Goal: Transaction & Acquisition: Purchase product/service

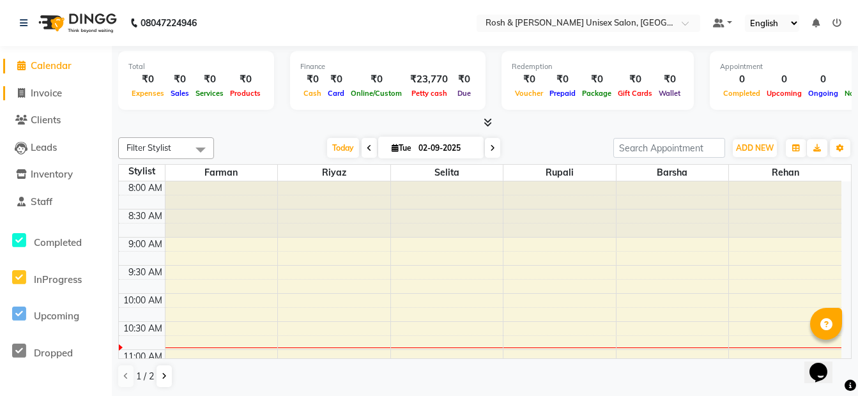
drag, startPoint x: 59, startPoint y: 95, endPoint x: 52, endPoint y: 93, distance: 7.1
click at [58, 95] on span "Invoice" at bounding box center [46, 93] width 31 height 12
select select "service"
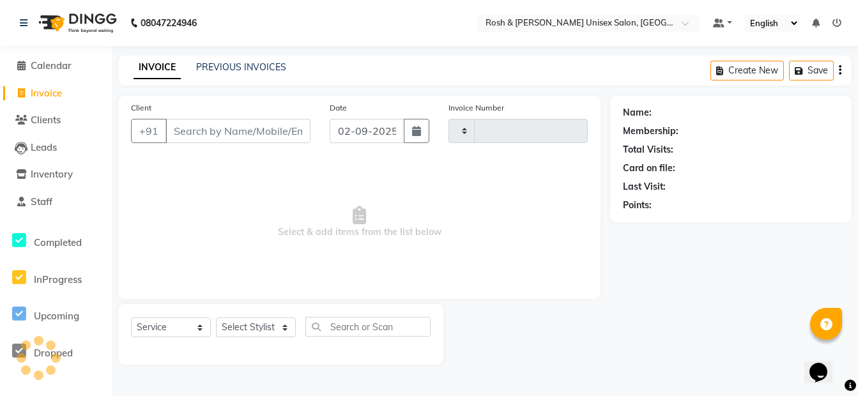
type input "0112"
select select "8757"
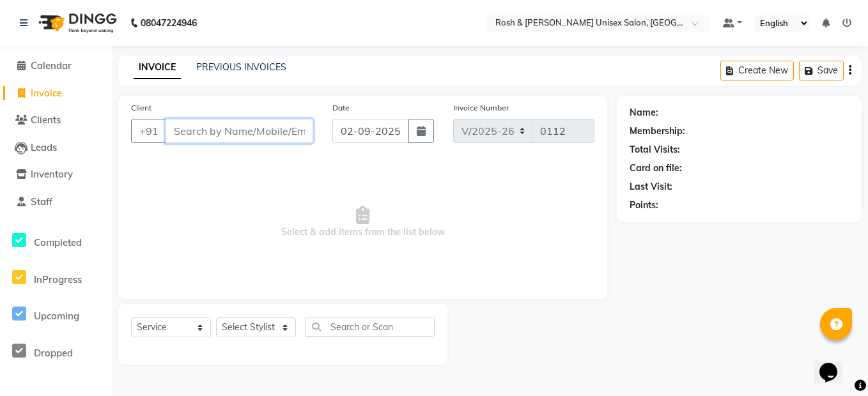
click at [201, 135] on input "Client" at bounding box center [239, 131] width 148 height 24
type input "9606748030"
click at [281, 123] on button "Add Client" at bounding box center [280, 131] width 66 height 24
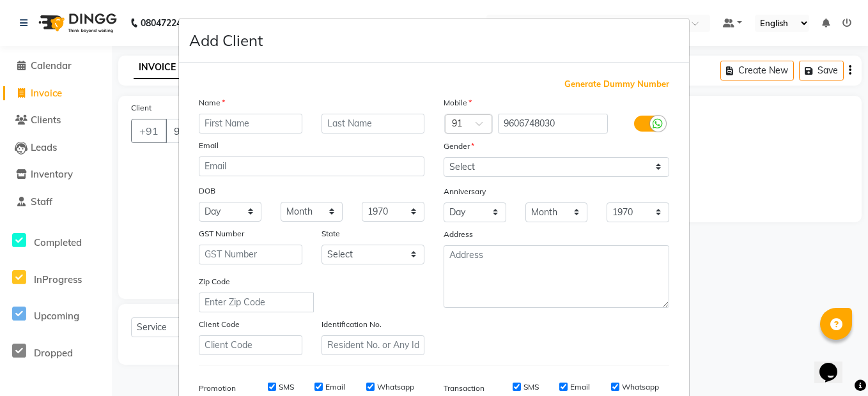
click at [263, 124] on input "text" at bounding box center [250, 124] width 103 height 20
click at [213, 124] on input "[PERSON_NAME]" at bounding box center [250, 124] width 103 height 20
type input "Harshimi 961"
click at [457, 173] on select "Select [DEMOGRAPHIC_DATA] [DEMOGRAPHIC_DATA] Other Prefer Not To Say" at bounding box center [556, 167] width 226 height 20
select select "[DEMOGRAPHIC_DATA]"
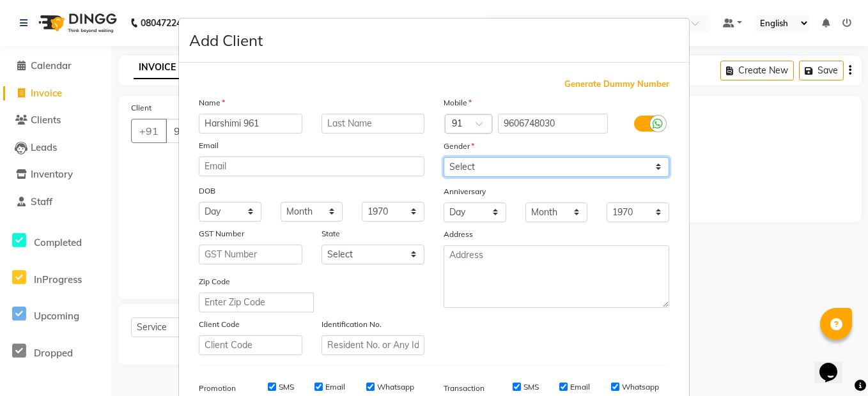
click at [443, 157] on select "Select [DEMOGRAPHIC_DATA] [DEMOGRAPHIC_DATA] Other Prefer Not To Say" at bounding box center [556, 167] width 226 height 20
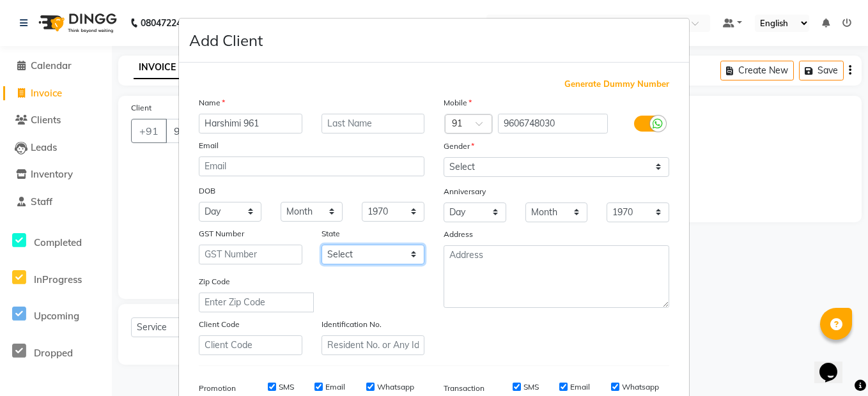
click at [379, 251] on select "Select [GEOGRAPHIC_DATA] [GEOGRAPHIC_DATA] [GEOGRAPHIC_DATA] [GEOGRAPHIC_DATA] …" at bounding box center [372, 255] width 103 height 20
select select "17"
click at [321, 245] on select "Select [GEOGRAPHIC_DATA] [GEOGRAPHIC_DATA] [GEOGRAPHIC_DATA] [GEOGRAPHIC_DATA] …" at bounding box center [372, 255] width 103 height 20
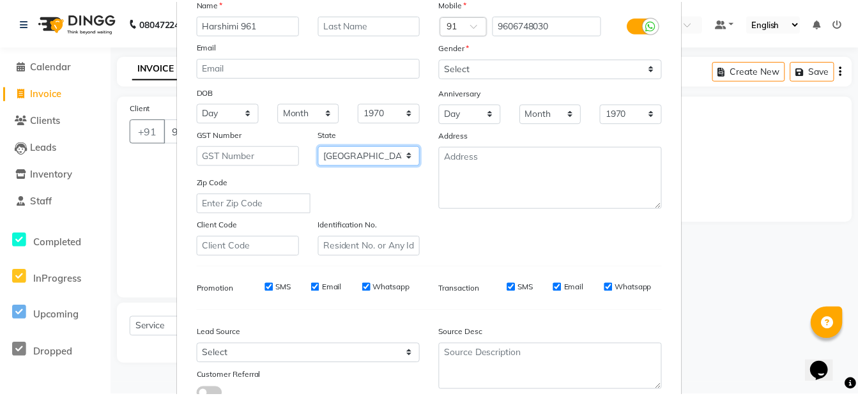
scroll to position [194, 0]
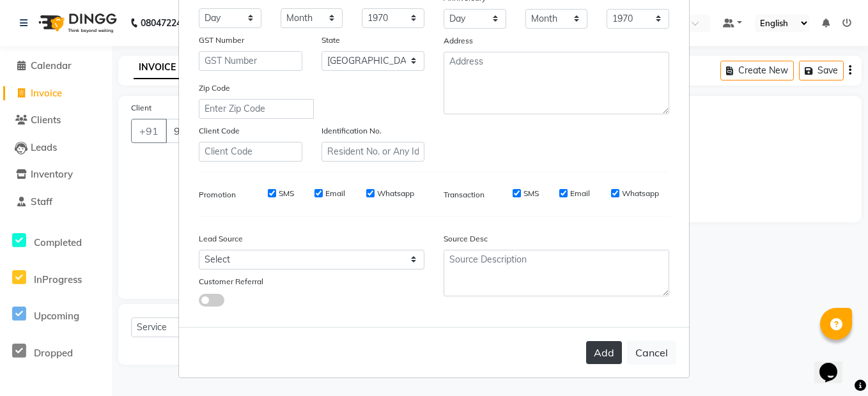
click at [604, 351] on button "Add" at bounding box center [604, 352] width 36 height 23
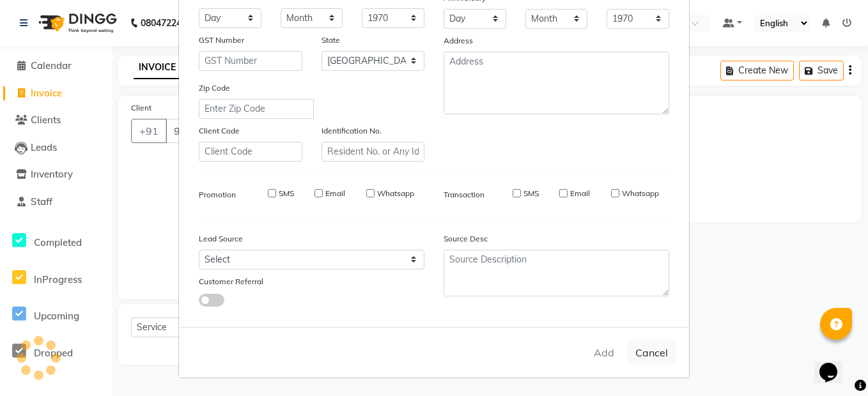
type input "96******30"
select select
select select "null"
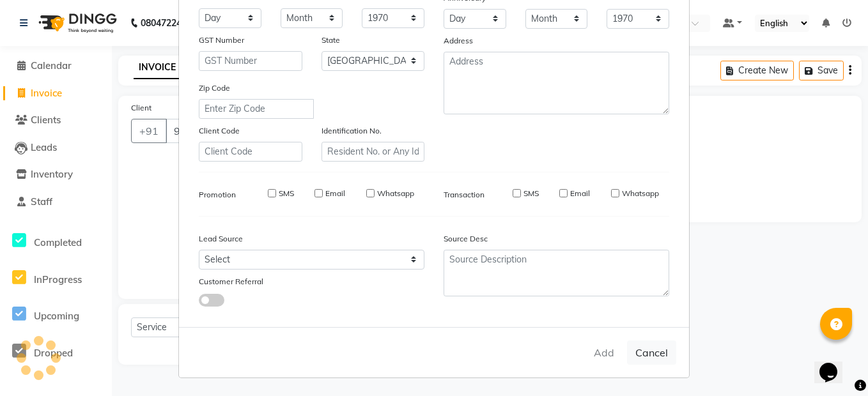
select select
checkbox input "false"
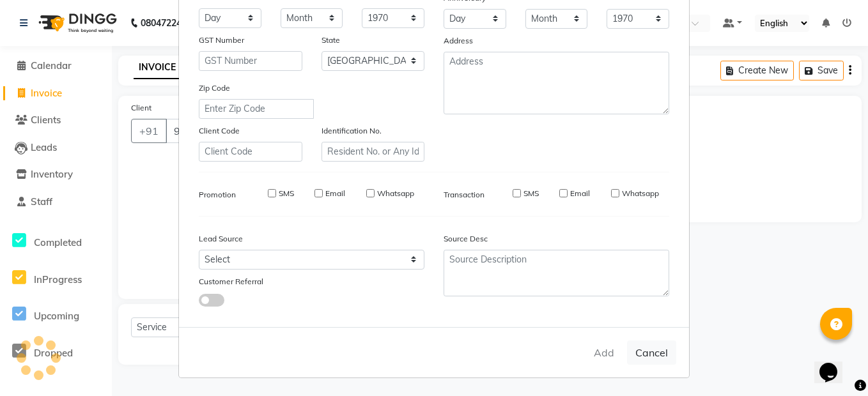
checkbox input "false"
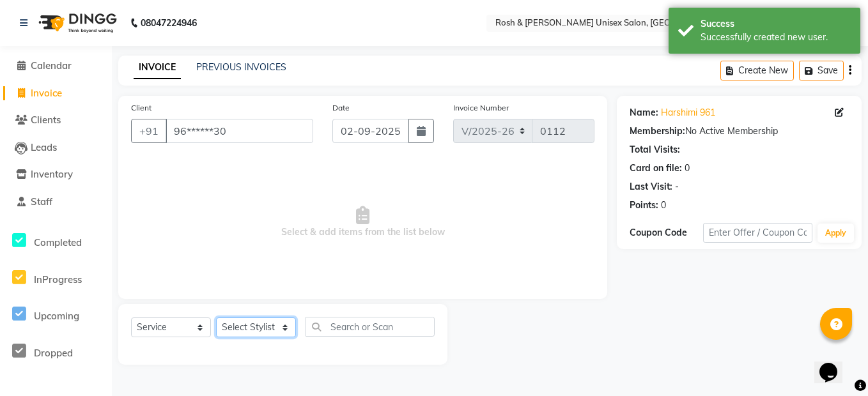
click at [260, 321] on select "Select Stylist Admin [PERSON_NAME] Front Desk [PERSON_NAME] [PERSON_NAME] [PERS…" at bounding box center [256, 328] width 80 height 20
select select "89000"
click at [216, 318] on select "Select Stylist Admin [PERSON_NAME] Front Desk [PERSON_NAME] [PERSON_NAME] [PERS…" at bounding box center [256, 328] width 80 height 20
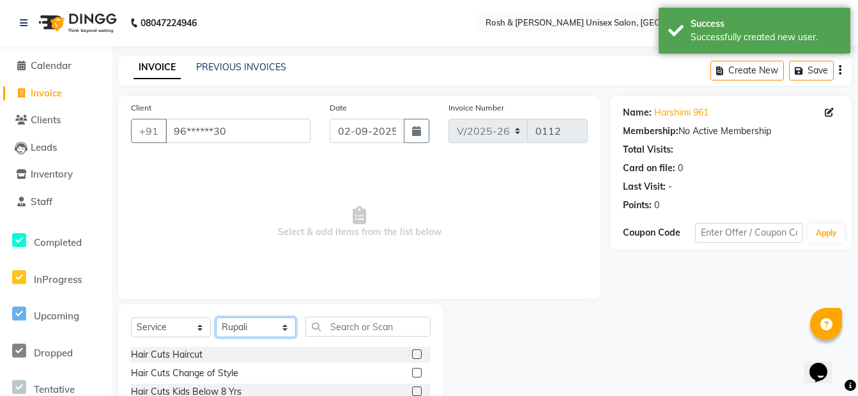
scroll to position [116, 0]
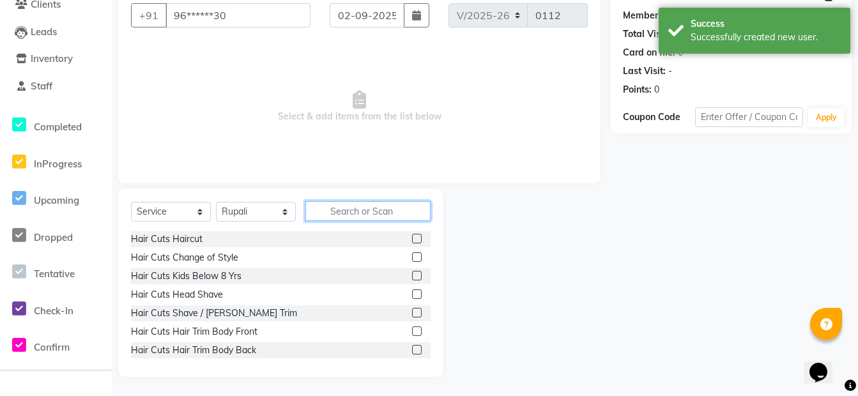
click at [342, 208] on input "text" at bounding box center [367, 211] width 125 height 20
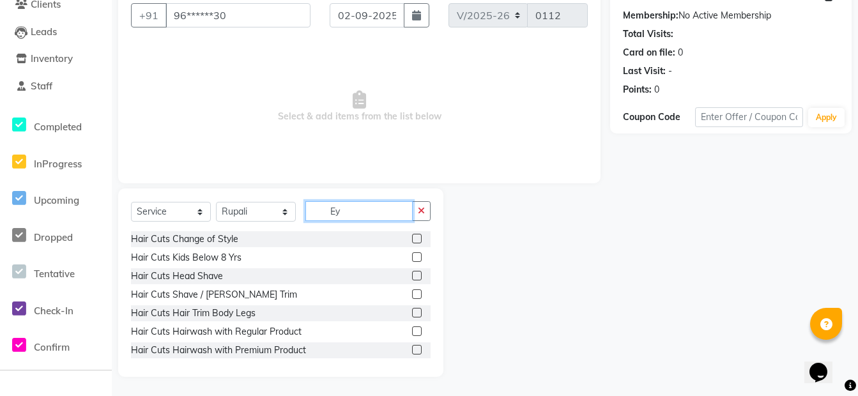
scroll to position [80, 0]
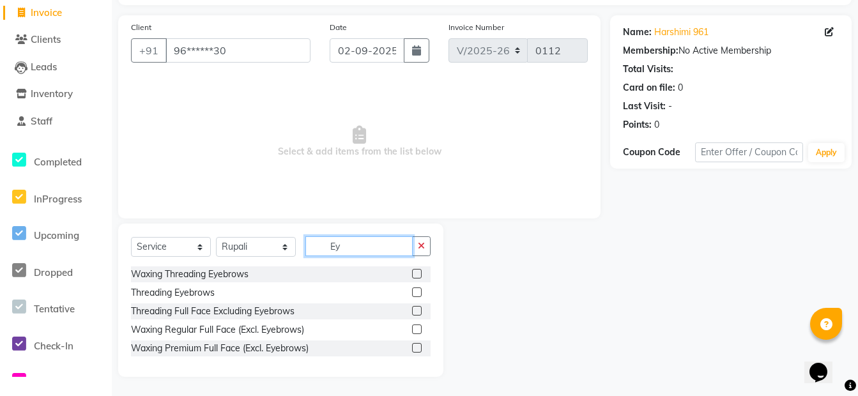
type input "Ey"
click at [418, 290] on label at bounding box center [417, 292] width 10 height 10
click at [418, 290] on input "checkbox" at bounding box center [416, 293] width 8 height 8
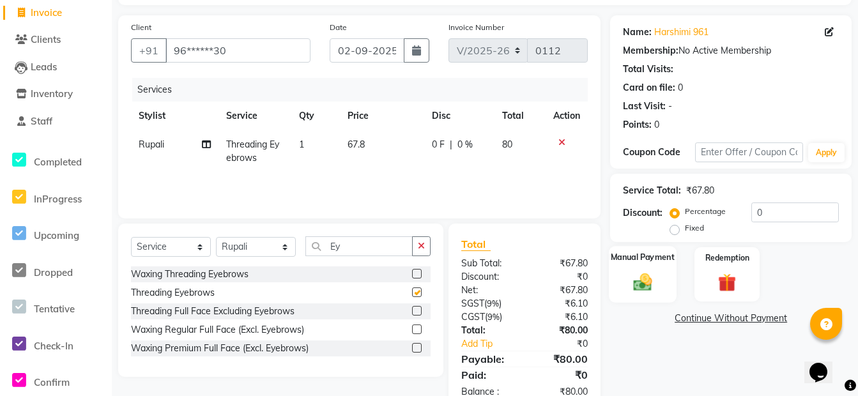
checkbox input "false"
click at [657, 267] on div "Manual Payment" at bounding box center [643, 274] width 68 height 57
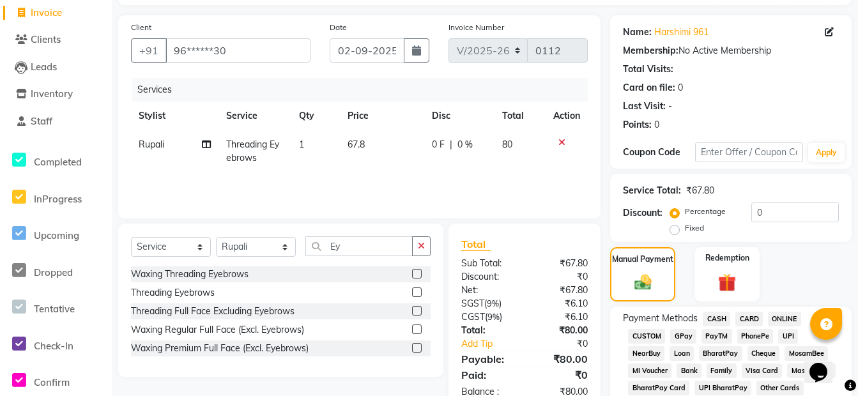
scroll to position [336, 0]
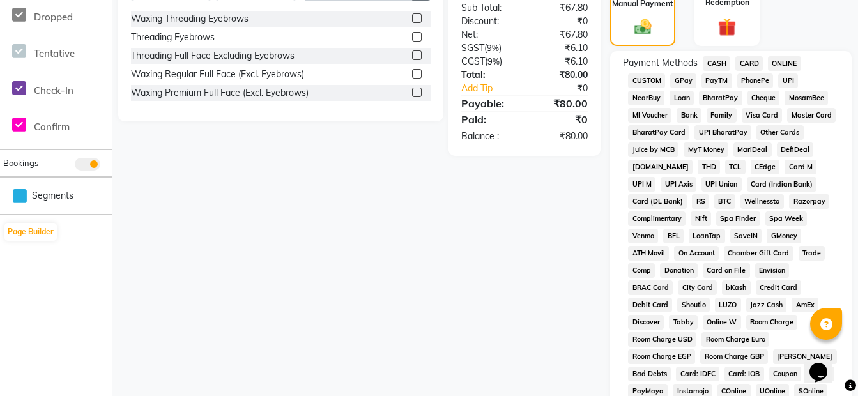
click at [785, 58] on span "ONLINE" at bounding box center [784, 63] width 33 height 15
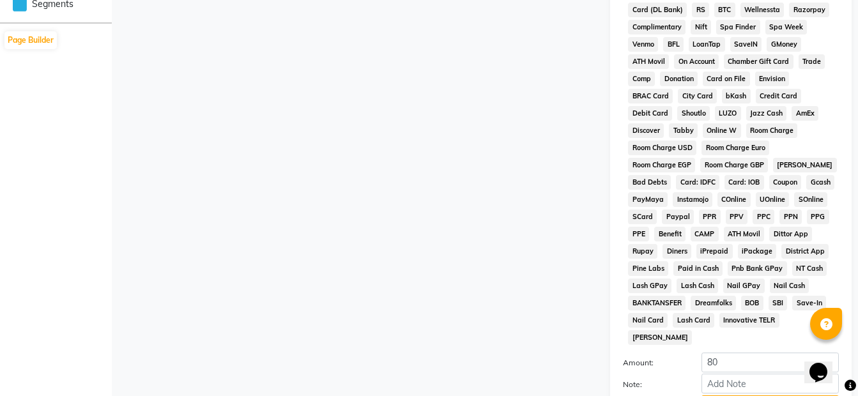
scroll to position [629, 0]
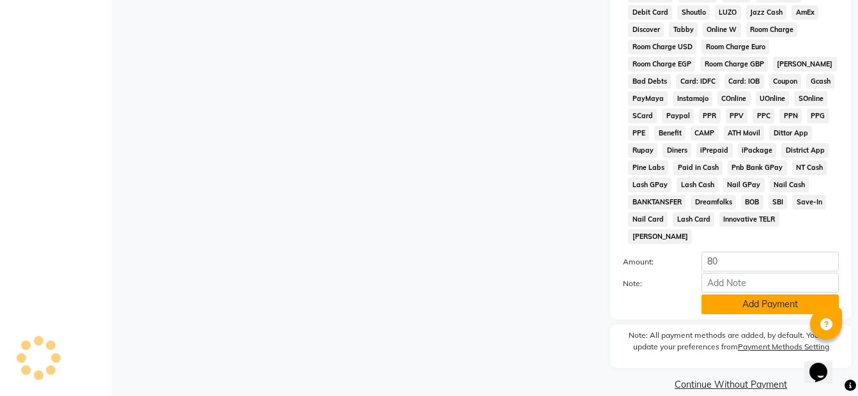
click at [760, 295] on button "Add Payment" at bounding box center [769, 305] width 137 height 20
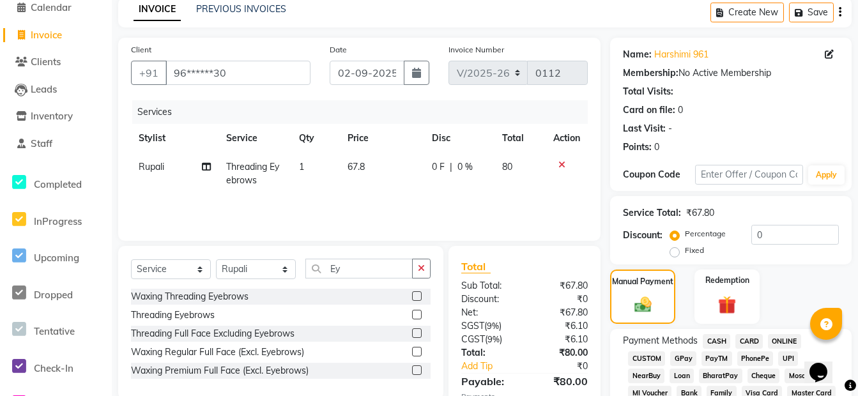
scroll to position [378, 0]
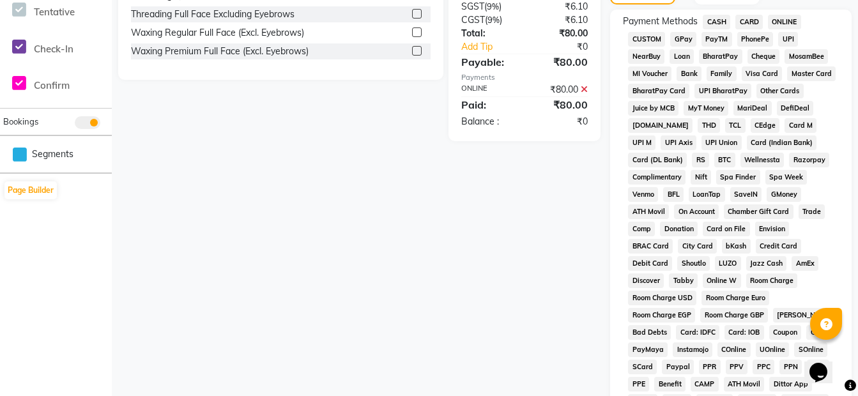
click at [785, 21] on span "ONLINE" at bounding box center [784, 22] width 33 height 15
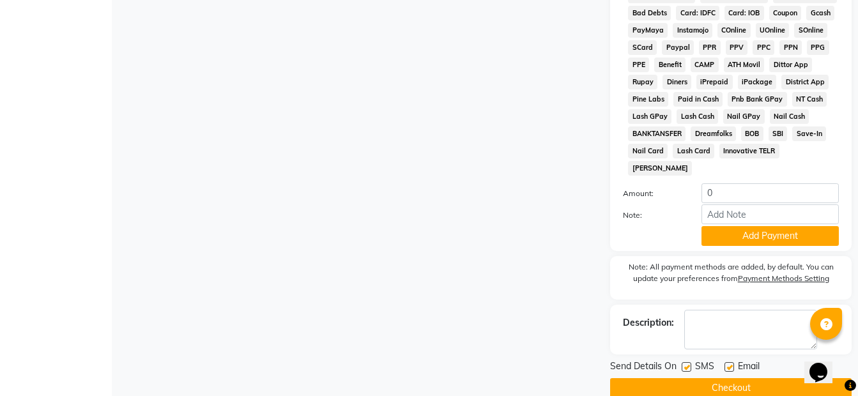
click at [774, 378] on button "Checkout" at bounding box center [730, 388] width 241 height 20
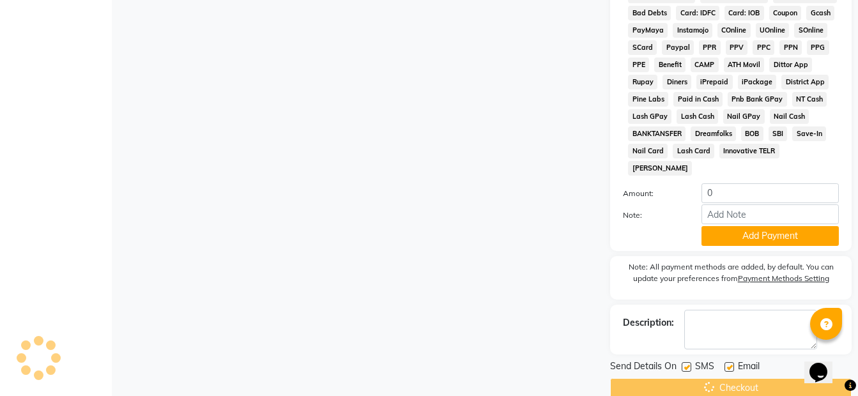
scroll to position [701, 0]
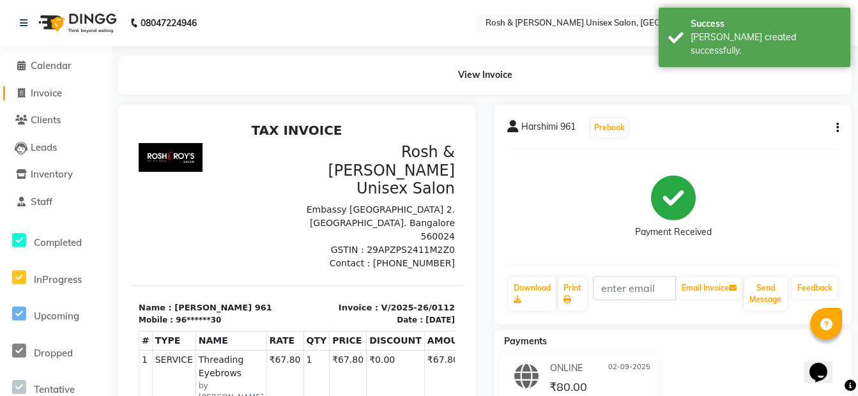
click at [80, 96] on link "Invoice" at bounding box center [55, 93] width 105 height 15
select select "service"
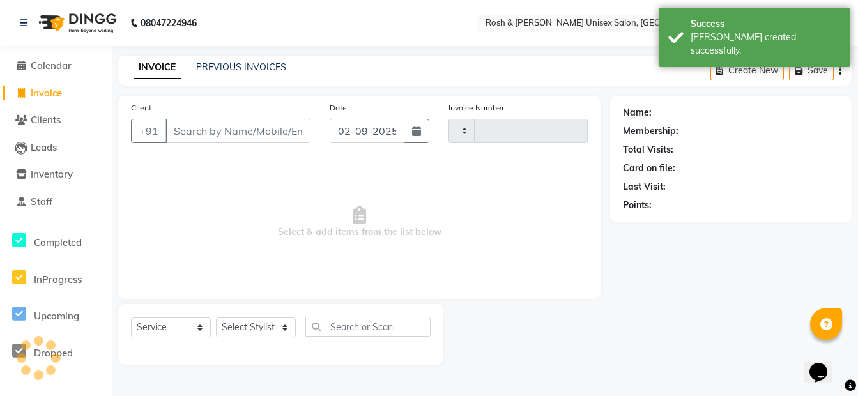
type input "0113"
select select "8757"
click at [191, 121] on input "Client" at bounding box center [239, 131] width 148 height 24
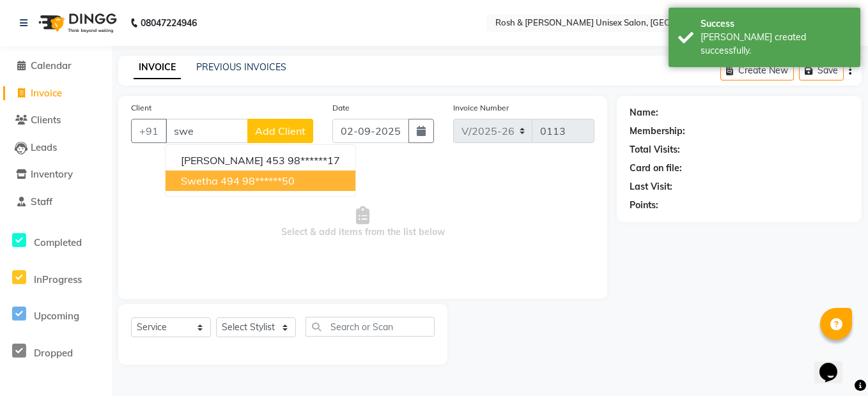
click at [255, 185] on ngb-highlight "98******50" at bounding box center [268, 180] width 52 height 13
type input "98******50"
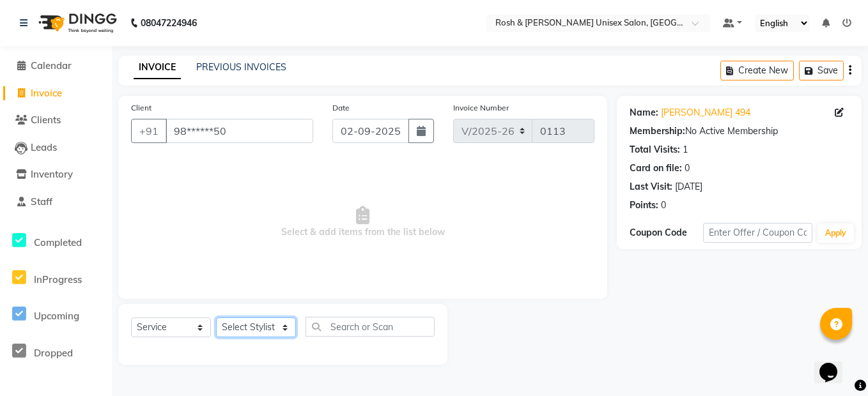
click at [274, 326] on select "Select Stylist Admin [PERSON_NAME] Front Desk [PERSON_NAME] [PERSON_NAME] [PERS…" at bounding box center [256, 328] width 80 height 20
select select "88996"
click at [216, 318] on select "Select Stylist Admin [PERSON_NAME] Front Desk [PERSON_NAME] [PERSON_NAME] [PERS…" at bounding box center [256, 328] width 80 height 20
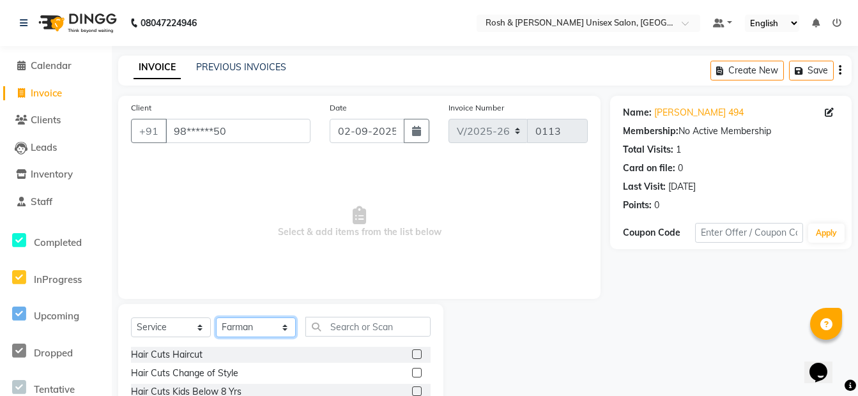
scroll to position [116, 0]
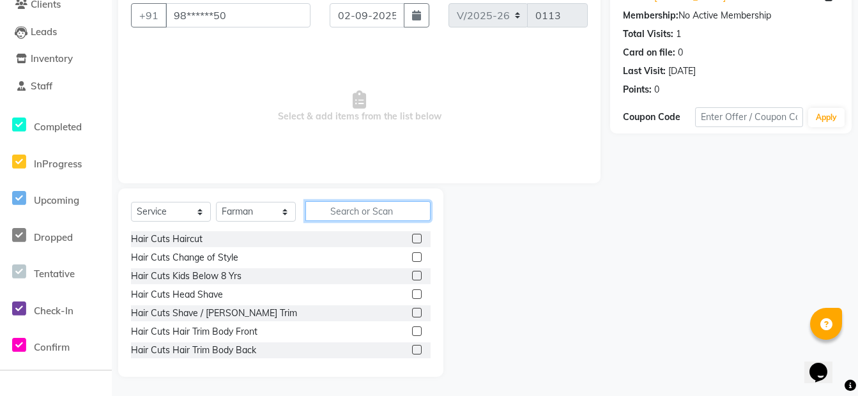
click at [361, 212] on input "text" at bounding box center [367, 211] width 125 height 20
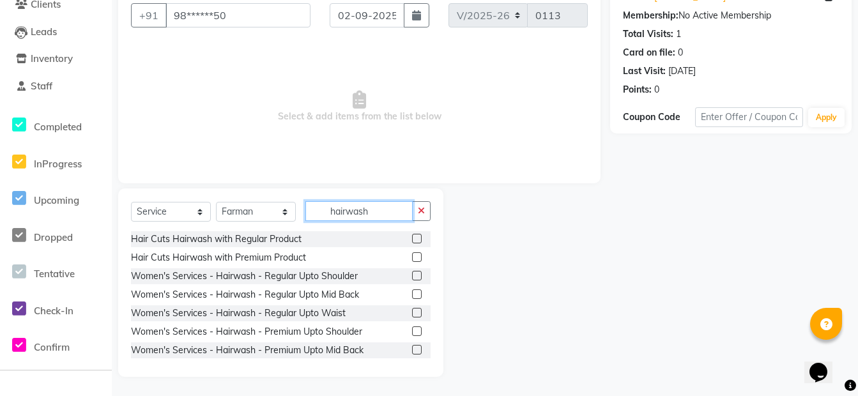
type input "hairwash"
click at [412, 295] on label at bounding box center [417, 294] width 10 height 10
click at [412, 295] on input "checkbox" at bounding box center [416, 295] width 8 height 8
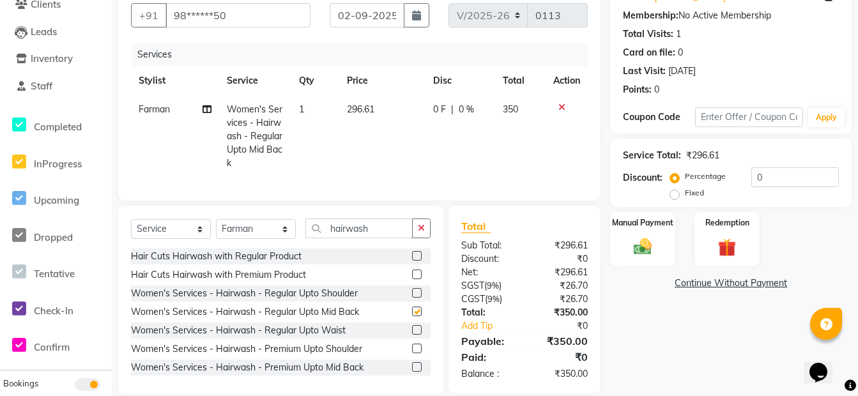
checkbox input "false"
click at [425, 236] on button "button" at bounding box center [421, 228] width 19 height 20
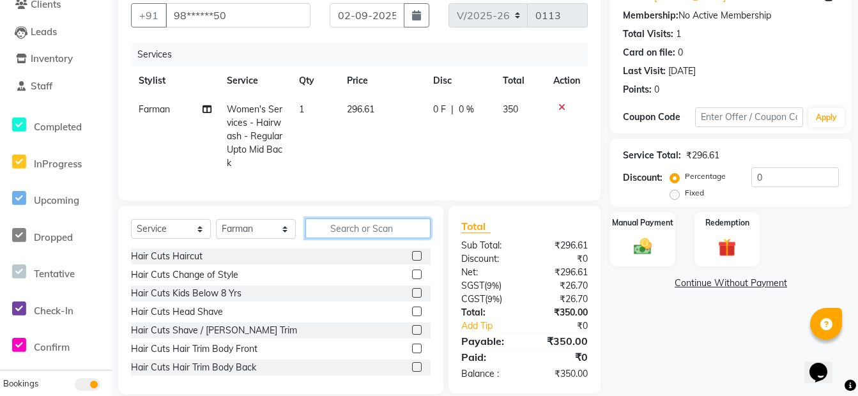
click at [387, 238] on input "text" at bounding box center [367, 228] width 125 height 20
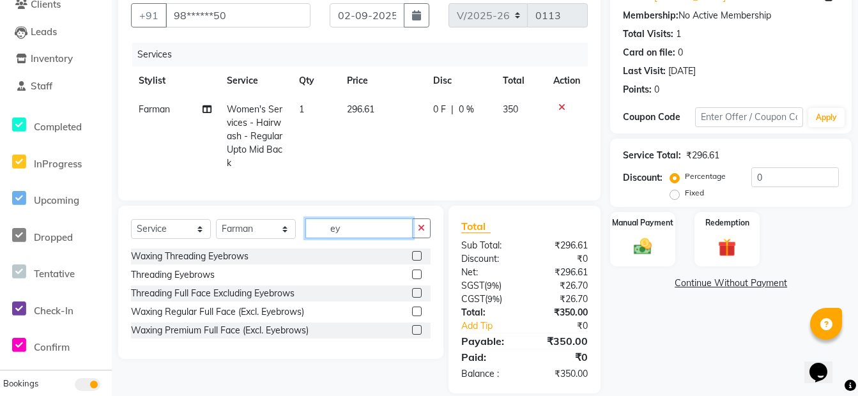
type input "ey"
click at [417, 279] on label at bounding box center [417, 275] width 10 height 10
click at [417, 279] on input "checkbox" at bounding box center [416, 275] width 8 height 8
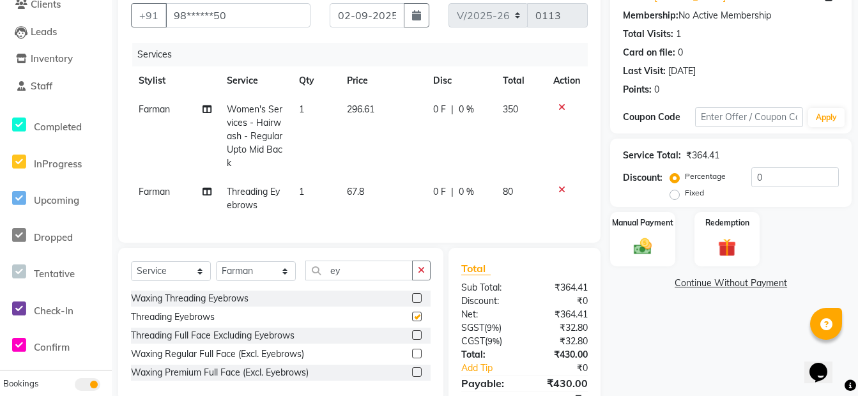
checkbox input "false"
click at [171, 190] on td "Farman" at bounding box center [175, 199] width 88 height 42
select select "88996"
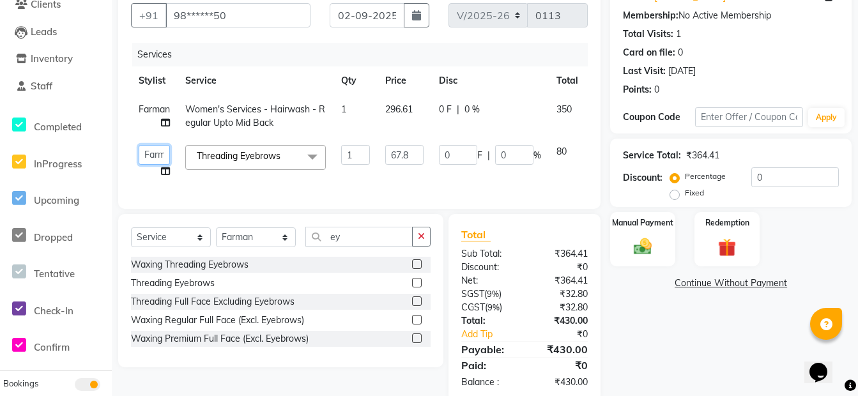
click at [167, 150] on select "Admin [PERSON_NAME] Front Desk [PERSON_NAME] [PERSON_NAME] [PERSON_NAME]" at bounding box center [154, 155] width 31 height 20
select select "88999"
click at [383, 246] on input "ey" at bounding box center [358, 237] width 107 height 20
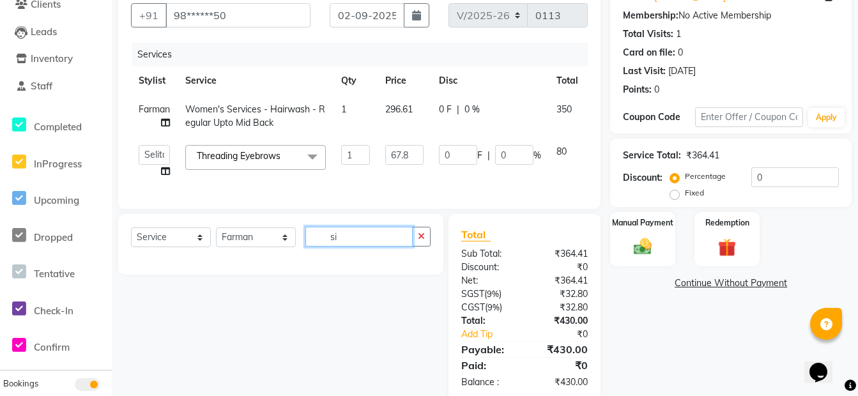
type input "s"
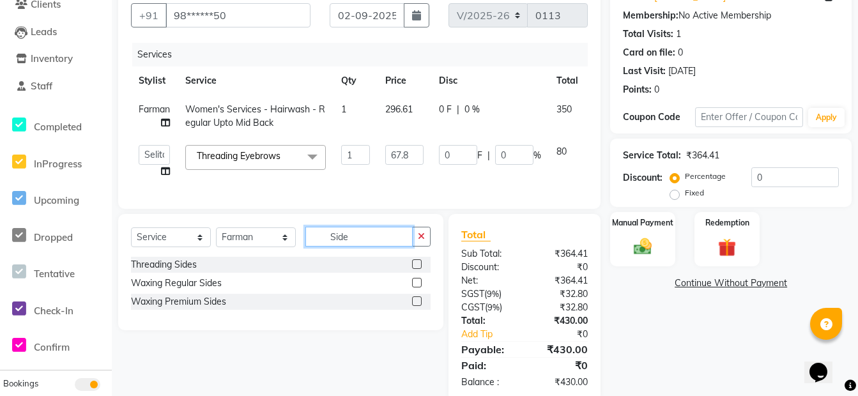
type input "Side"
click at [417, 287] on label at bounding box center [417, 283] width 10 height 10
click at [417, 287] on input "checkbox" at bounding box center [416, 283] width 8 height 8
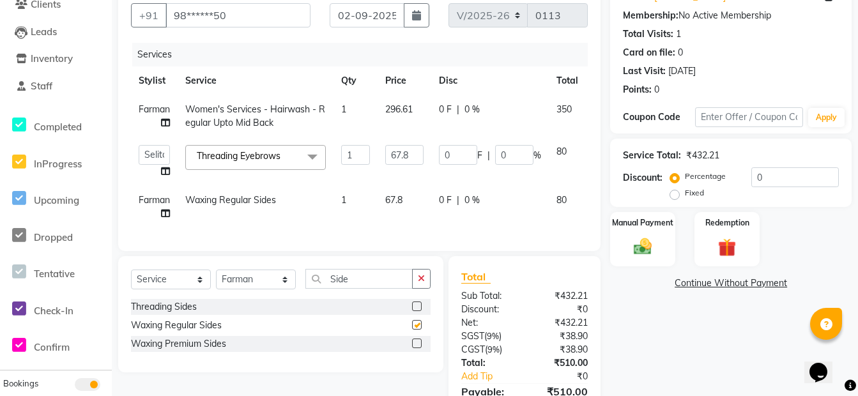
checkbox input "false"
click at [418, 283] on icon "button" at bounding box center [421, 278] width 7 height 9
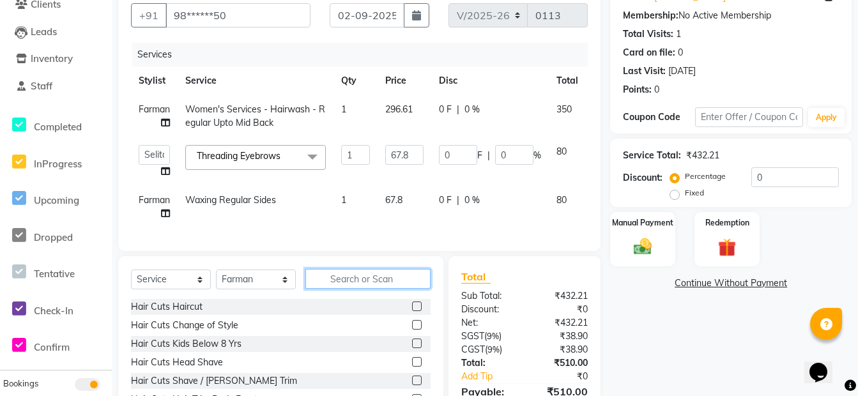
click at [388, 287] on input "text" at bounding box center [367, 279] width 125 height 20
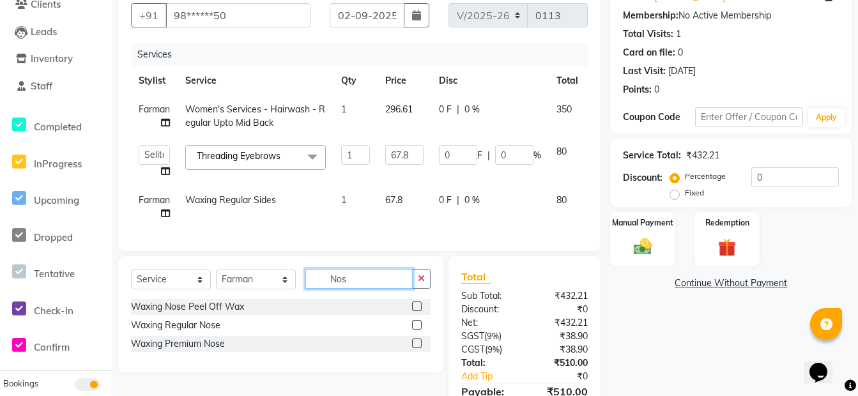
type input "Nos"
click at [417, 330] on label at bounding box center [417, 325] width 10 height 10
click at [417, 330] on input "checkbox" at bounding box center [416, 325] width 8 height 8
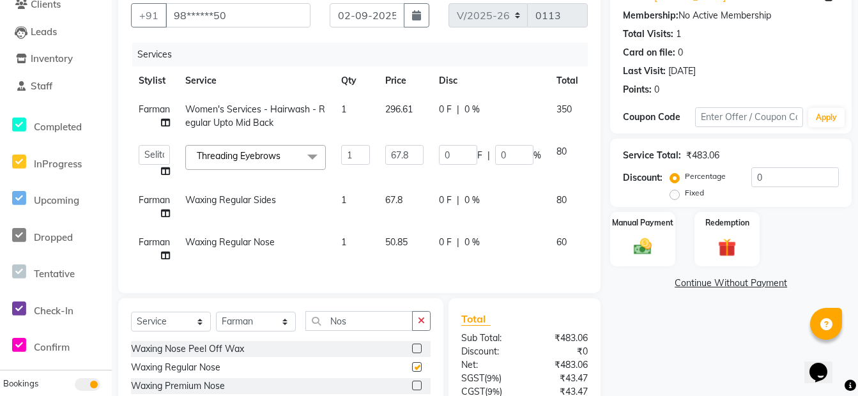
checkbox input "false"
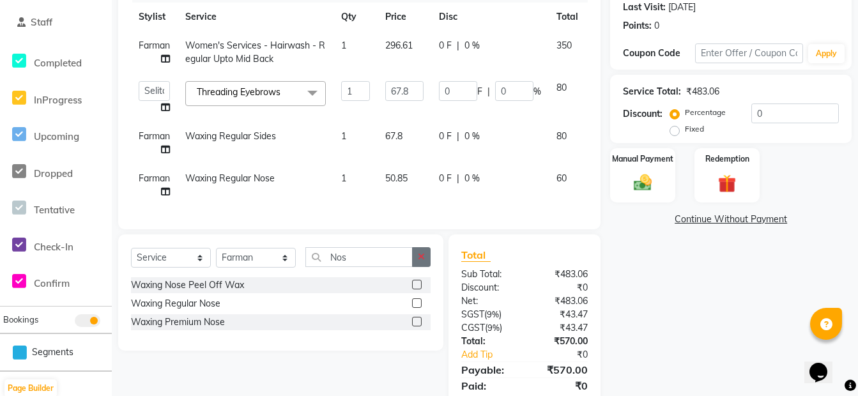
click at [422, 261] on button "button" at bounding box center [421, 257] width 19 height 20
type input "Jaw"
click at [417, 308] on label at bounding box center [417, 303] width 10 height 10
click at [417, 308] on input "checkbox" at bounding box center [416, 304] width 8 height 8
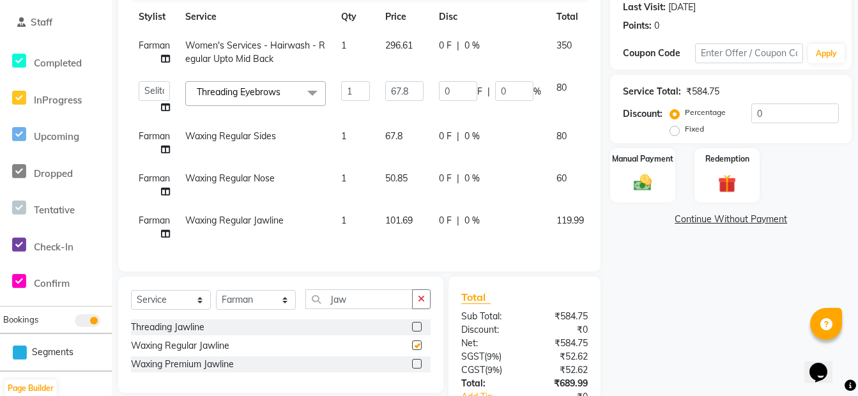
checkbox input "false"
click at [422, 303] on icon "button" at bounding box center [421, 299] width 7 height 9
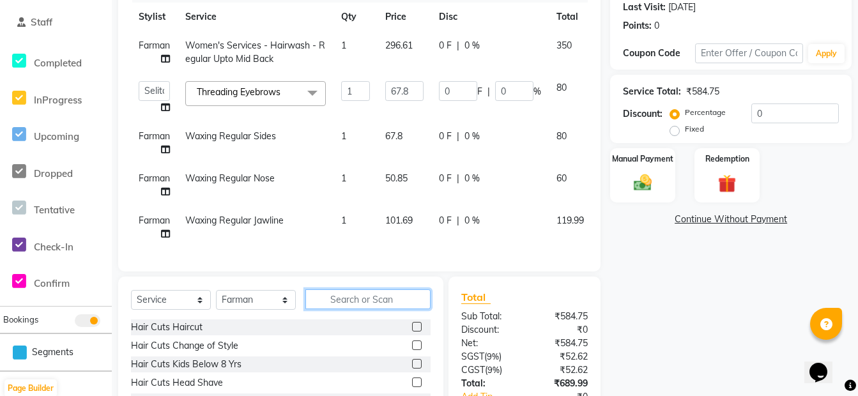
click at [416, 307] on input "text" at bounding box center [367, 299] width 125 height 20
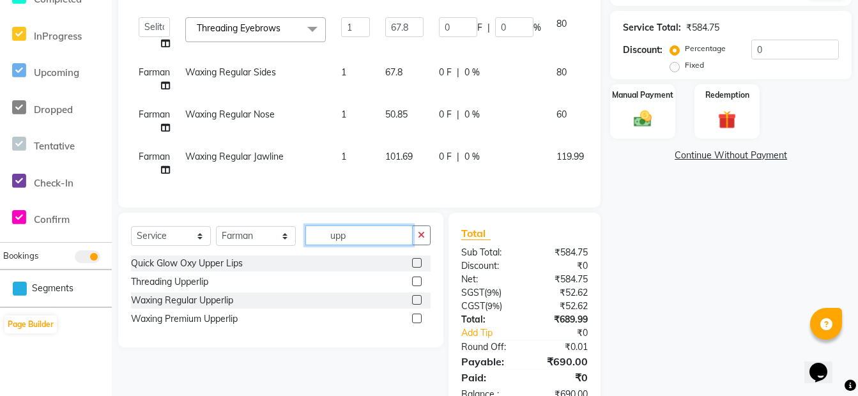
scroll to position [290, 0]
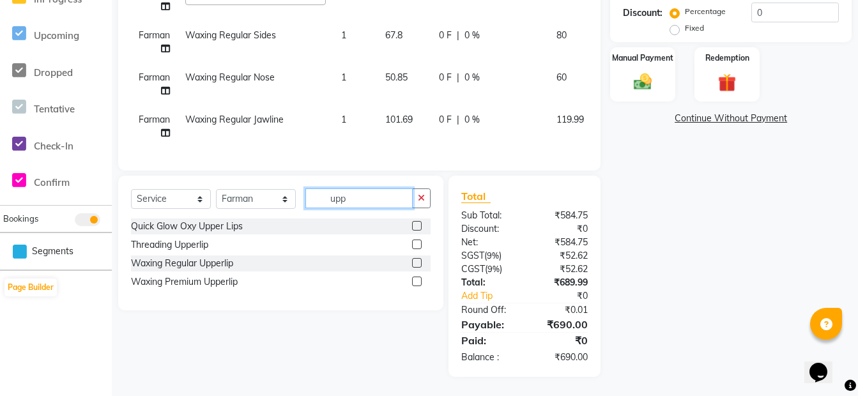
type input "upp"
click at [416, 257] on div at bounding box center [421, 264] width 19 height 16
click at [417, 264] on label at bounding box center [417, 263] width 10 height 10
click at [417, 264] on input "checkbox" at bounding box center [416, 263] width 8 height 8
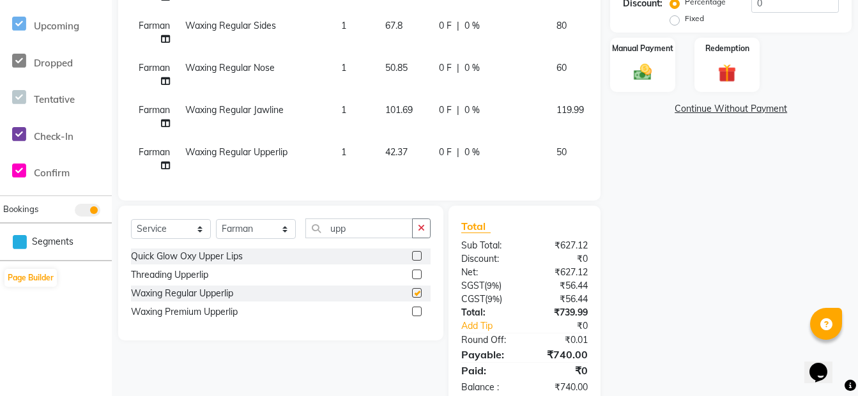
checkbox input "false"
click at [420, 227] on icon "button" at bounding box center [421, 228] width 7 height 9
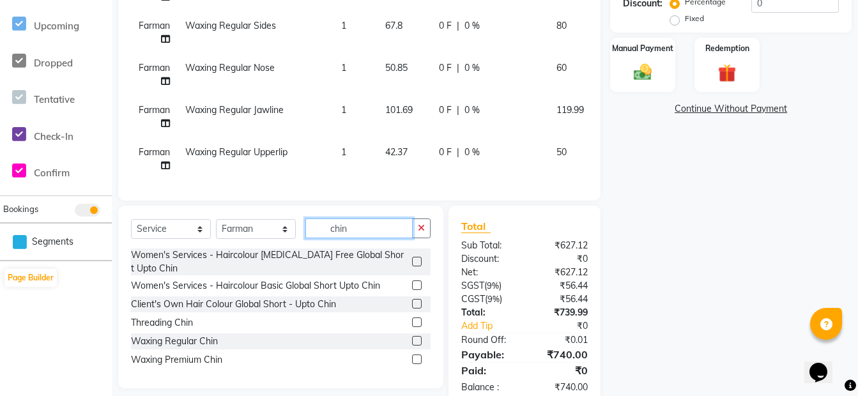
type input "chin"
click at [418, 341] on label at bounding box center [417, 341] width 10 height 10
click at [418, 341] on input "checkbox" at bounding box center [416, 341] width 8 height 8
checkbox input "false"
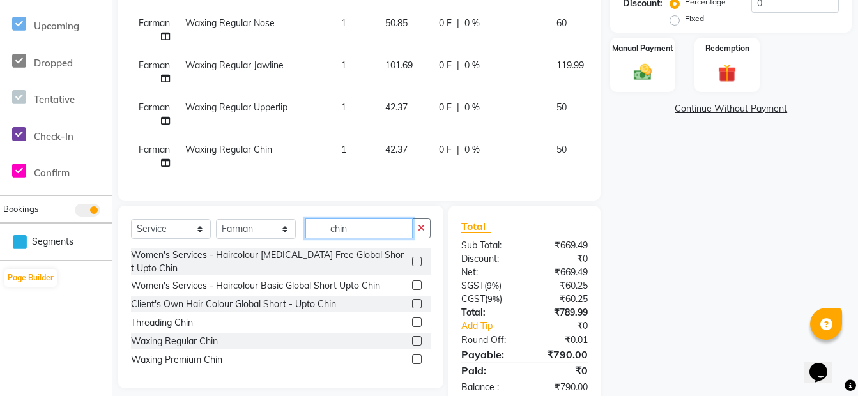
click at [388, 226] on input "chin" at bounding box center [358, 228] width 107 height 20
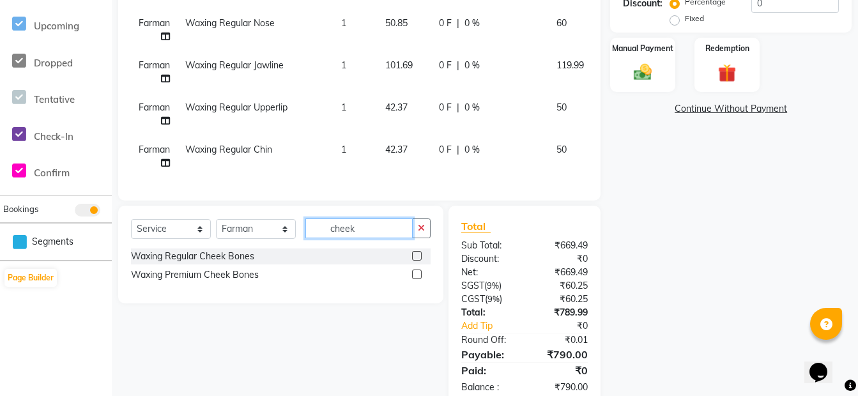
type input "cheek"
click at [418, 253] on label at bounding box center [417, 256] width 10 height 10
click at [418, 253] on input "checkbox" at bounding box center [416, 256] width 8 height 8
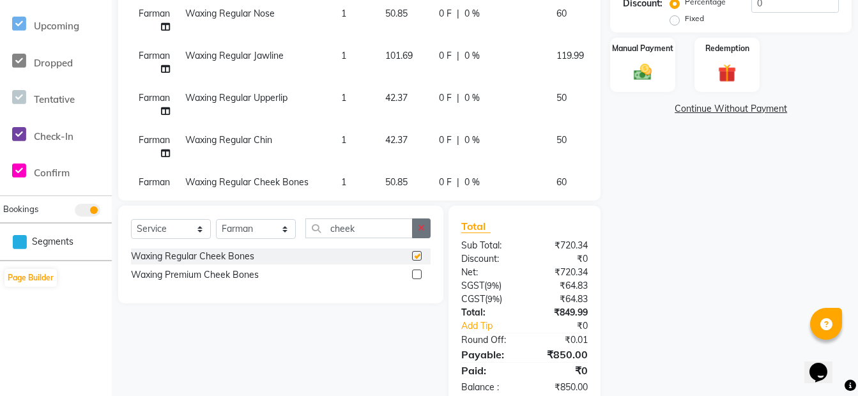
checkbox input "false"
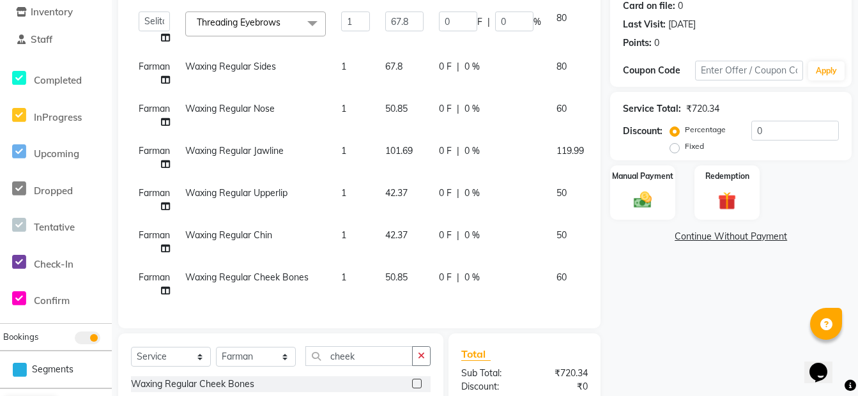
scroll to position [320, 0]
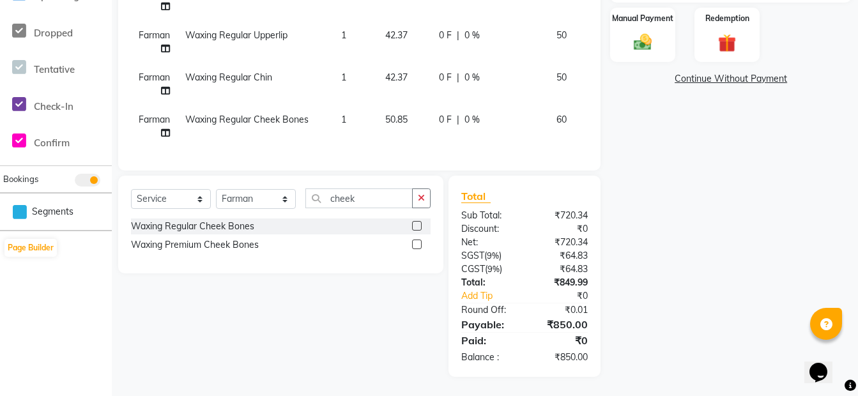
click at [560, 72] on span "50" at bounding box center [561, 77] width 10 height 11
select select "88996"
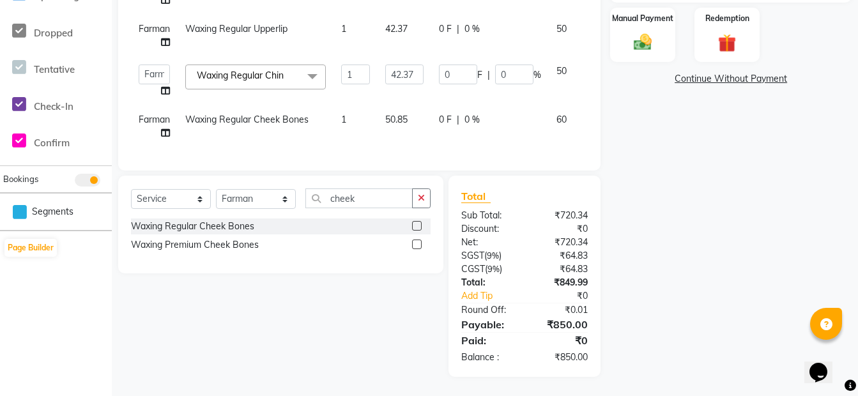
click at [316, 73] on span at bounding box center [313, 77] width 26 height 24
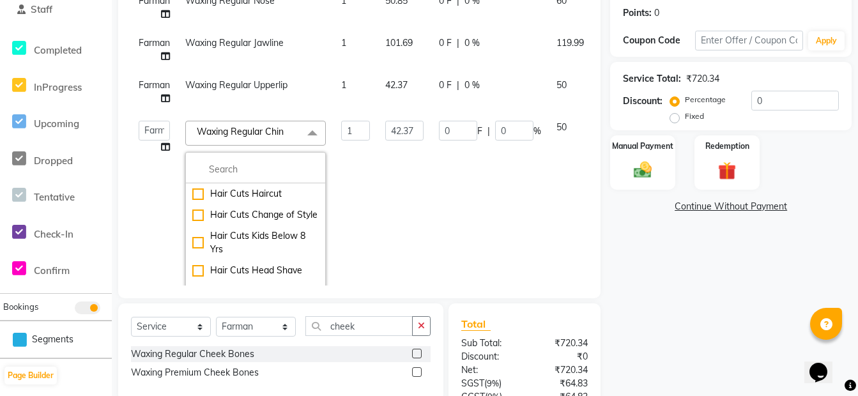
scroll to position [192, 0]
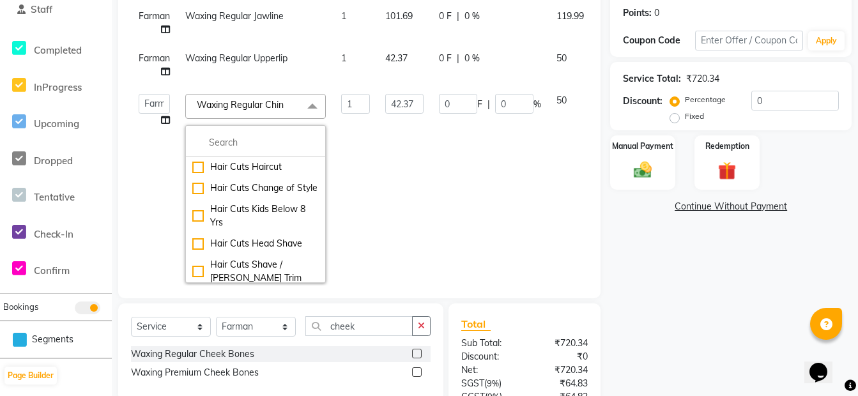
click at [448, 159] on td "0 F | 0 %" at bounding box center [490, 188] width 118 height 204
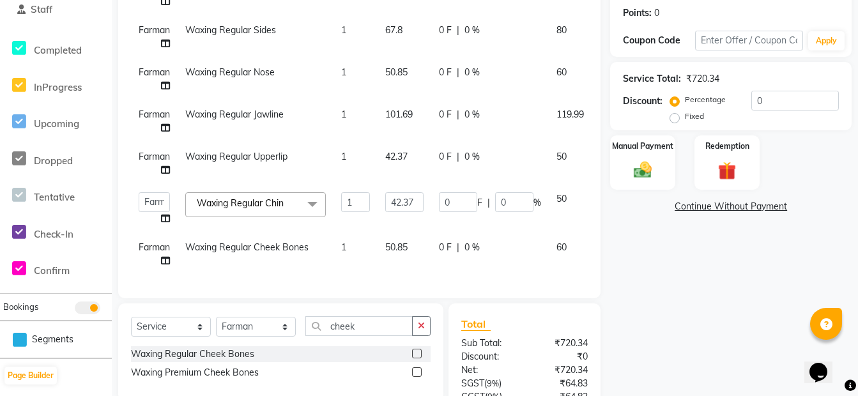
click at [567, 151] on span "50" at bounding box center [561, 156] width 10 height 11
select select "88996"
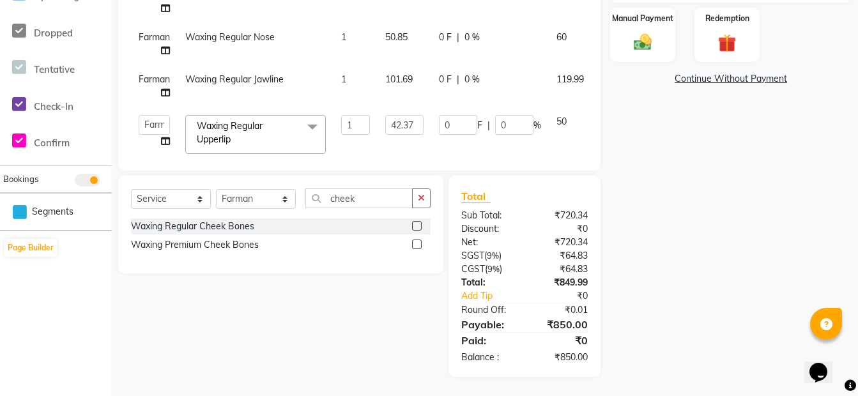
scroll to position [0, 0]
click at [274, 119] on span "Waxing Regular Upperlip x" at bounding box center [255, 135] width 141 height 39
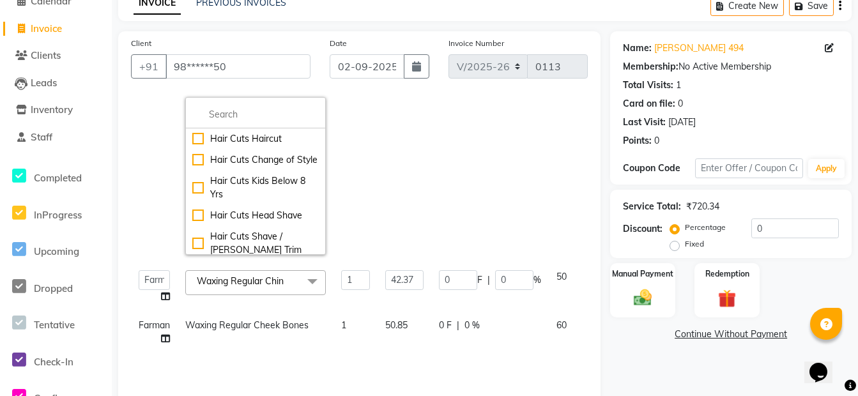
click at [402, 192] on td "42.37" at bounding box center [405, 153] width 54 height 218
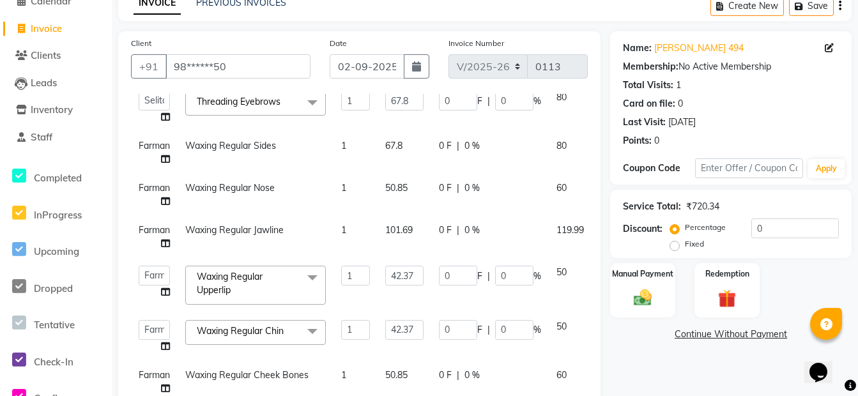
scroll to position [256, 0]
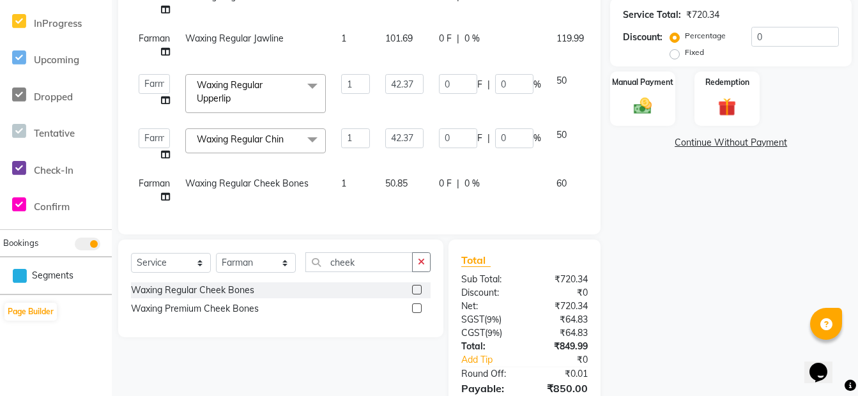
click at [561, 130] on span "50" at bounding box center [561, 134] width 10 height 11
click at [562, 129] on span "50" at bounding box center [561, 134] width 10 height 11
click at [315, 131] on span at bounding box center [313, 140] width 26 height 24
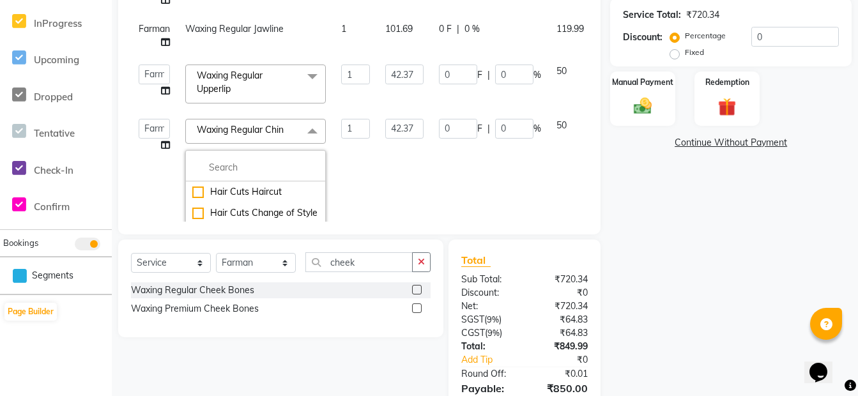
click at [315, 131] on span at bounding box center [313, 131] width 26 height 24
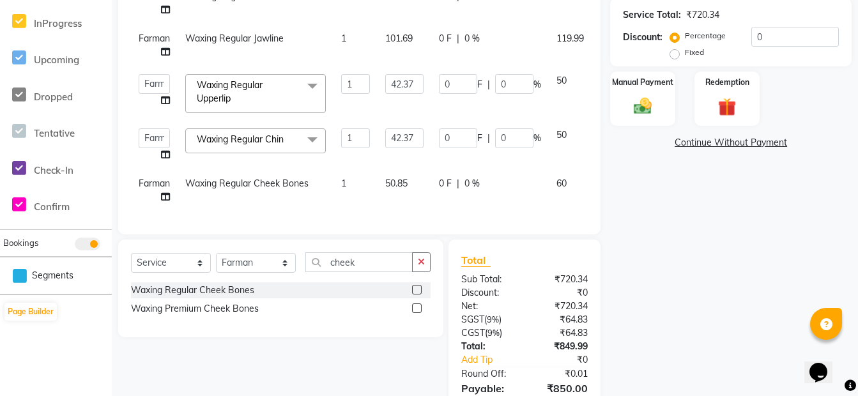
click at [312, 78] on span at bounding box center [313, 86] width 26 height 24
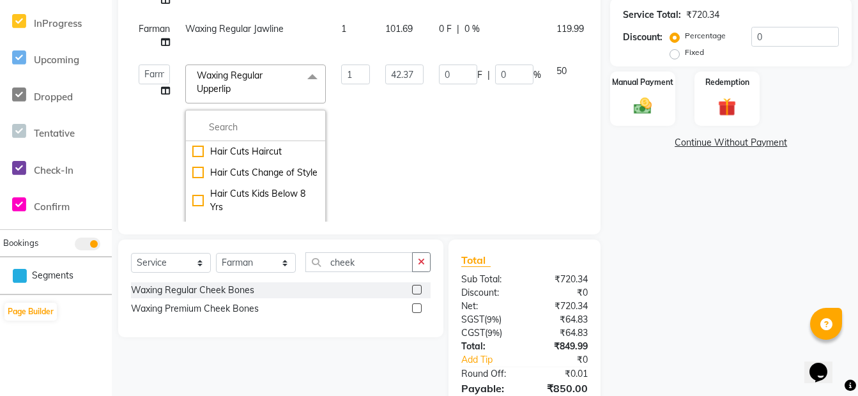
click at [312, 78] on span at bounding box center [313, 77] width 26 height 24
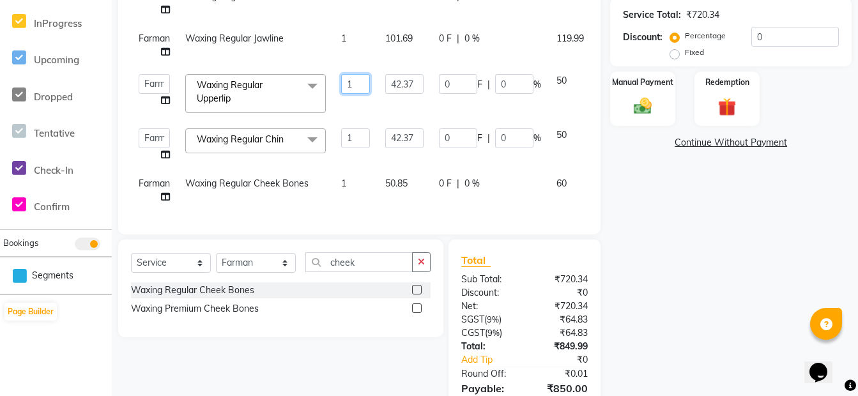
click at [357, 77] on input "1" at bounding box center [355, 84] width 29 height 20
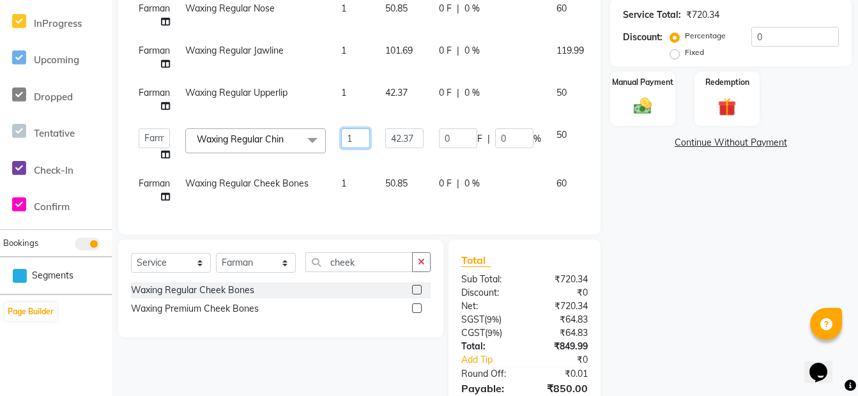
click at [366, 128] on input "1" at bounding box center [355, 138] width 29 height 20
click at [382, 138] on td "42.37" at bounding box center [405, 145] width 54 height 49
select select "88996"
click at [416, 130] on input "42.37" at bounding box center [404, 138] width 38 height 20
type input "4"
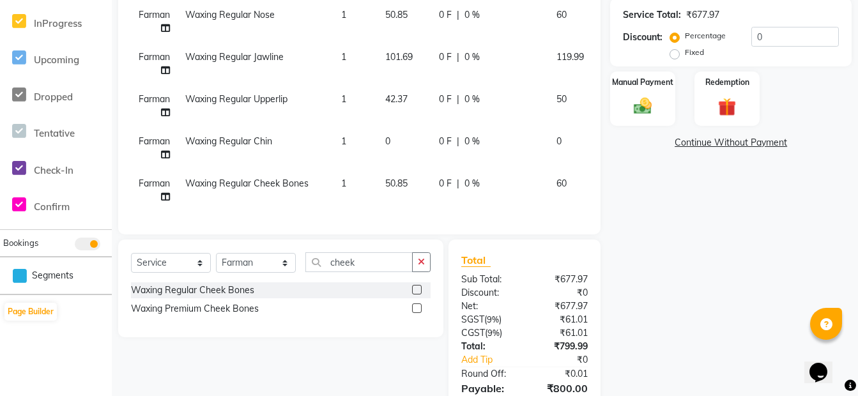
click at [403, 147] on td "0" at bounding box center [405, 148] width 54 height 42
select select "88996"
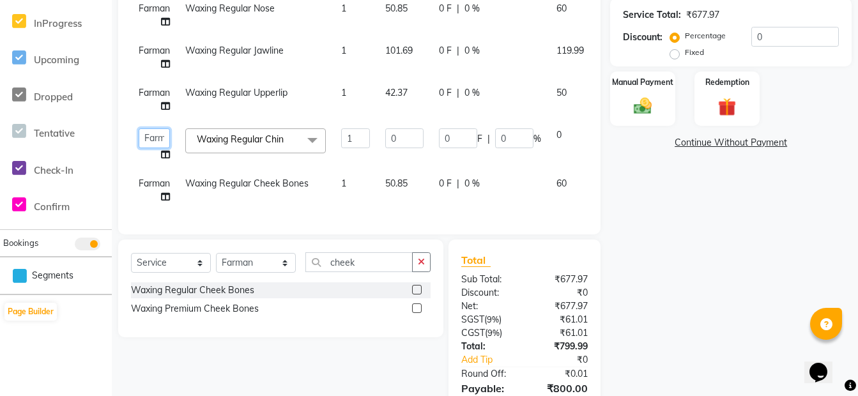
click at [164, 131] on select "Admin [PERSON_NAME] Front Desk [PERSON_NAME] [PERSON_NAME] [PERSON_NAME]" at bounding box center [154, 138] width 31 height 20
click at [156, 128] on select "Admin [PERSON_NAME] Front Desk [PERSON_NAME] [PERSON_NAME] [PERSON_NAME]" at bounding box center [154, 138] width 31 height 20
click at [553, 123] on td "0" at bounding box center [570, 145] width 43 height 49
select select "88996"
click at [276, 134] on span "Waxing Regular Chin" at bounding box center [240, 139] width 87 height 11
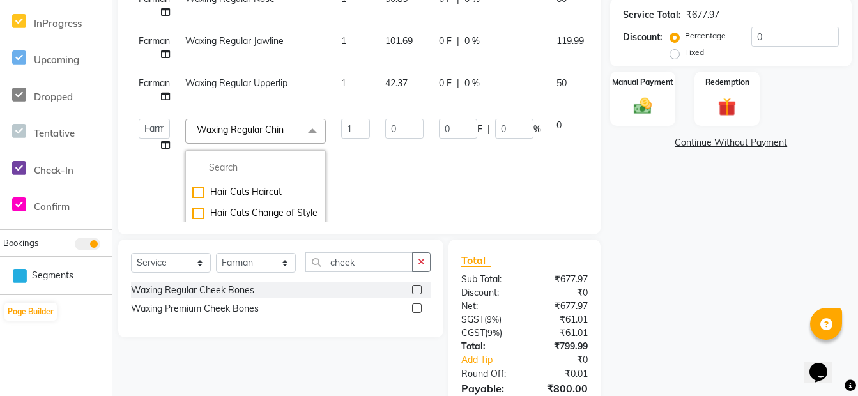
drag, startPoint x: 276, startPoint y: 133, endPoint x: 297, endPoint y: 131, distance: 21.2
click at [293, 131] on span "Waxing Regular Chin x" at bounding box center [243, 129] width 99 height 13
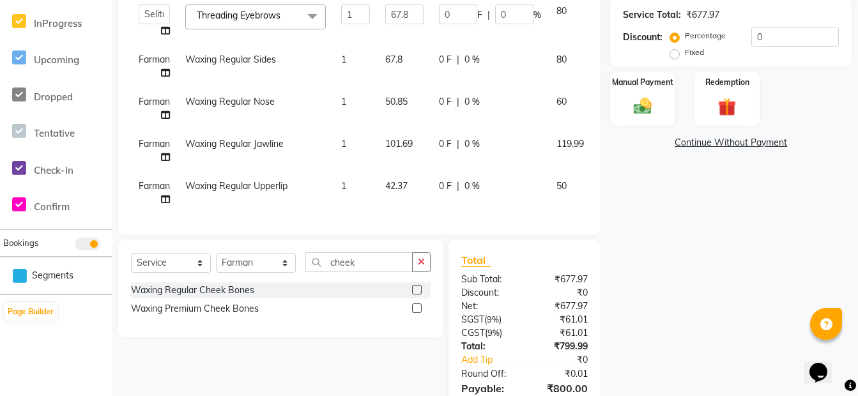
scroll to position [128, 0]
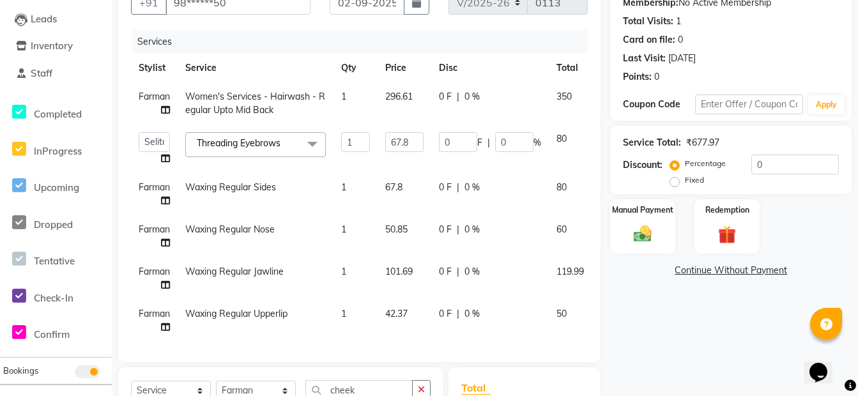
drag, startPoint x: 809, startPoint y: 235, endPoint x: 799, endPoint y: 222, distance: 16.5
click at [806, 230] on div "Manual Payment Redemption" at bounding box center [731, 226] width 261 height 54
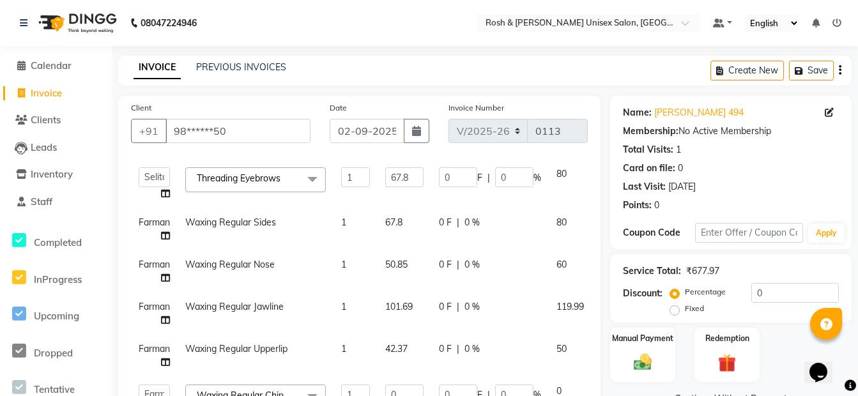
scroll to position [320, 0]
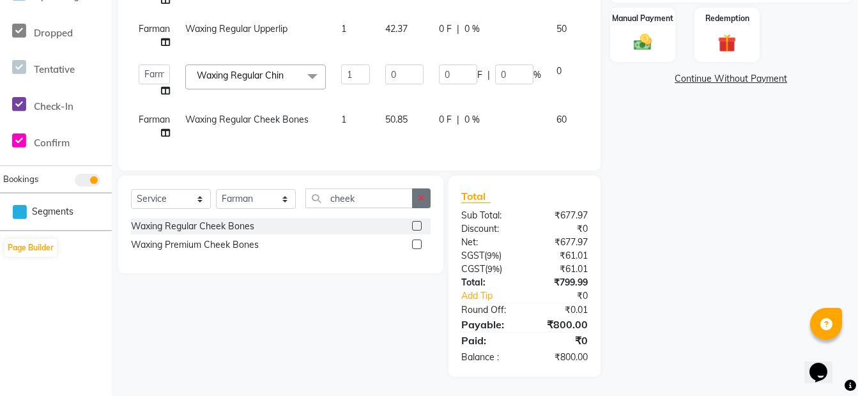
click at [425, 196] on button "button" at bounding box center [421, 198] width 19 height 20
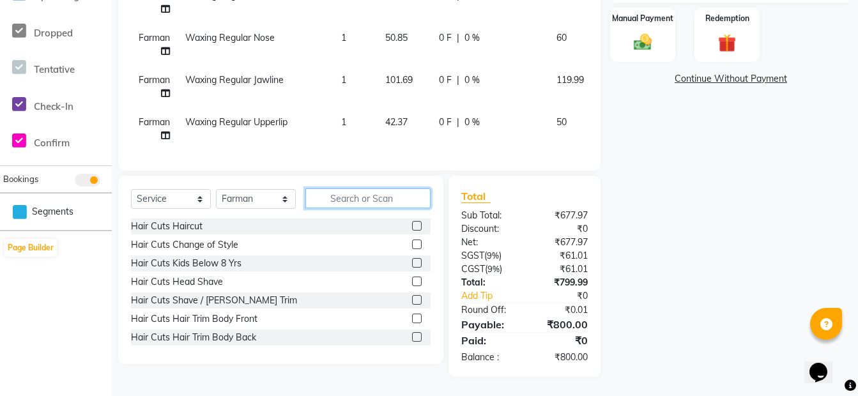
scroll to position [128, 0]
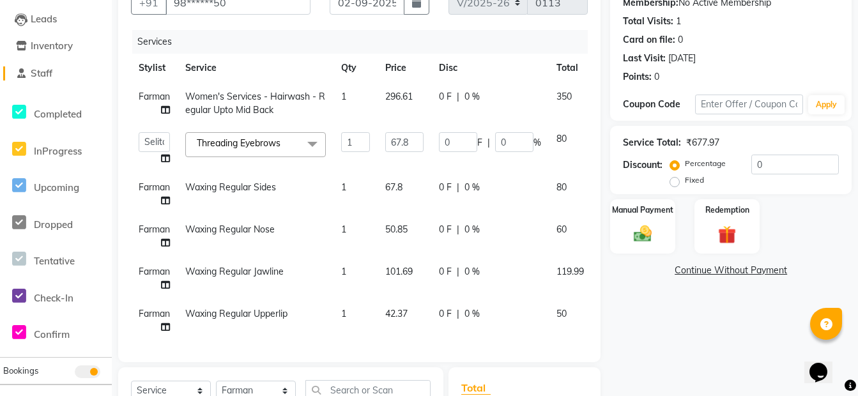
click at [102, 75] on link "Staff" at bounding box center [55, 73] width 105 height 15
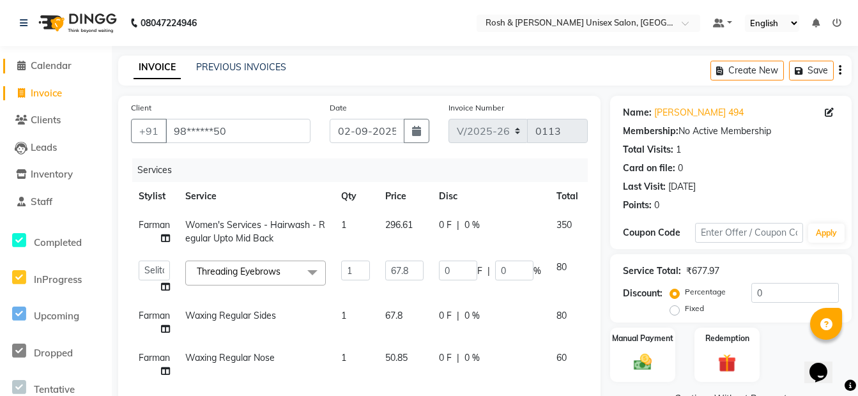
click at [61, 65] on span "Calendar" at bounding box center [51, 65] width 41 height 12
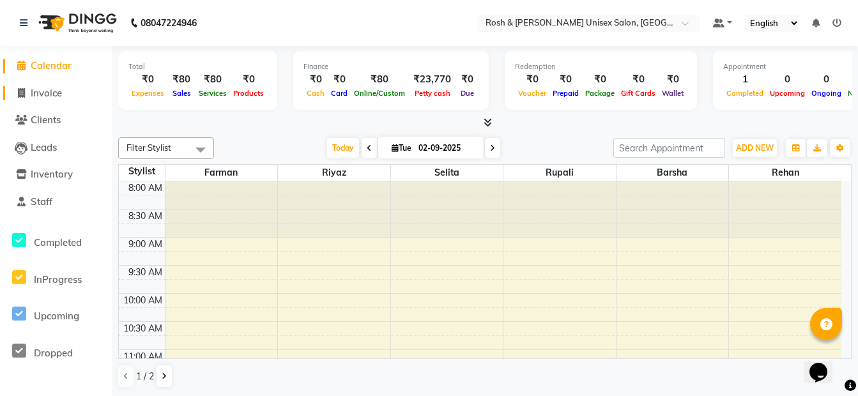
click at [59, 96] on span "Invoice" at bounding box center [46, 93] width 31 height 12
select select "service"
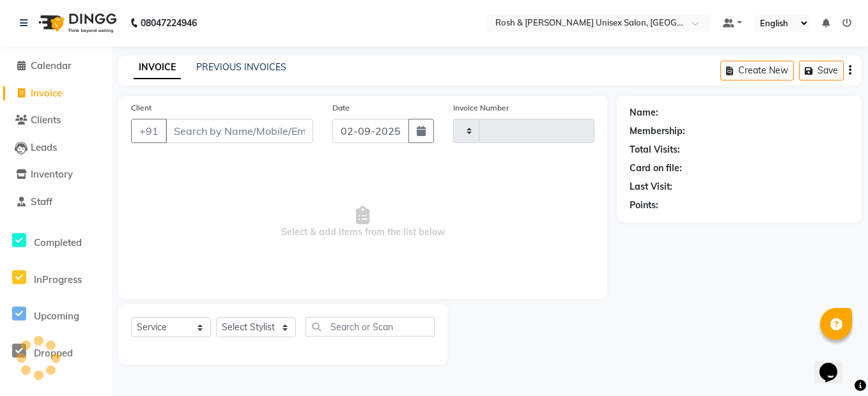
type input "0113"
select select "8757"
click at [196, 124] on input "Client" at bounding box center [239, 131] width 148 height 24
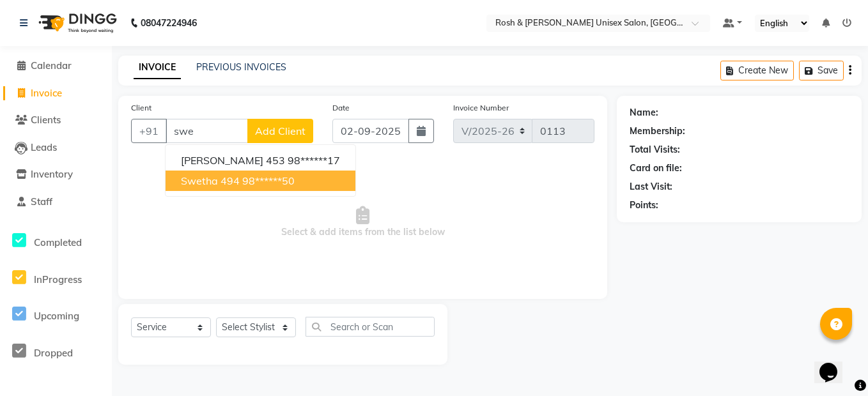
click at [265, 177] on ngb-highlight "98******50" at bounding box center [268, 180] width 52 height 13
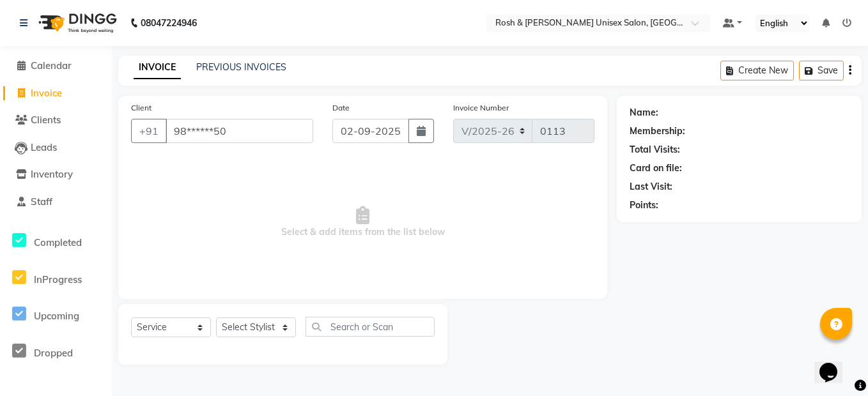
type input "98******50"
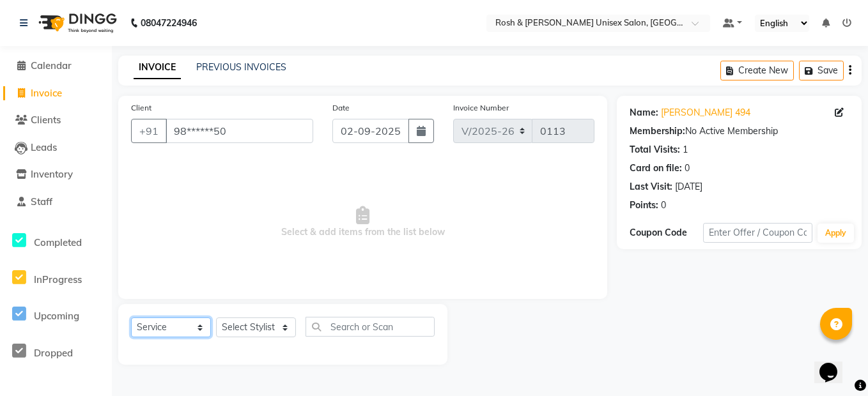
click at [160, 324] on select "Select Service Product Membership Package Voucher Prepaid Gift Card" at bounding box center [171, 328] width 80 height 20
click at [241, 326] on select "Select Stylist Admin [PERSON_NAME] Front Desk [PERSON_NAME] [PERSON_NAME] [PERS…" at bounding box center [256, 328] width 80 height 20
select select "88999"
click at [216, 318] on select "Select Stylist Admin [PERSON_NAME] Front Desk [PERSON_NAME] [PERSON_NAME] [PERS…" at bounding box center [256, 328] width 80 height 20
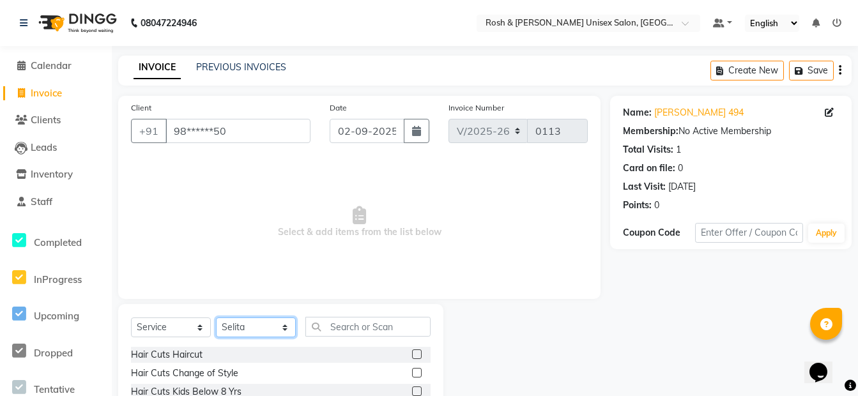
scroll to position [116, 0]
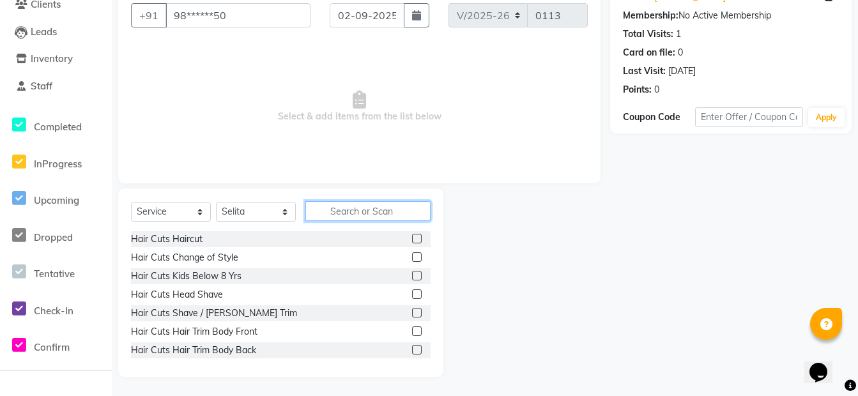
click at [358, 214] on input "text" at bounding box center [367, 211] width 125 height 20
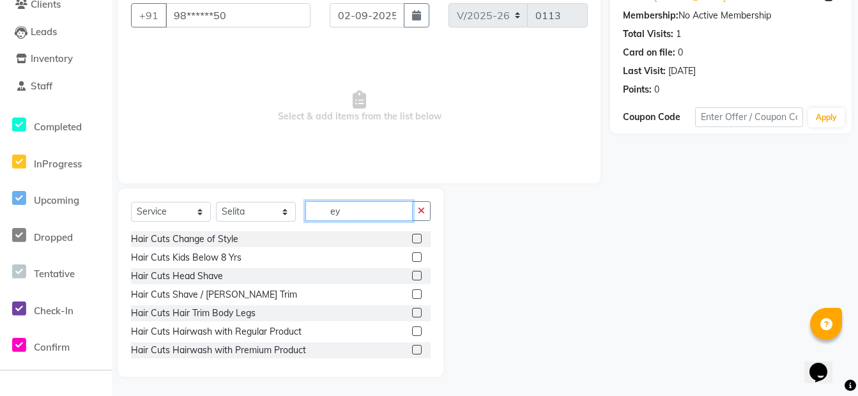
scroll to position [80, 0]
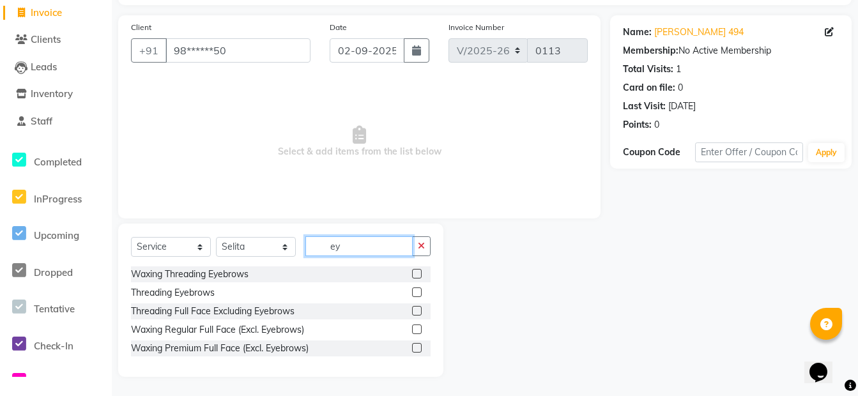
type input "ey"
click at [416, 293] on label at bounding box center [417, 292] width 10 height 10
click at [416, 293] on input "checkbox" at bounding box center [416, 293] width 8 height 8
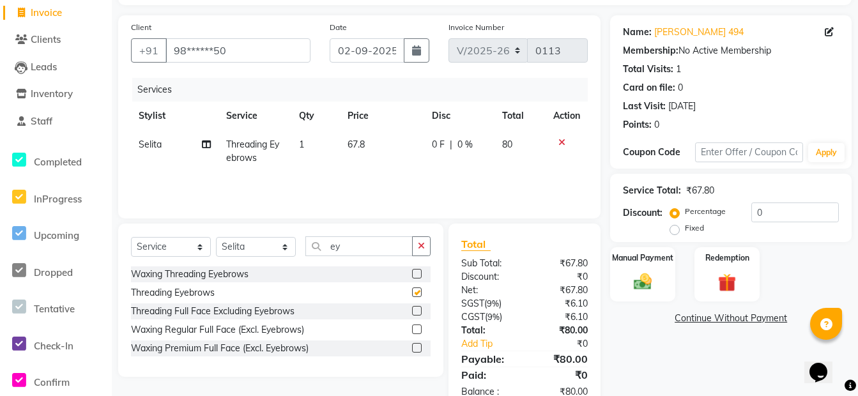
checkbox input "false"
click at [416, 246] on button "button" at bounding box center [421, 246] width 19 height 20
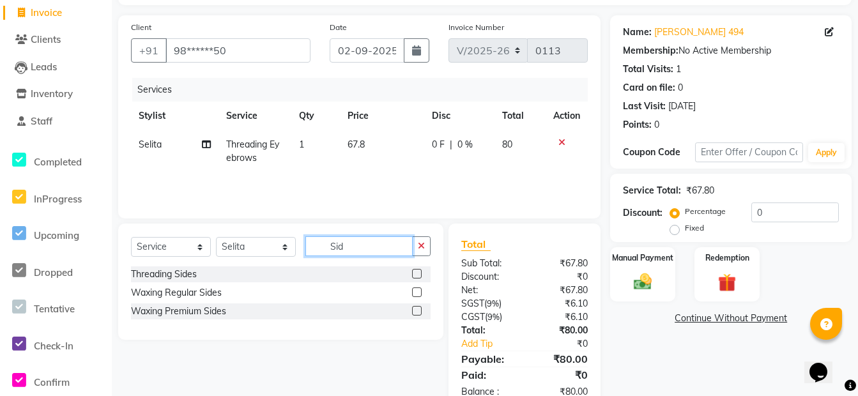
type input "Sid"
click at [415, 294] on label at bounding box center [417, 292] width 10 height 10
click at [415, 294] on input "checkbox" at bounding box center [416, 293] width 8 height 8
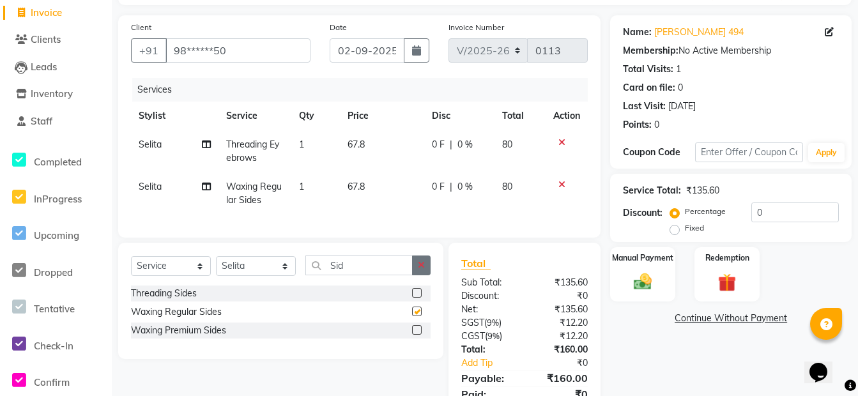
checkbox input "false"
click at [421, 270] on icon "button" at bounding box center [421, 265] width 7 height 9
type input "Nos"
click at [418, 316] on label at bounding box center [417, 312] width 10 height 10
click at [418, 316] on input "checkbox" at bounding box center [416, 312] width 8 height 8
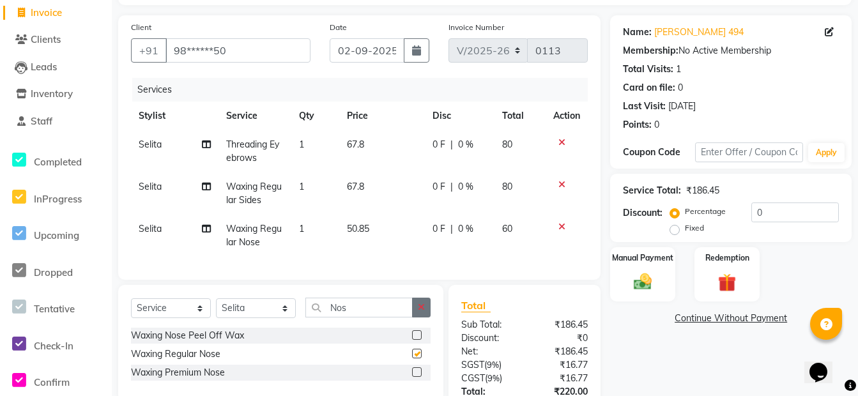
checkbox input "false"
click at [420, 312] on icon "button" at bounding box center [421, 307] width 7 height 9
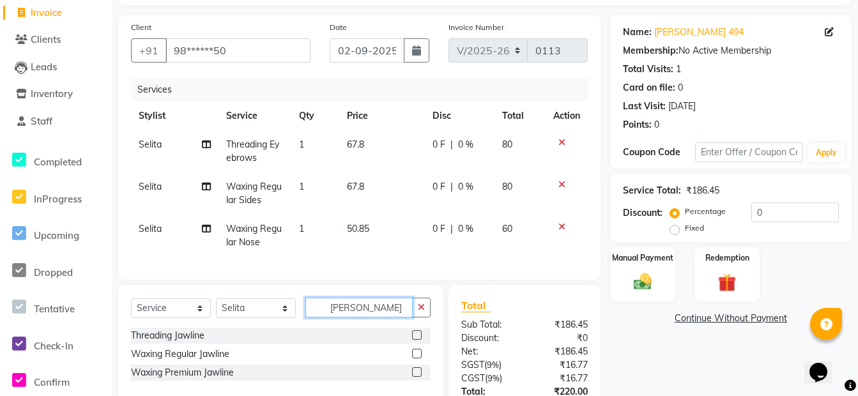
type input "[PERSON_NAME]"
click at [418, 358] on label at bounding box center [417, 354] width 10 height 10
click at [418, 358] on input "checkbox" at bounding box center [416, 354] width 8 height 8
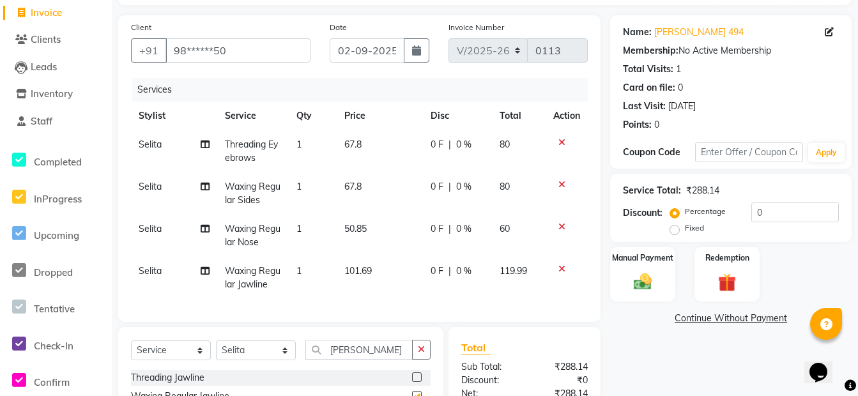
checkbox input "false"
click at [420, 354] on icon "button" at bounding box center [421, 349] width 7 height 9
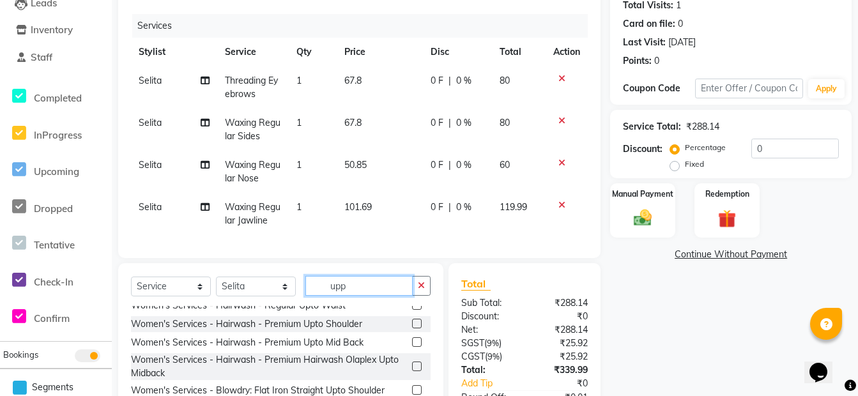
scroll to position [0, 0]
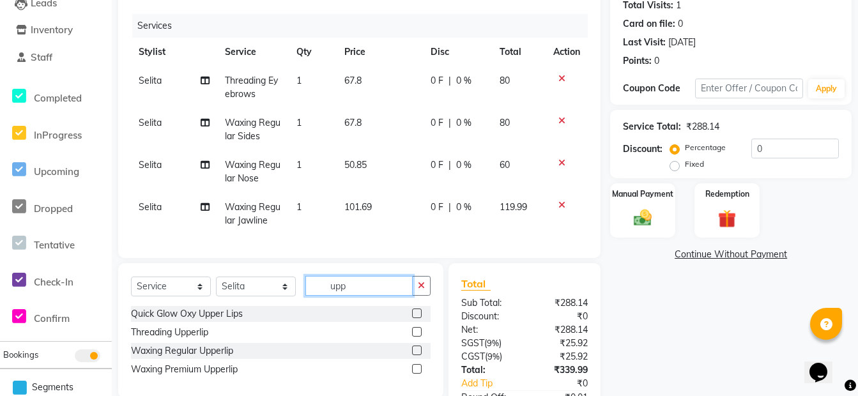
type input "upp"
click at [417, 355] on label at bounding box center [417, 351] width 10 height 10
click at [417, 355] on input "checkbox" at bounding box center [416, 351] width 8 height 8
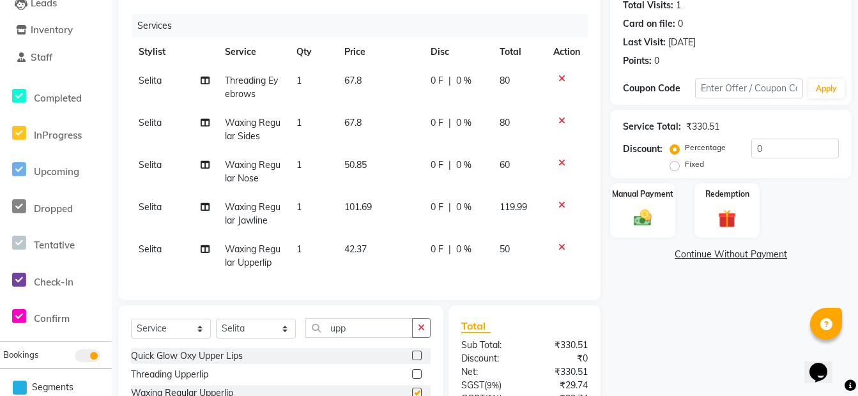
checkbox input "false"
click at [417, 338] on button "button" at bounding box center [421, 328] width 19 height 20
click at [399, 334] on input "text" at bounding box center [367, 328] width 125 height 20
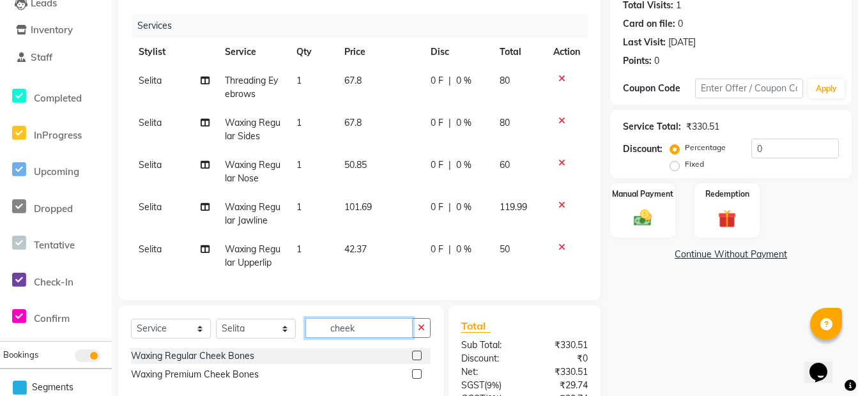
type input "cheek"
click at [421, 360] on label at bounding box center [417, 356] width 10 height 10
click at [420, 360] on input "checkbox" at bounding box center [416, 356] width 8 height 8
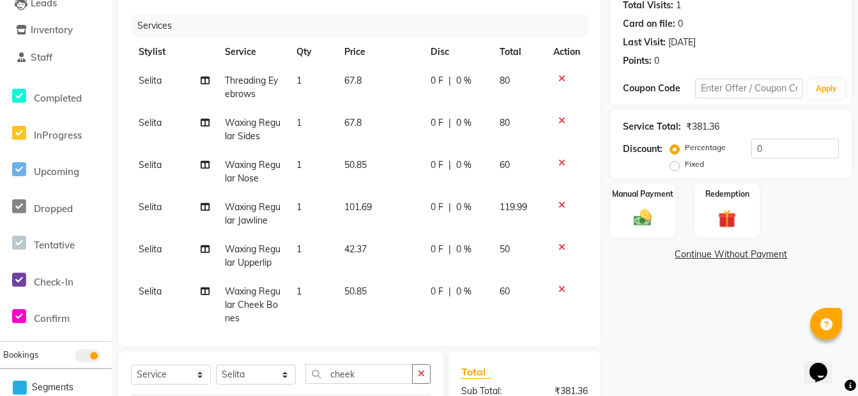
checkbox input "false"
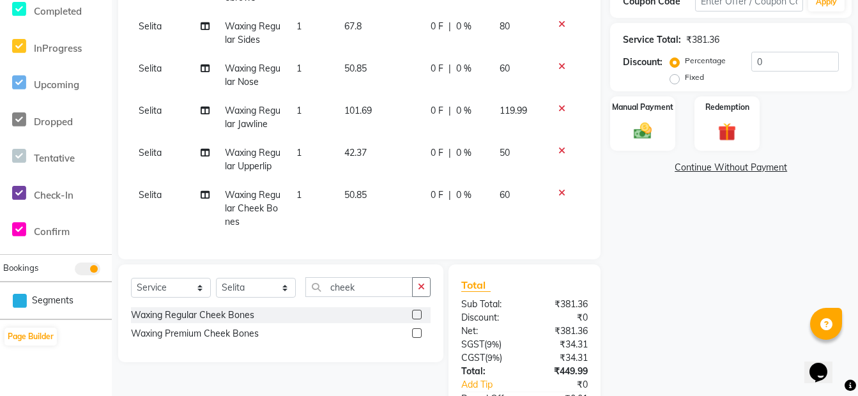
scroll to position [272, 0]
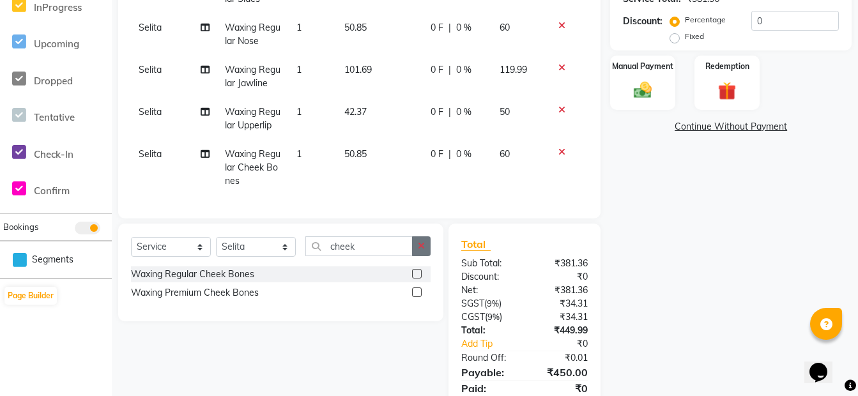
click at [420, 247] on icon "button" at bounding box center [421, 245] width 7 height 9
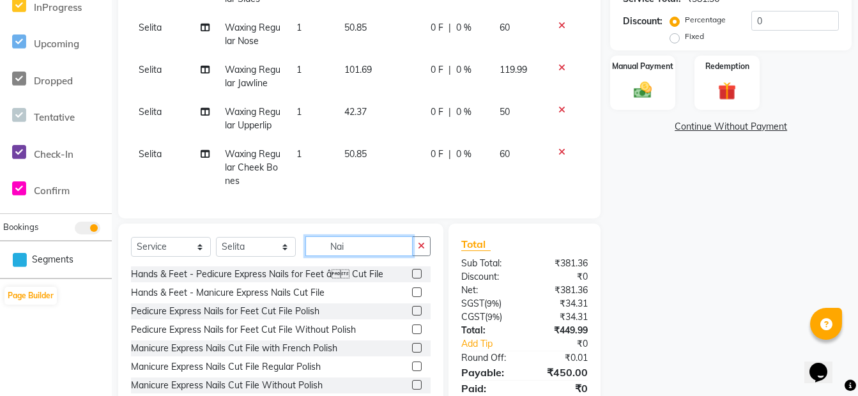
type input "Nai"
click at [412, 293] on label at bounding box center [417, 292] width 10 height 10
click at [412, 293] on input "checkbox" at bounding box center [416, 293] width 8 height 8
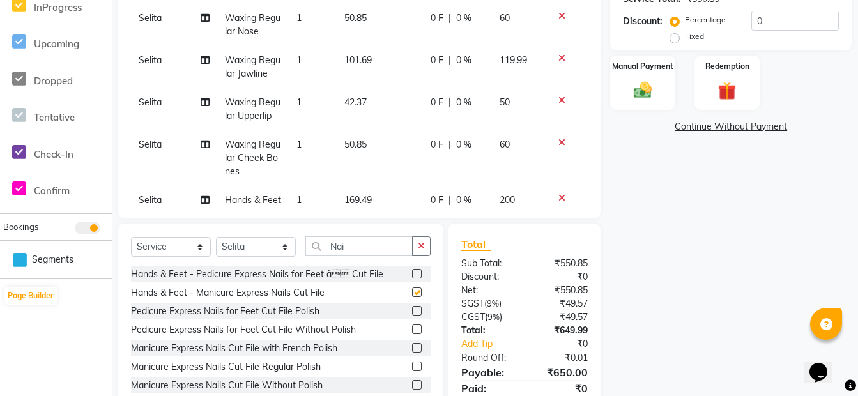
checkbox input "false"
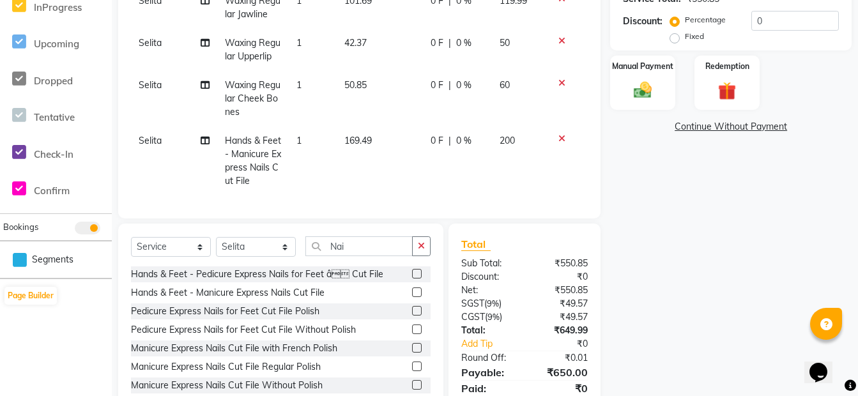
scroll to position [88, 0]
click at [423, 245] on icon "button" at bounding box center [421, 245] width 7 height 9
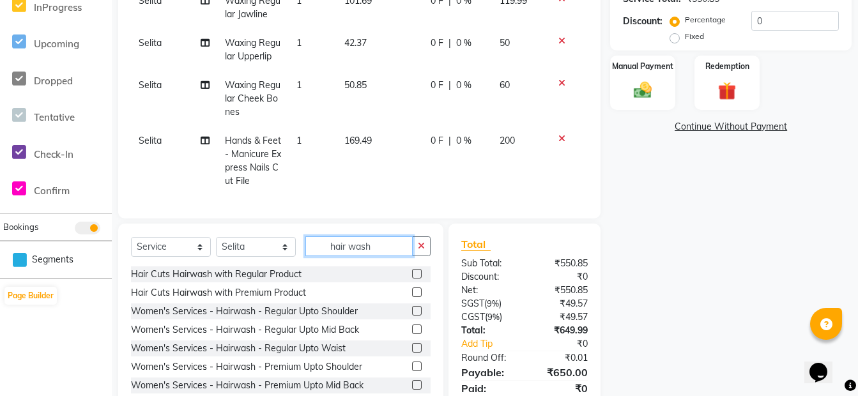
type input "hair wash"
click at [412, 332] on label at bounding box center [417, 330] width 10 height 10
click at [412, 332] on input "checkbox" at bounding box center [416, 330] width 8 height 8
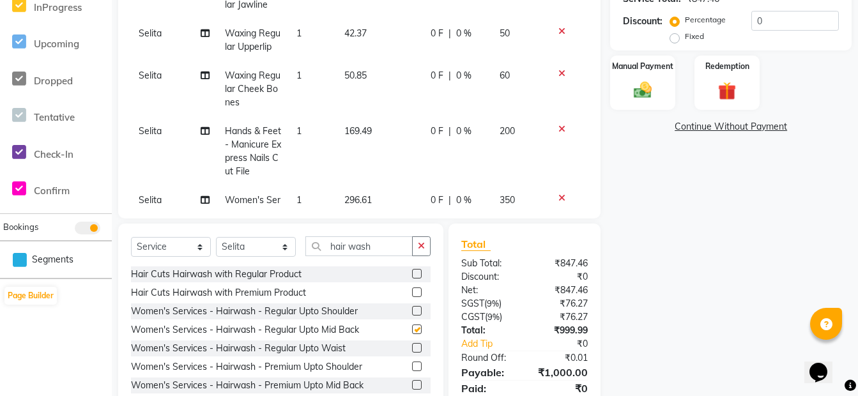
checkbox input "false"
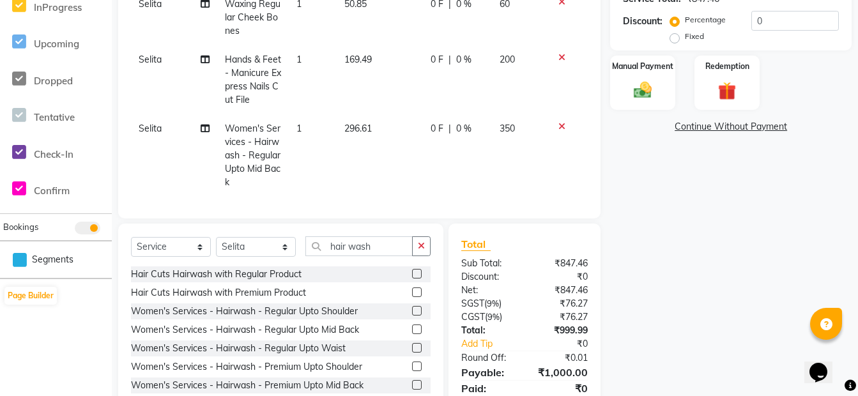
scroll to position [171, 0]
click at [148, 121] on span "Selita" at bounding box center [150, 126] width 23 height 11
select select "88999"
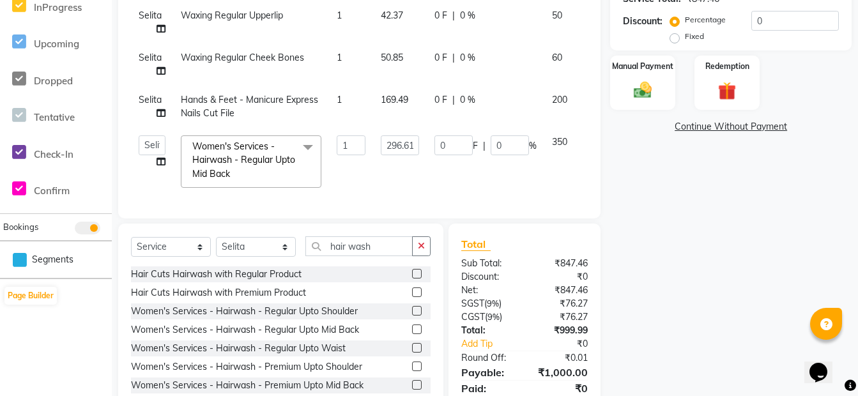
scroll to position [116, 0]
click at [162, 135] on select "Admin [PERSON_NAME] Front Desk [PERSON_NAME] [PERSON_NAME] [PERSON_NAME]" at bounding box center [152, 145] width 27 height 20
select select "88996"
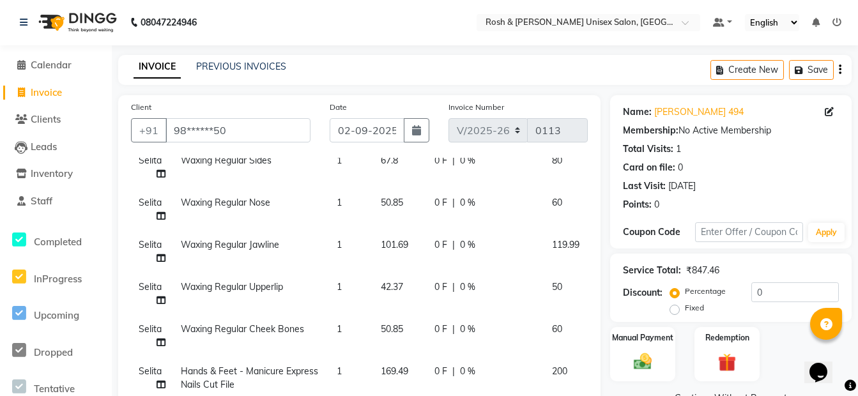
scroll to position [0, 0]
click at [815, 67] on button "Save" at bounding box center [811, 71] width 45 height 20
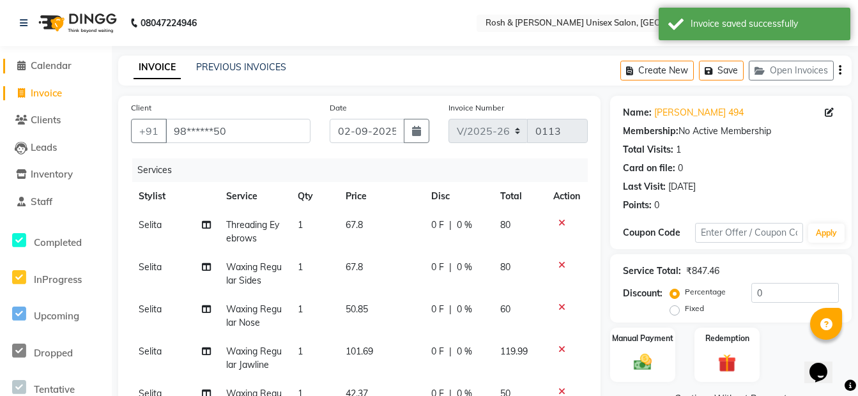
click at [48, 70] on span "Calendar" at bounding box center [51, 65] width 41 height 12
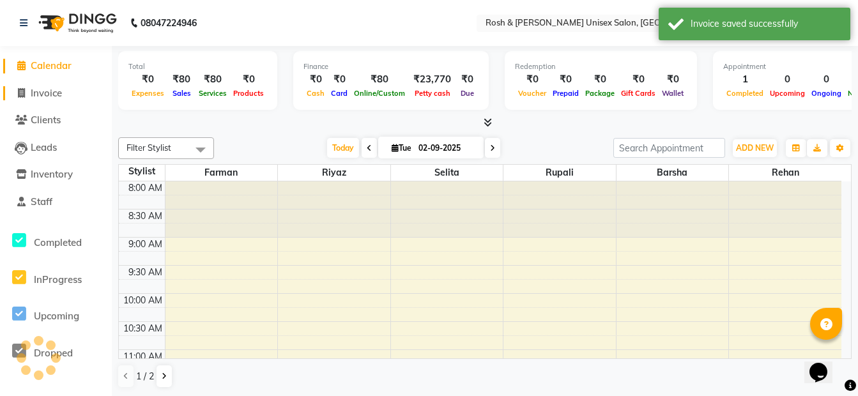
click at [42, 94] on span "Invoice" at bounding box center [46, 93] width 31 height 12
select select "service"
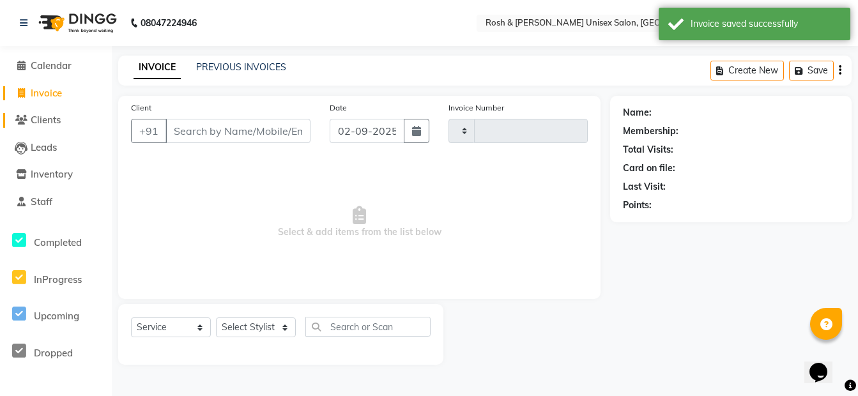
type input "0113"
select select "8757"
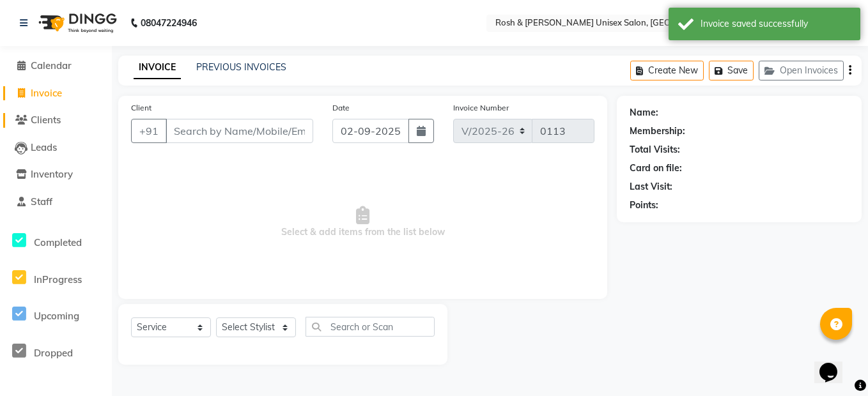
click at [50, 124] on span "Clients" at bounding box center [46, 120] width 30 height 12
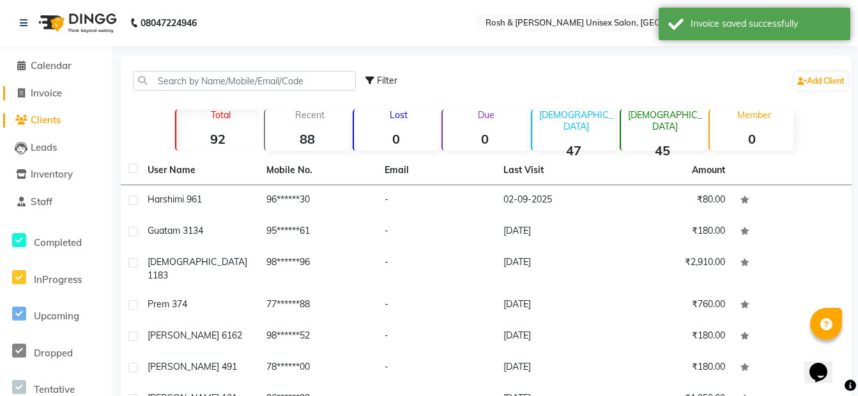
click at [43, 93] on span "Invoice" at bounding box center [46, 93] width 31 height 12
select select "8757"
select select "service"
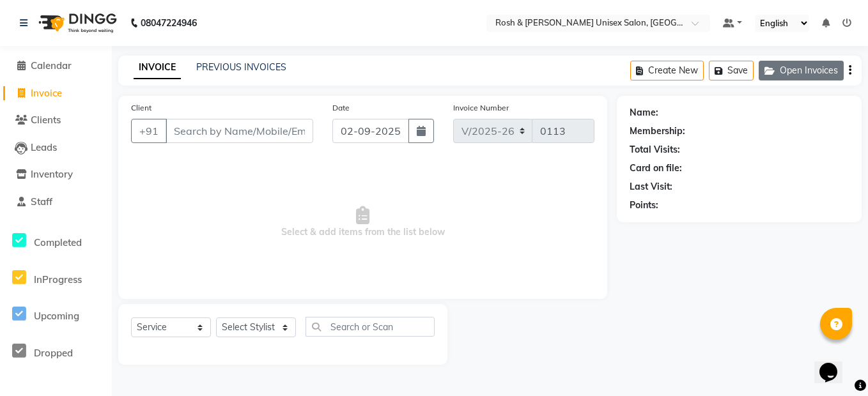
click at [813, 72] on button "Open Invoices" at bounding box center [800, 71] width 85 height 20
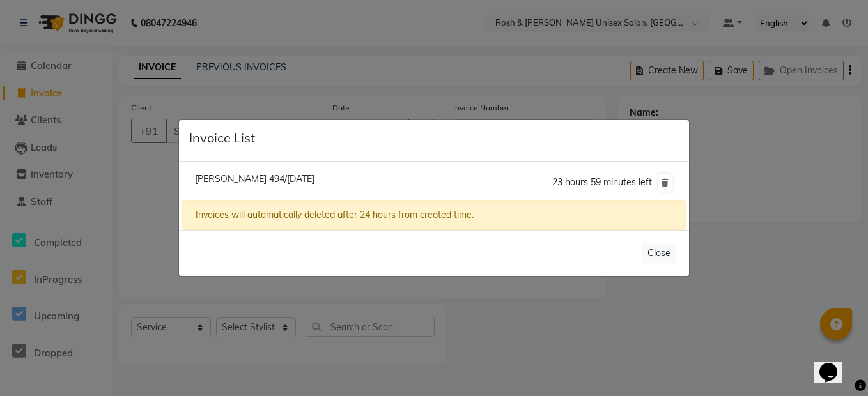
click at [731, 200] on ngb-modal-window "Invoice List [PERSON_NAME] 494/[DATE] 23 hours 59 minutes left Invoices will au…" at bounding box center [434, 198] width 868 height 396
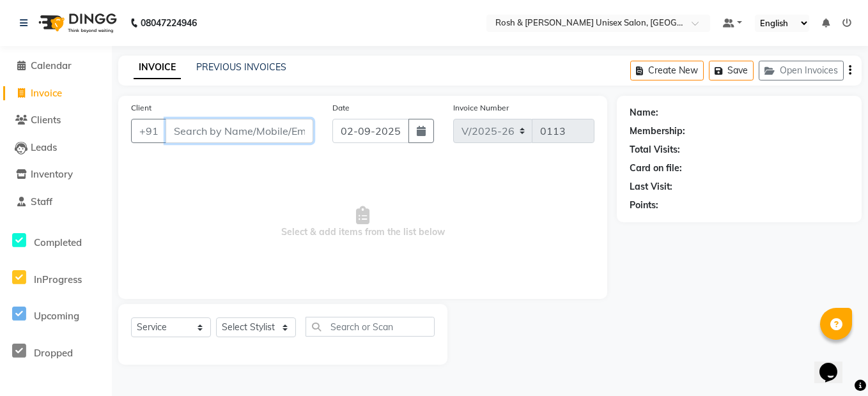
click at [194, 132] on input "Client" at bounding box center [239, 131] width 148 height 24
type input "8148120421"
click at [280, 132] on span "Add Client" at bounding box center [280, 131] width 50 height 13
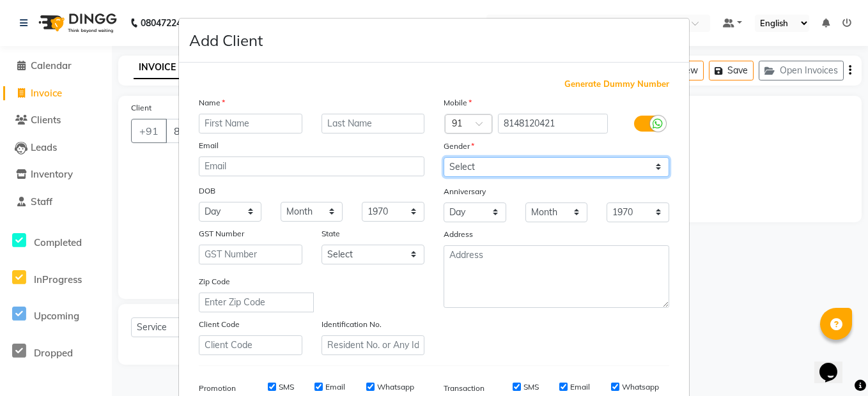
click at [488, 166] on select "Select [DEMOGRAPHIC_DATA] [DEMOGRAPHIC_DATA] Other Prefer Not To Say" at bounding box center [556, 167] width 226 height 20
select select "[DEMOGRAPHIC_DATA]"
click at [443, 157] on select "Select [DEMOGRAPHIC_DATA] [DEMOGRAPHIC_DATA] Other Prefer Not To Say" at bounding box center [556, 167] width 226 height 20
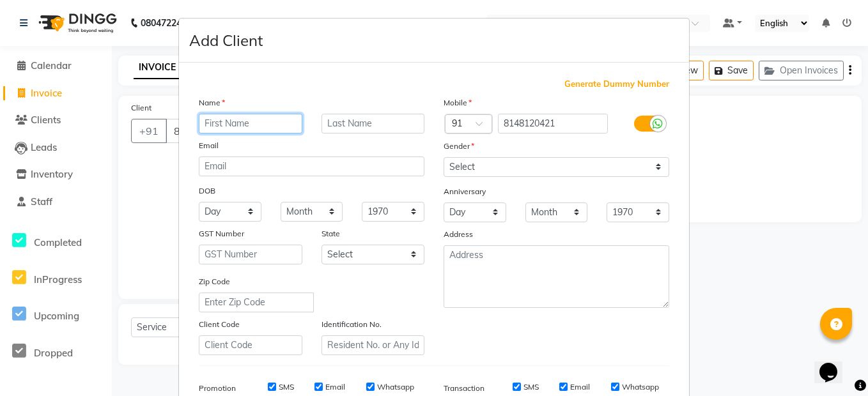
click at [254, 123] on input "text" at bounding box center [250, 124] width 103 height 20
type input "[DATE] 123"
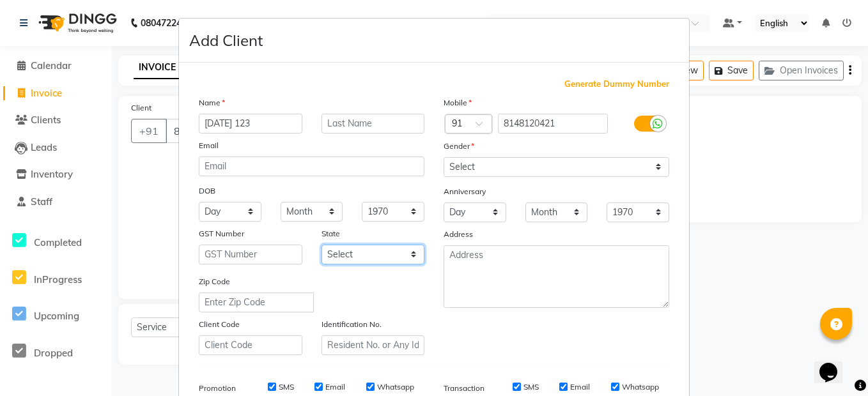
click at [362, 251] on select "Select [GEOGRAPHIC_DATA] [GEOGRAPHIC_DATA] [GEOGRAPHIC_DATA] [GEOGRAPHIC_DATA] …" at bounding box center [372, 255] width 103 height 20
select select "17"
click at [321, 245] on select "Select [GEOGRAPHIC_DATA] [GEOGRAPHIC_DATA] [GEOGRAPHIC_DATA] [GEOGRAPHIC_DATA] …" at bounding box center [372, 255] width 103 height 20
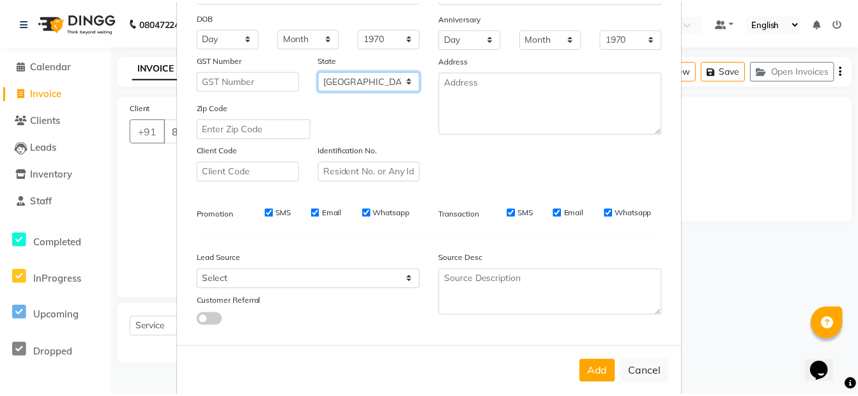
scroll to position [192, 0]
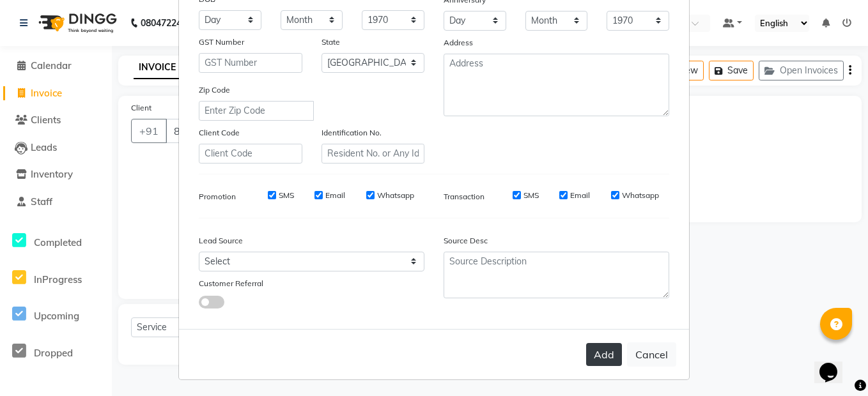
click at [588, 360] on button "Add" at bounding box center [604, 354] width 36 height 23
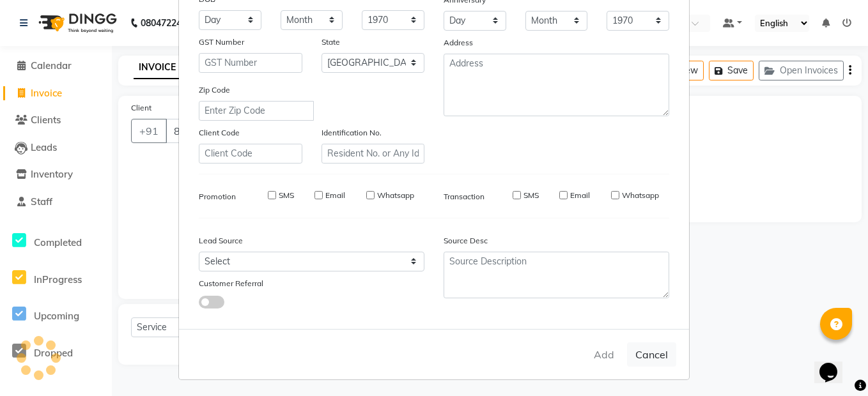
type input "81******21"
select select
select select "null"
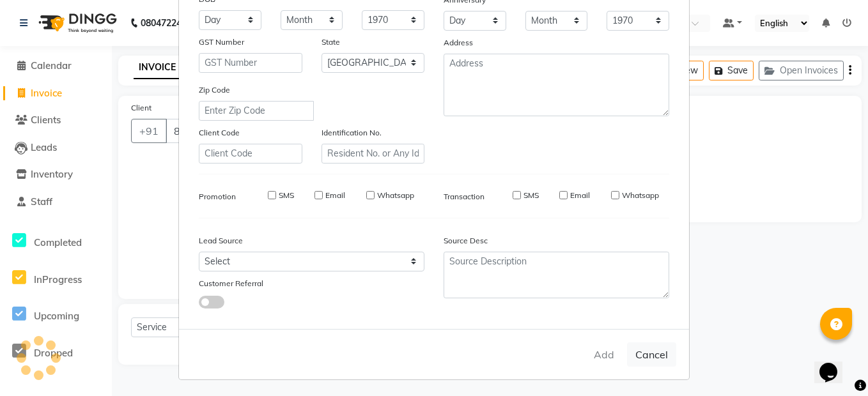
select select
checkbox input "false"
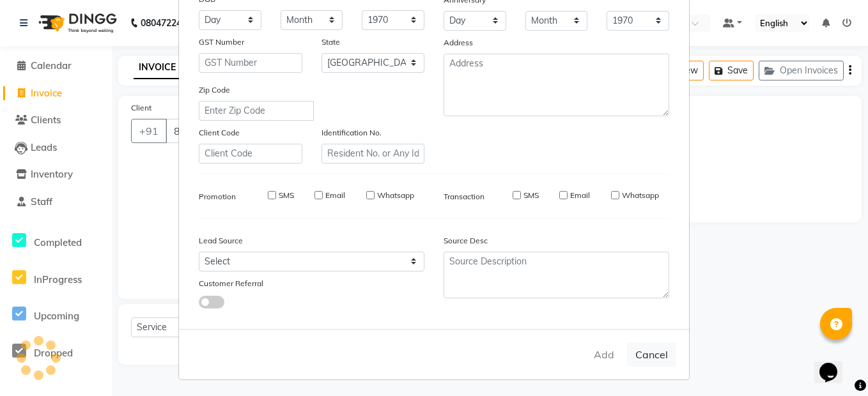
checkbox input "false"
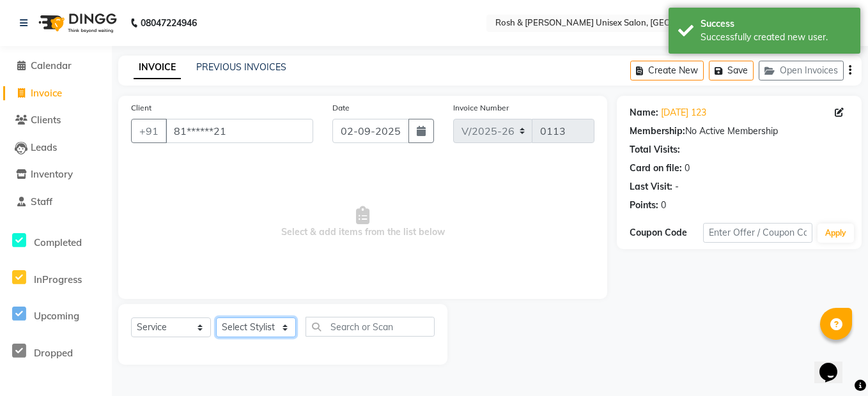
click at [269, 326] on select "Select Stylist Admin [PERSON_NAME] Front Desk [PERSON_NAME] [PERSON_NAME] [PERS…" at bounding box center [256, 328] width 80 height 20
select select "88998"
click at [216, 318] on select "Select Stylist Admin [PERSON_NAME] Front Desk [PERSON_NAME] [PERSON_NAME] [PERS…" at bounding box center [256, 328] width 80 height 20
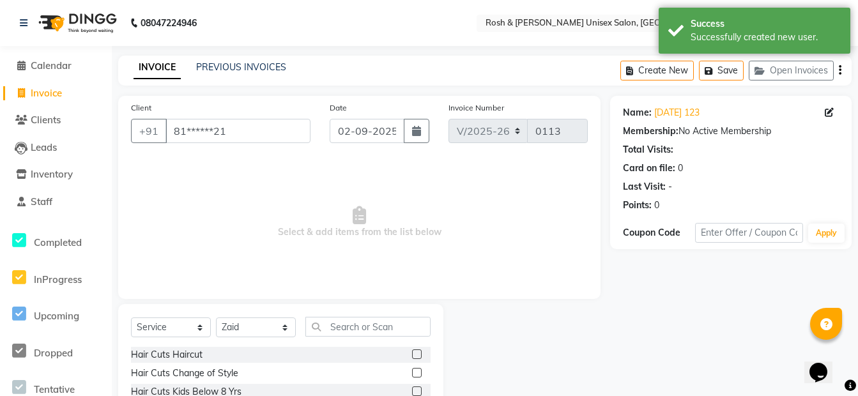
click at [412, 352] on label at bounding box center [417, 354] width 10 height 10
click at [412, 352] on input "checkbox" at bounding box center [416, 355] width 8 height 8
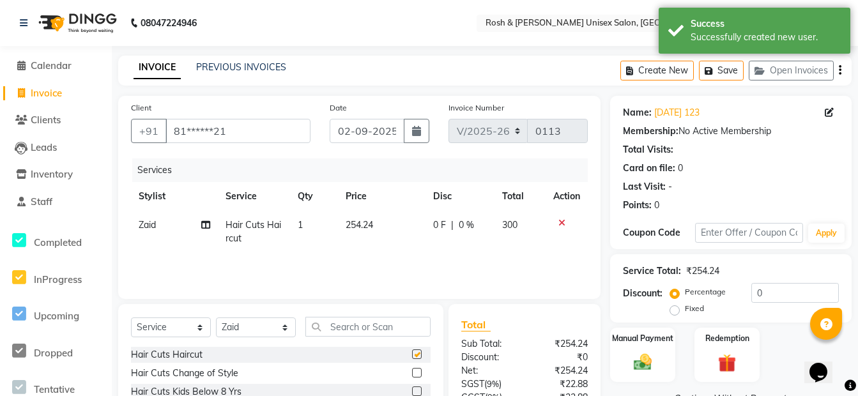
checkbox input "false"
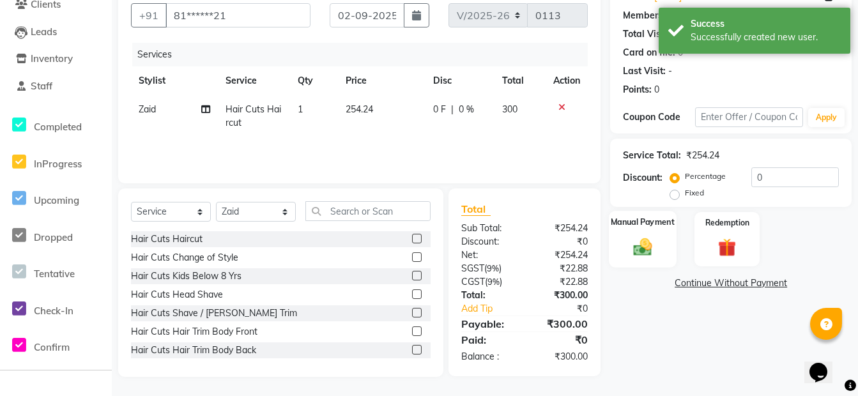
click at [663, 256] on div "Manual Payment" at bounding box center [643, 239] width 68 height 57
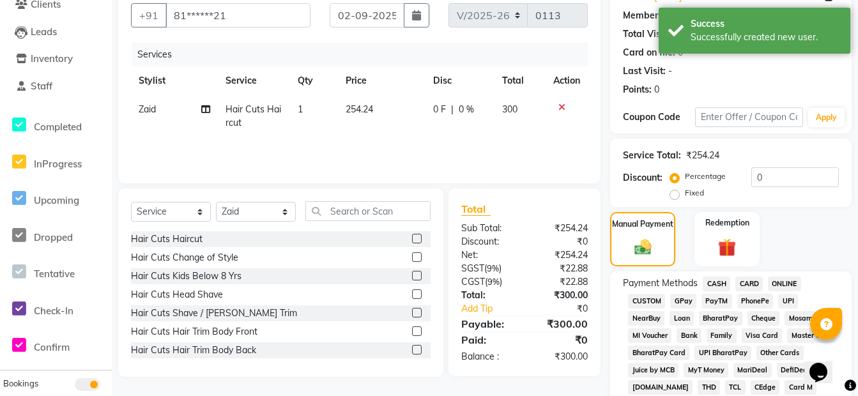
click at [791, 283] on span "ONLINE" at bounding box center [784, 284] width 33 height 15
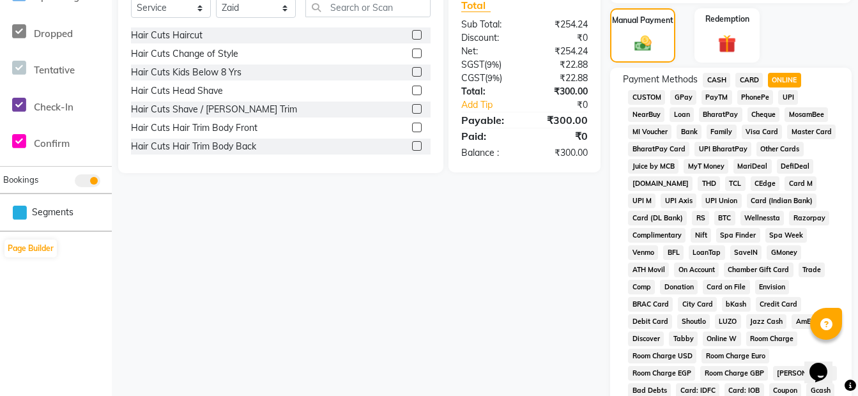
scroll to position [629, 0]
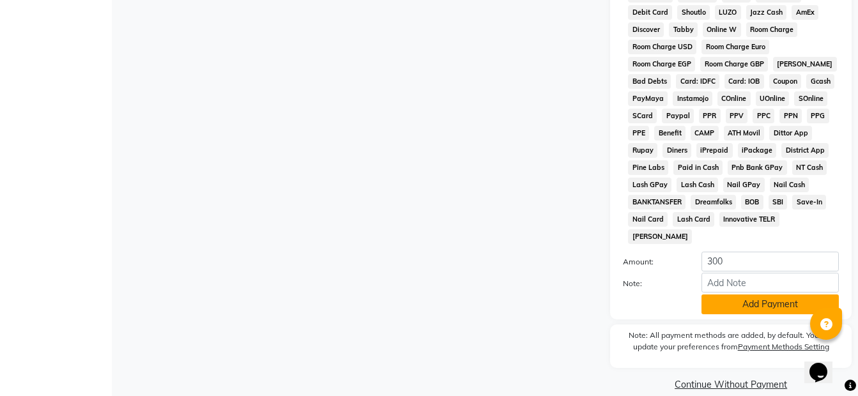
click at [751, 295] on button "Add Payment" at bounding box center [769, 305] width 137 height 20
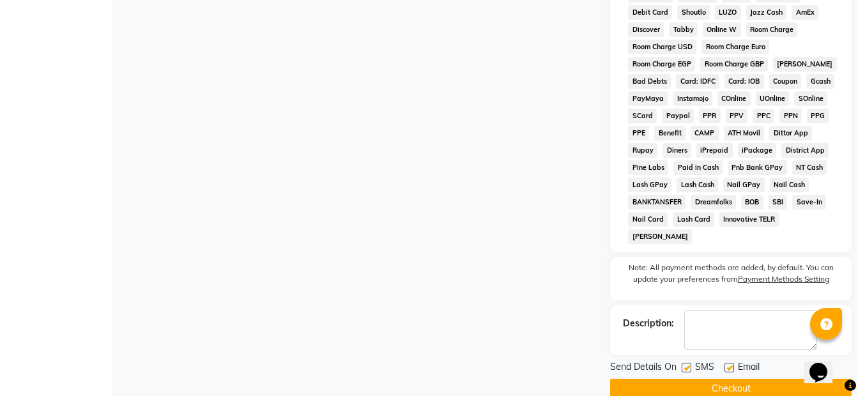
scroll to position [633, 0]
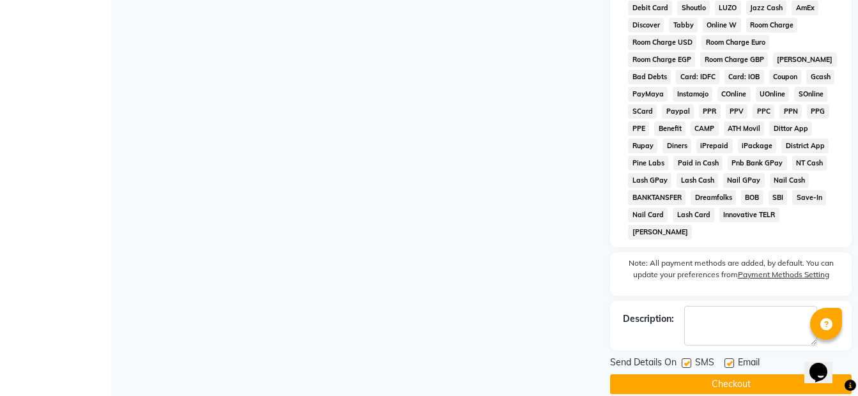
click at [725, 374] on button "Checkout" at bounding box center [730, 384] width 241 height 20
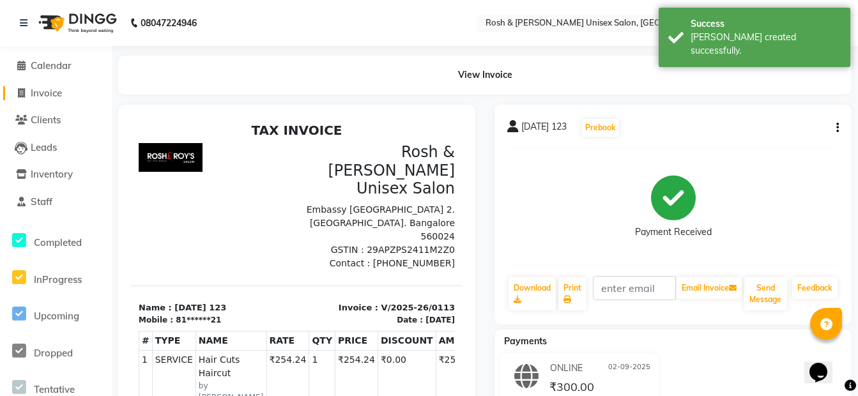
click at [42, 98] on span "Invoice" at bounding box center [46, 93] width 31 height 12
select select "service"
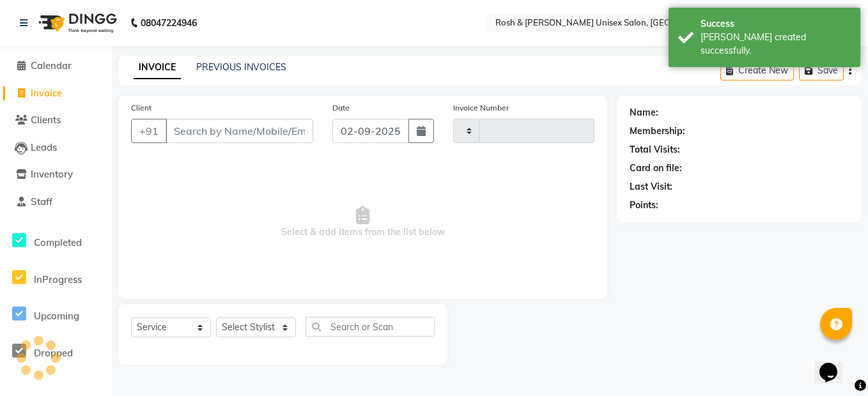
type input "0114"
select select "8757"
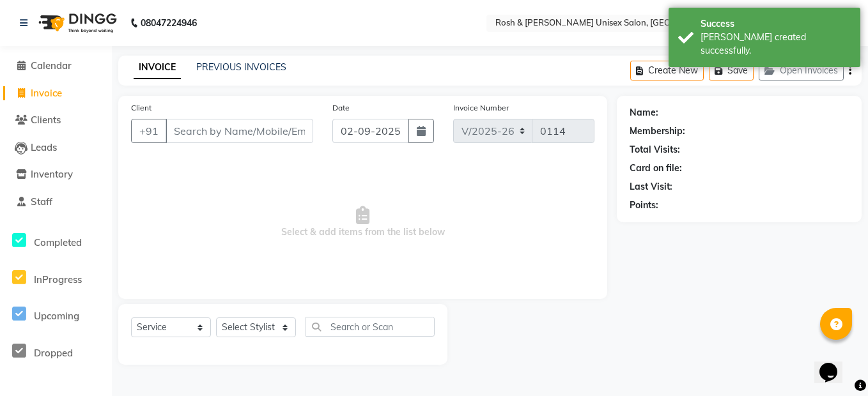
click at [265, 123] on input "Client" at bounding box center [239, 131] width 148 height 24
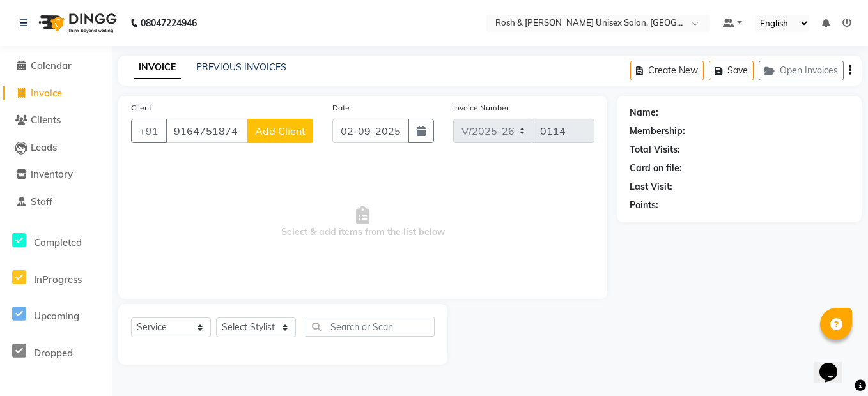
type input "9164751874"
click at [287, 135] on span "Add Client" at bounding box center [280, 131] width 50 height 13
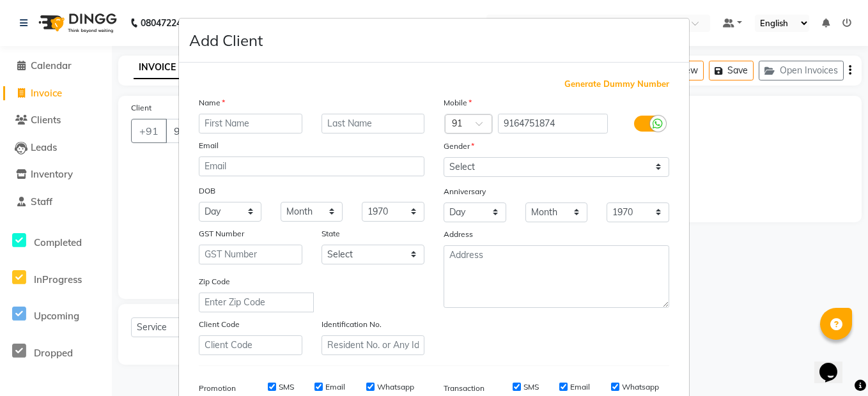
click at [251, 130] on input "text" at bounding box center [250, 124] width 103 height 20
type input "Riza 8183"
click at [551, 162] on select "Select [DEMOGRAPHIC_DATA] [DEMOGRAPHIC_DATA] Other Prefer Not To Say" at bounding box center [556, 167] width 226 height 20
select select "[DEMOGRAPHIC_DATA]"
click at [443, 157] on select "Select [DEMOGRAPHIC_DATA] [DEMOGRAPHIC_DATA] Other Prefer Not To Say" at bounding box center [556, 167] width 226 height 20
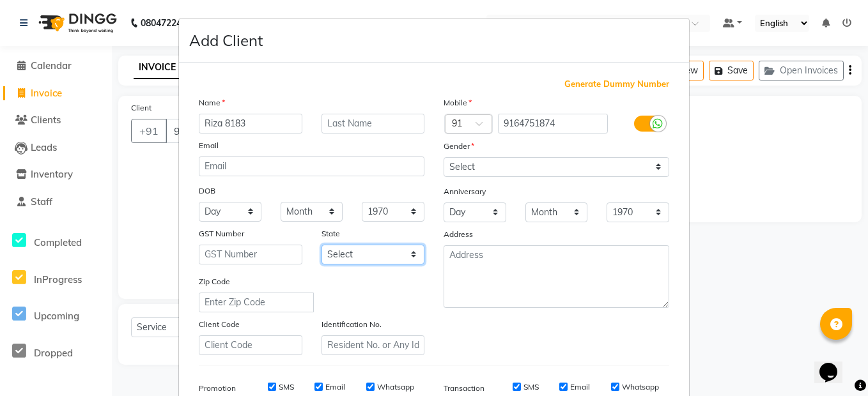
click at [366, 254] on select "Select [GEOGRAPHIC_DATA] [GEOGRAPHIC_DATA] [GEOGRAPHIC_DATA] [GEOGRAPHIC_DATA] …" at bounding box center [372, 255] width 103 height 20
select select "17"
click at [321, 245] on select "Select [GEOGRAPHIC_DATA] [GEOGRAPHIC_DATA] [GEOGRAPHIC_DATA] [GEOGRAPHIC_DATA] …" at bounding box center [372, 255] width 103 height 20
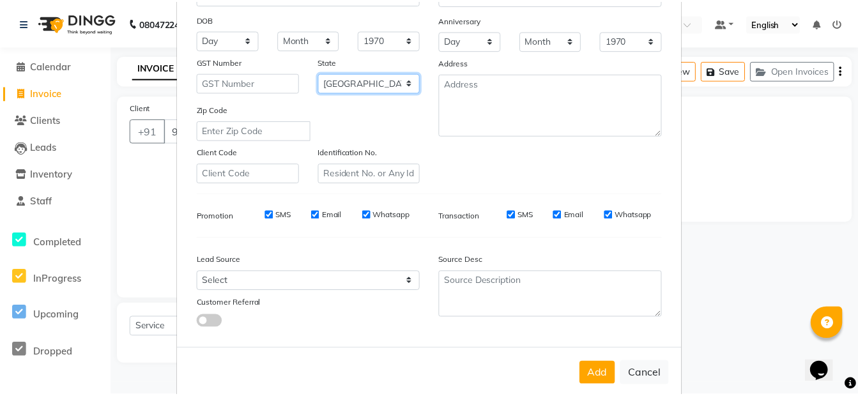
scroll to position [194, 0]
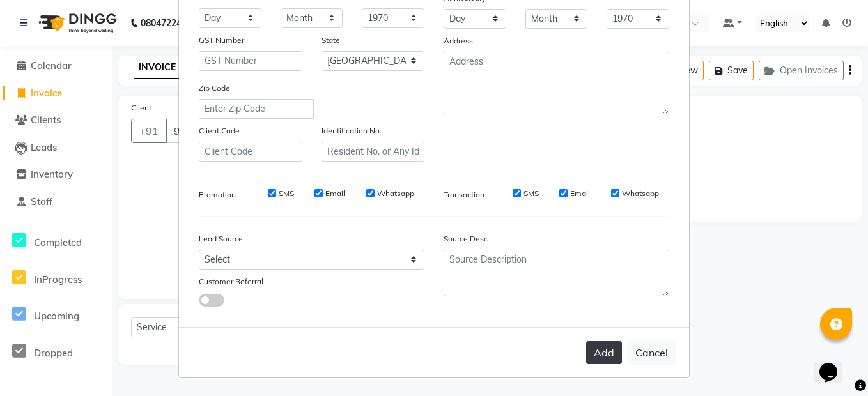
click at [599, 348] on button "Add" at bounding box center [604, 352] width 36 height 23
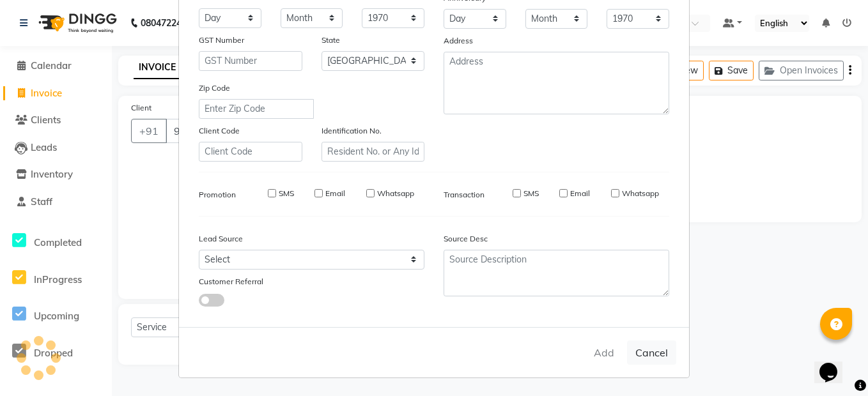
type input "91******74"
select select
select select "null"
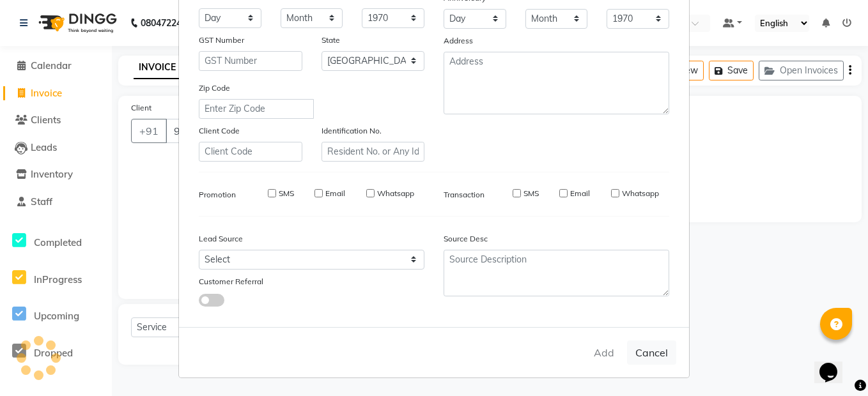
select select
checkbox input "false"
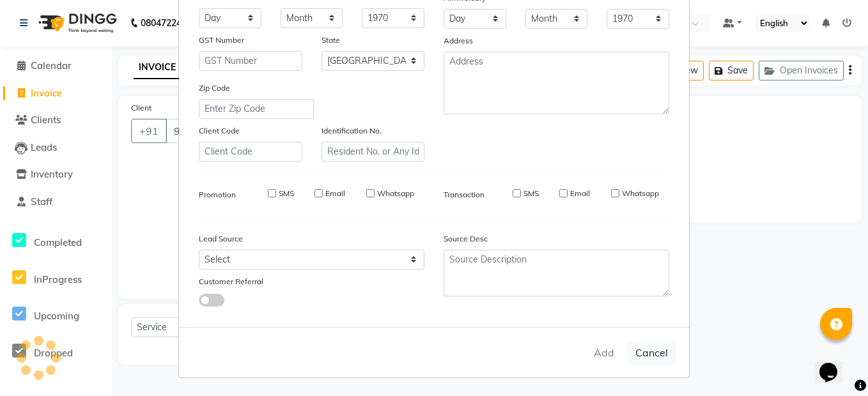
checkbox input "false"
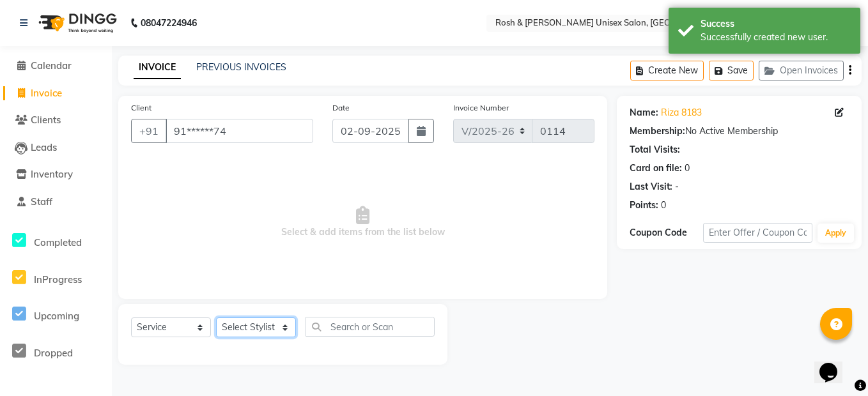
click at [266, 319] on select "Select Stylist Admin [PERSON_NAME] Front Desk [PERSON_NAME] [PERSON_NAME] [PERS…" at bounding box center [256, 328] width 80 height 20
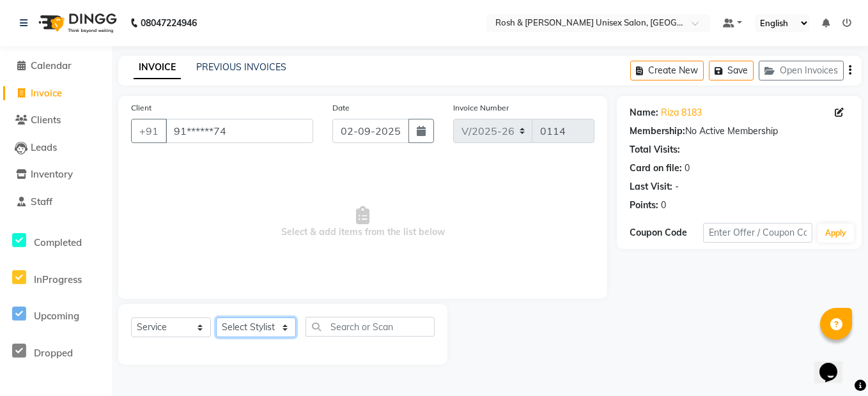
select select "88996"
click at [216, 318] on select "Select Stylist Admin [PERSON_NAME] Front Desk [PERSON_NAME] [PERSON_NAME] [PERS…" at bounding box center [256, 328] width 80 height 20
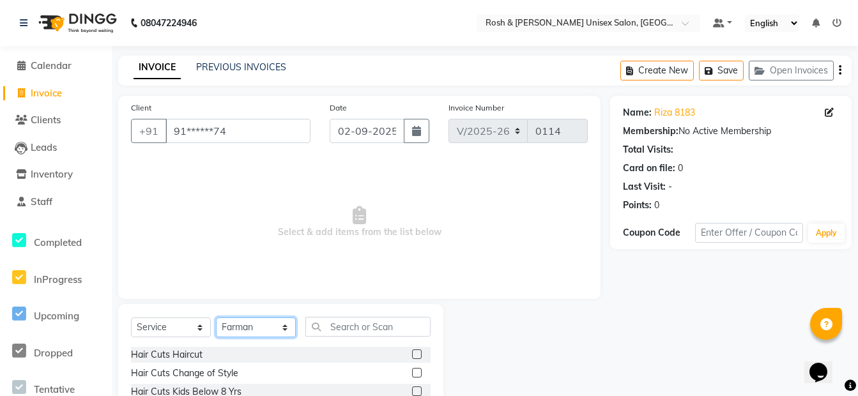
scroll to position [116, 0]
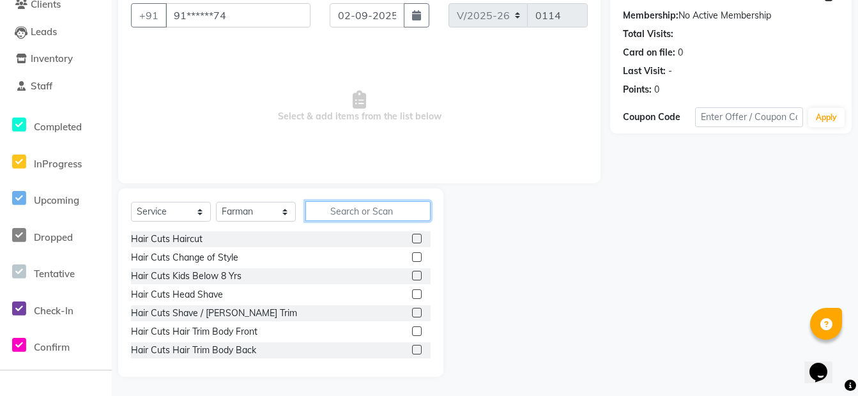
click at [372, 210] on input "text" at bounding box center [367, 211] width 125 height 20
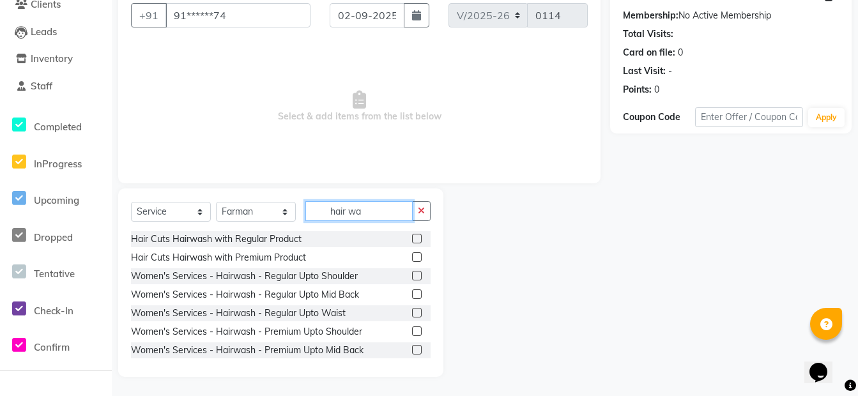
type input "hair wa"
click at [412, 275] on label at bounding box center [417, 276] width 10 height 10
click at [412, 275] on input "checkbox" at bounding box center [416, 276] width 8 height 8
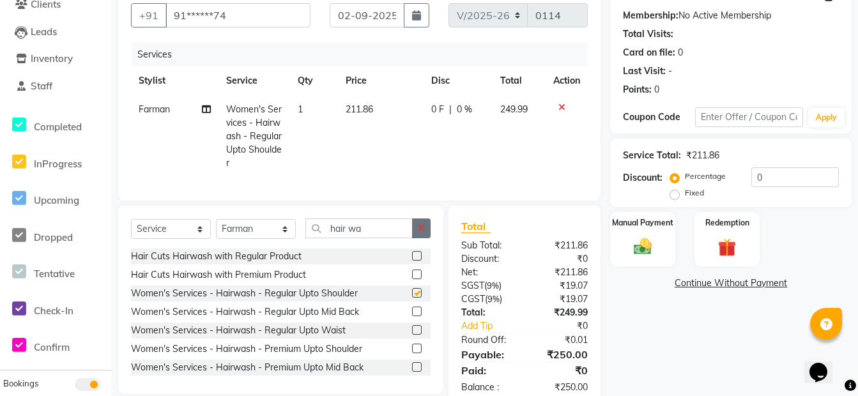
checkbox input "false"
click at [421, 233] on icon "button" at bounding box center [421, 228] width 7 height 9
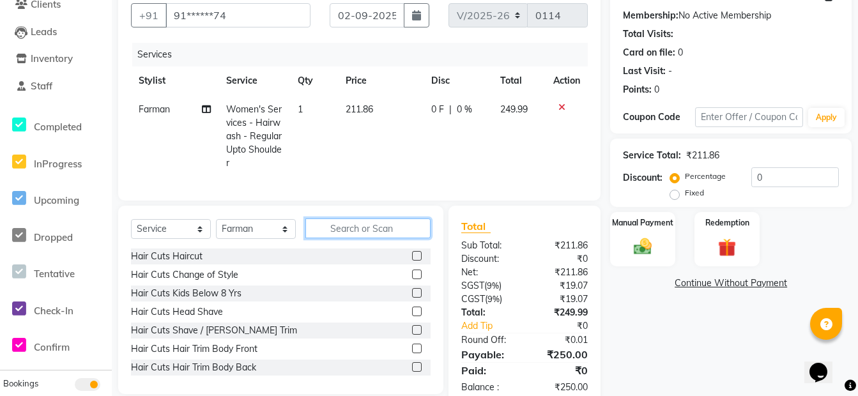
click at [386, 233] on input "text" at bounding box center [367, 228] width 125 height 20
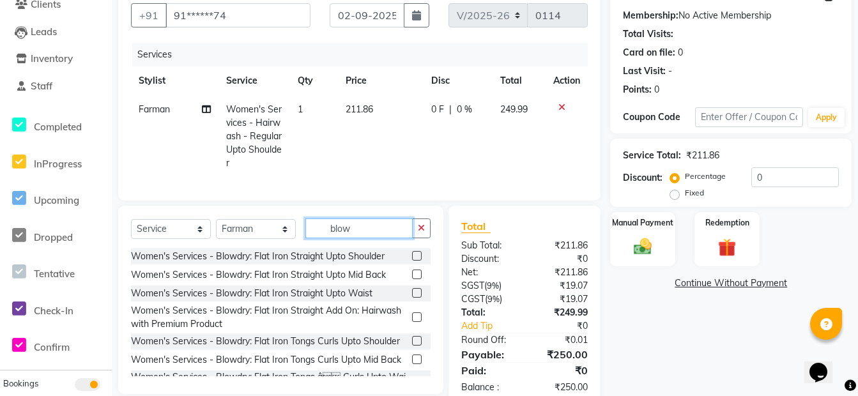
type input "blow"
click at [412, 298] on label at bounding box center [417, 293] width 10 height 10
click at [412, 298] on input "checkbox" at bounding box center [416, 293] width 8 height 8
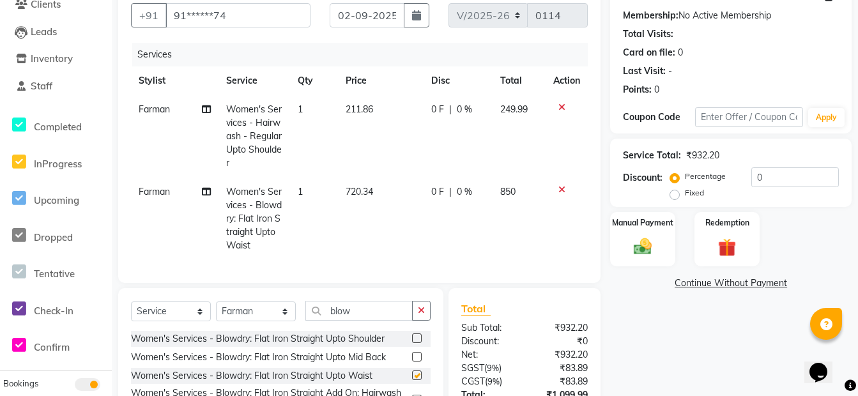
checkbox input "false"
click at [420, 315] on icon "button" at bounding box center [421, 310] width 7 height 9
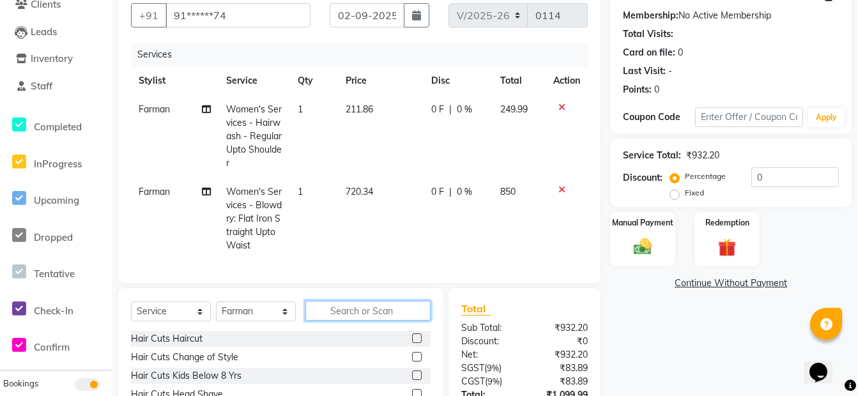
click at [385, 321] on input "text" at bounding box center [367, 311] width 125 height 20
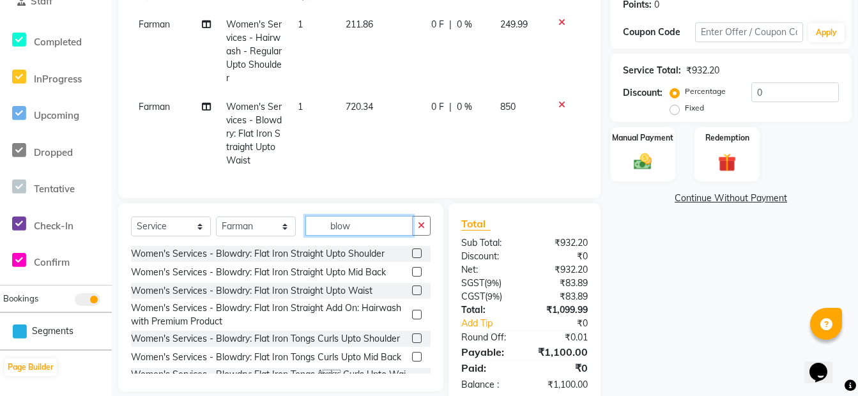
scroll to position [238, 0]
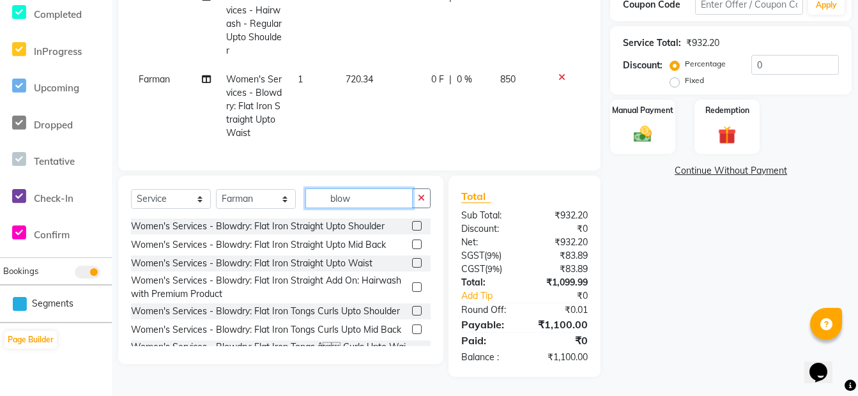
type input "blow"
click at [412, 241] on label at bounding box center [417, 245] width 10 height 10
click at [412, 241] on input "checkbox" at bounding box center [416, 245] width 8 height 8
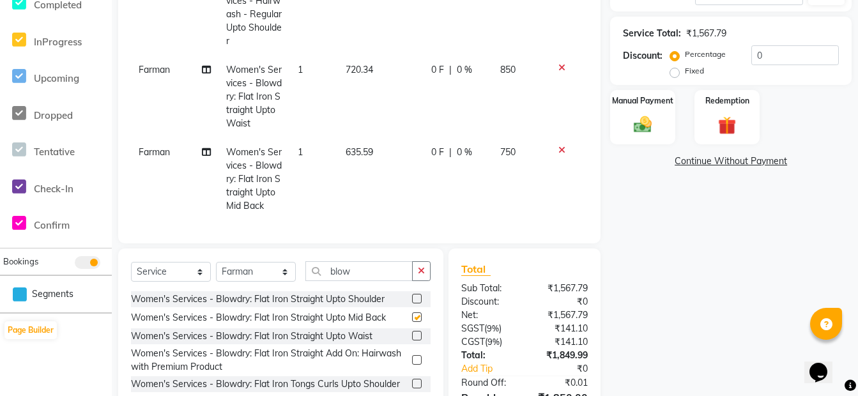
checkbox input "false"
click at [425, 280] on button "button" at bounding box center [421, 271] width 19 height 20
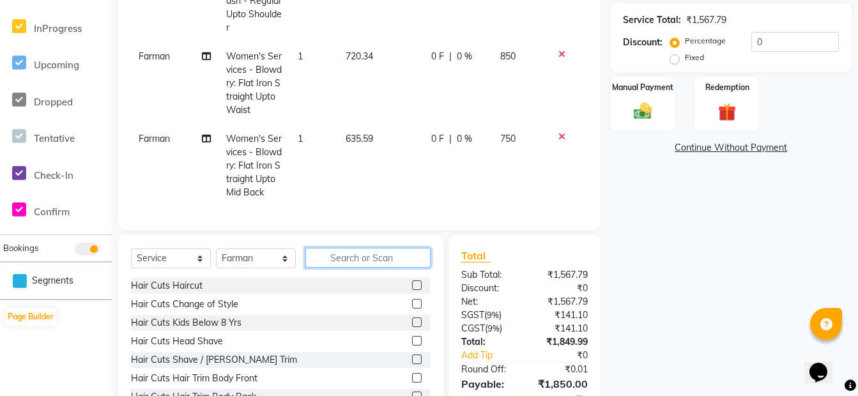
scroll to position [128, 0]
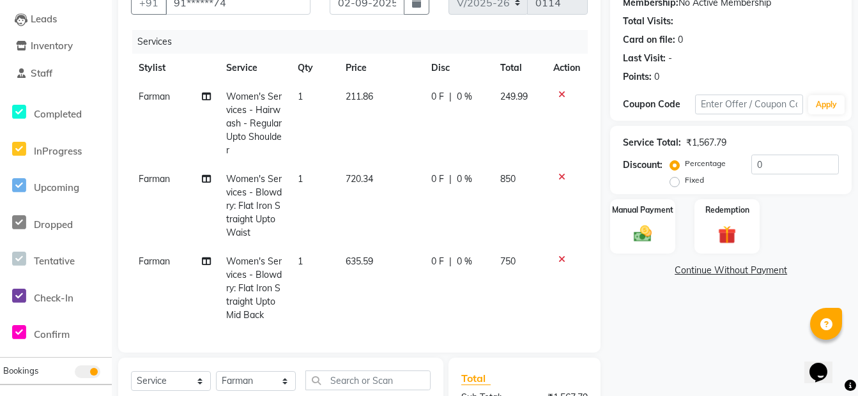
click at [560, 177] on icon at bounding box center [561, 176] width 7 height 9
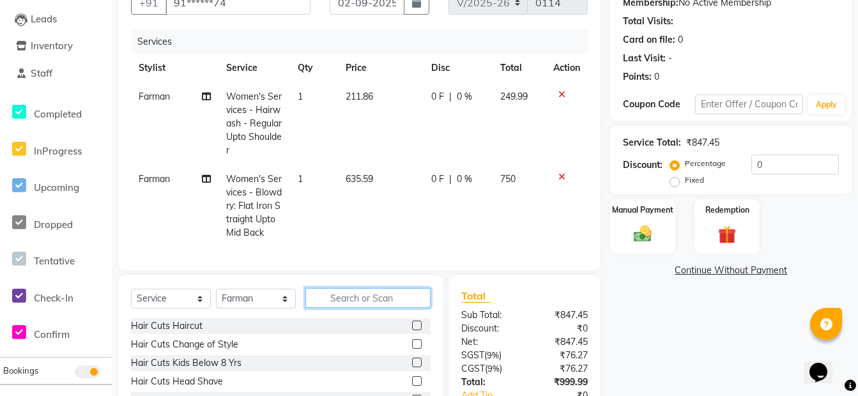
click at [330, 308] on input "text" at bounding box center [367, 298] width 125 height 20
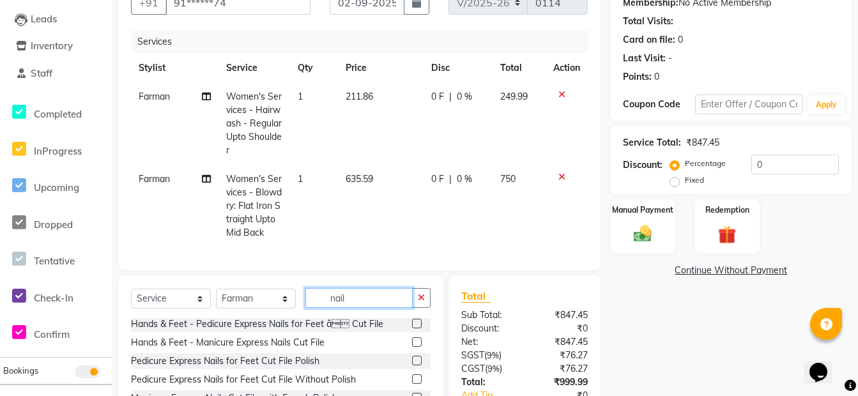
scroll to position [192, 0]
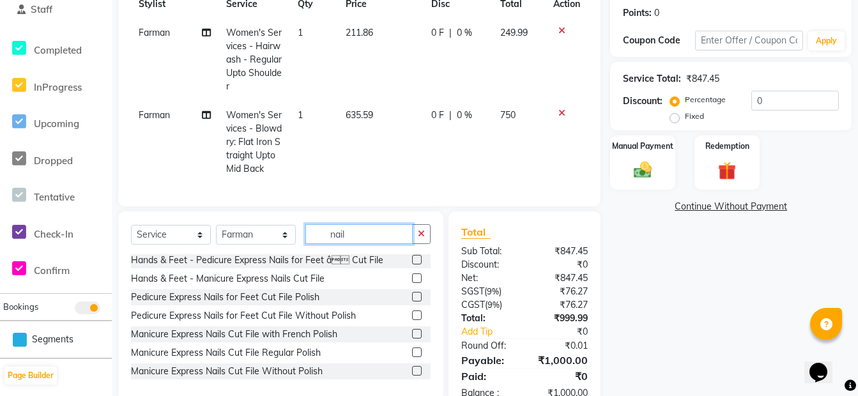
type input "nail"
click at [412, 302] on label at bounding box center [417, 297] width 10 height 10
click at [412, 302] on input "checkbox" at bounding box center [416, 297] width 8 height 8
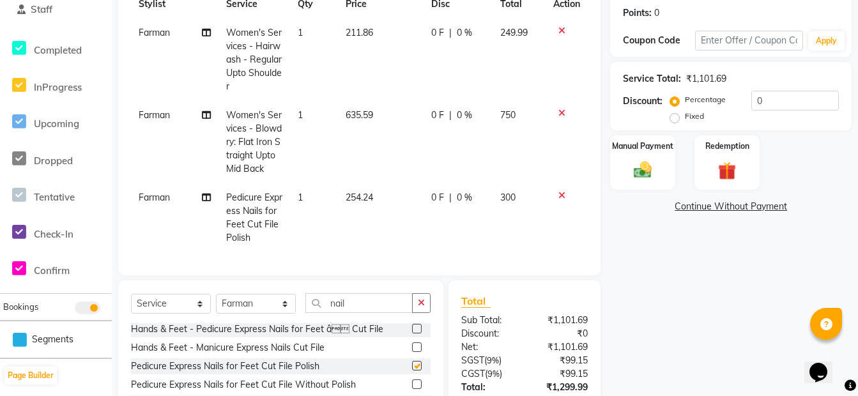
checkbox input "false"
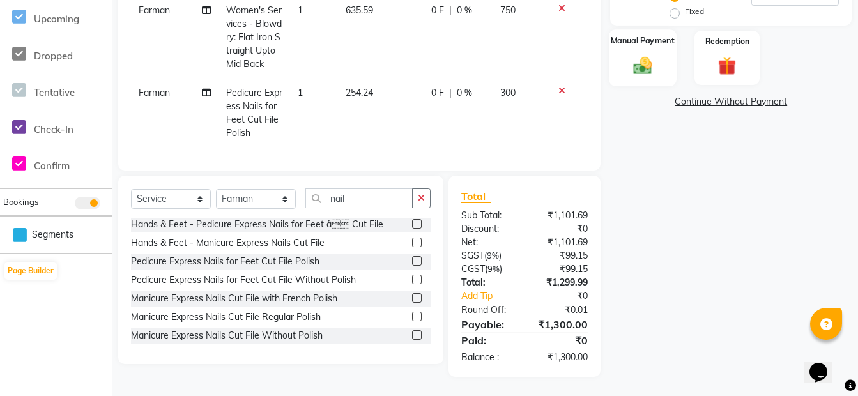
click at [664, 57] on div "Manual Payment" at bounding box center [643, 57] width 68 height 57
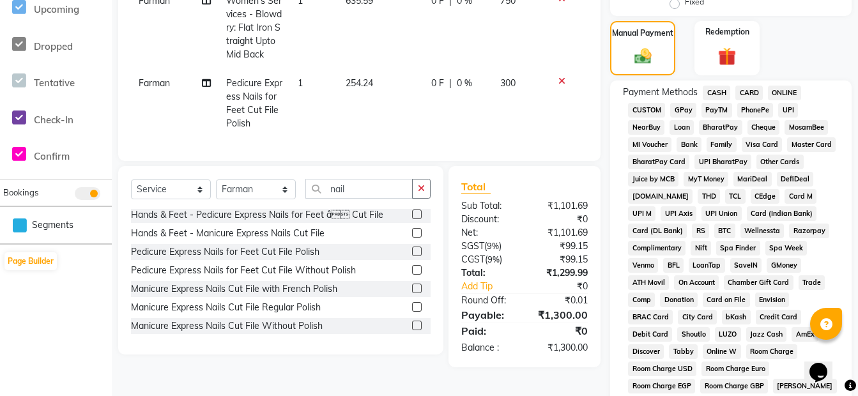
click at [788, 89] on span "ONLINE" at bounding box center [784, 93] width 33 height 15
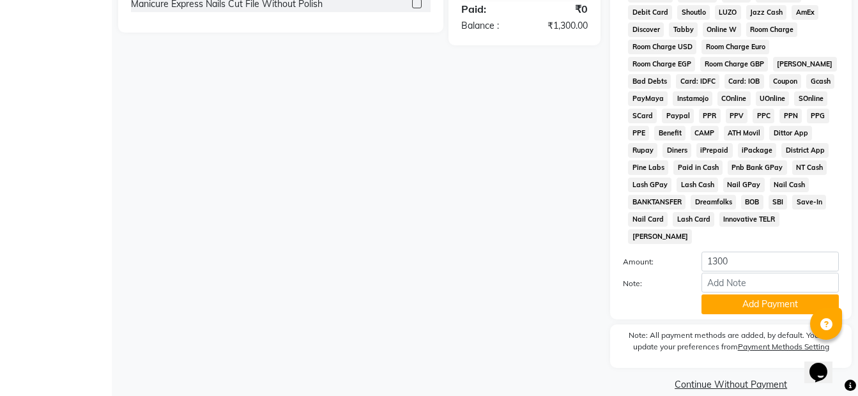
click at [799, 295] on button "Add Payment" at bounding box center [769, 305] width 137 height 20
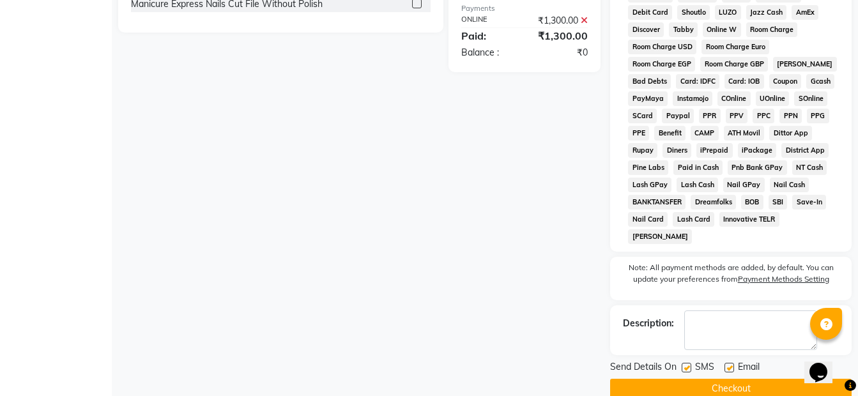
scroll to position [633, 0]
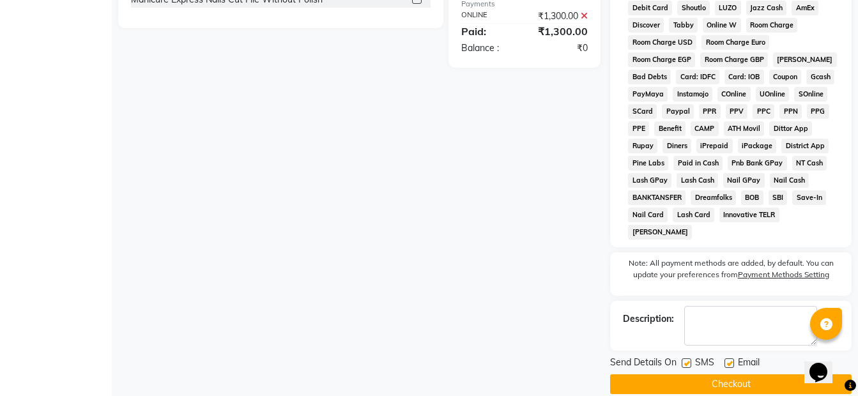
click at [758, 374] on button "Checkout" at bounding box center [730, 384] width 241 height 20
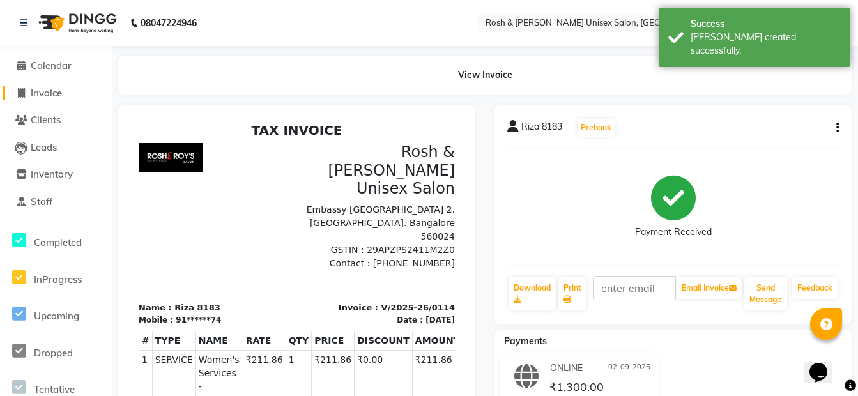
click at [72, 93] on link "Invoice" at bounding box center [55, 93] width 105 height 15
select select "service"
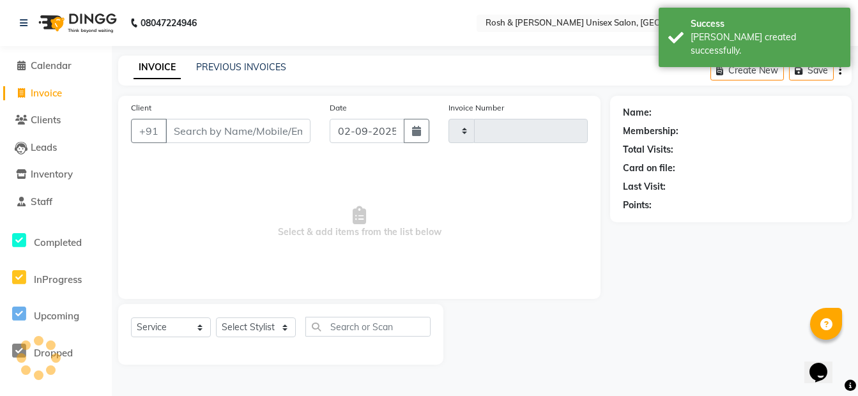
type input "0115"
select select "8757"
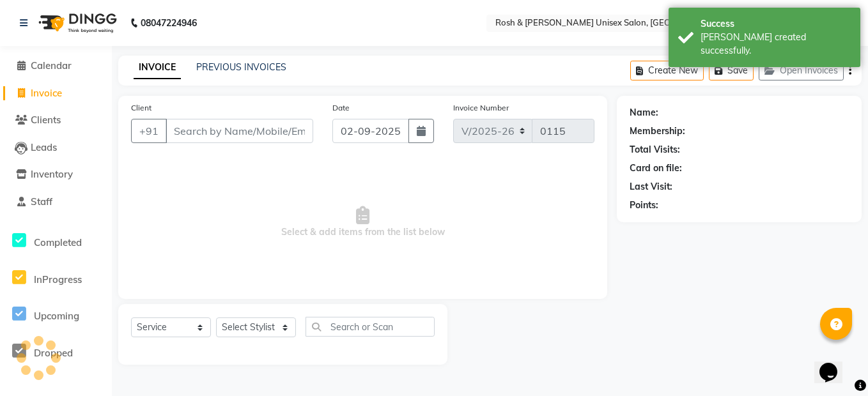
click at [232, 134] on input "Client" at bounding box center [239, 131] width 148 height 24
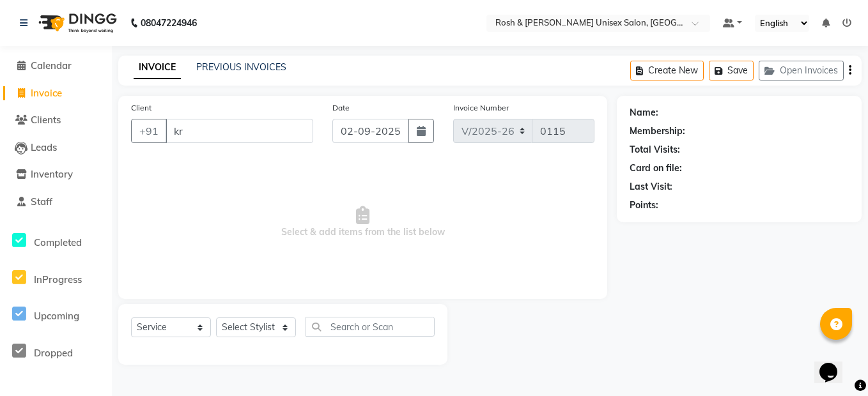
type input "k"
type input "a"
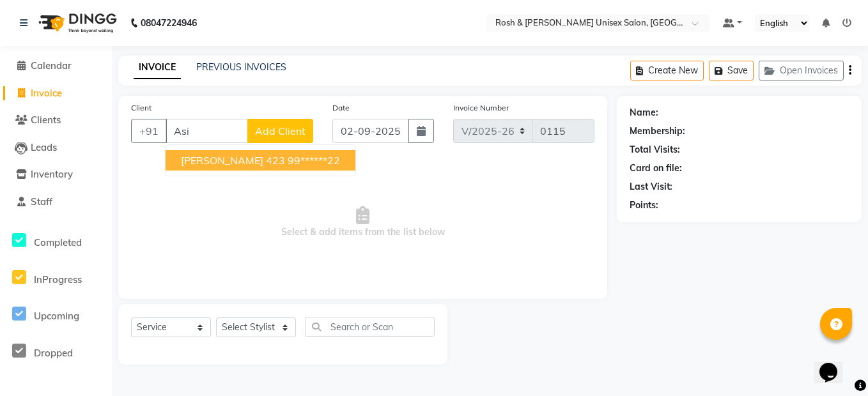
click at [287, 157] on ngb-highlight "99******22" at bounding box center [313, 160] width 52 height 13
type input "99******22"
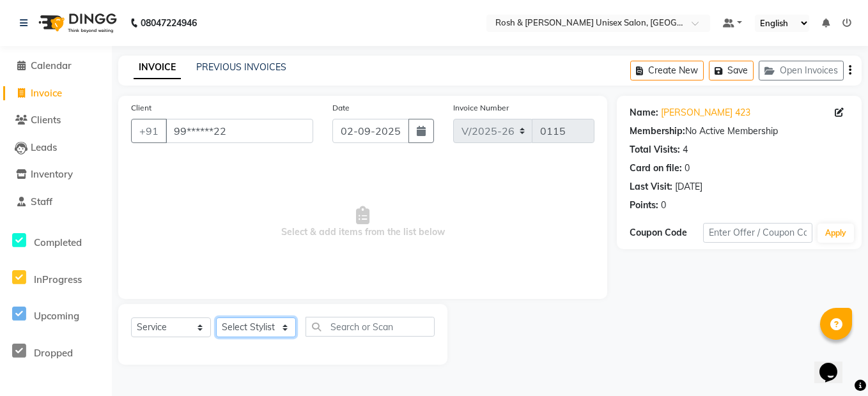
click at [267, 326] on select "Select Stylist Admin [PERSON_NAME] Front Desk [PERSON_NAME] [PERSON_NAME] [PERS…" at bounding box center [256, 328] width 80 height 20
select select "88996"
click at [216, 318] on select "Select Stylist Admin [PERSON_NAME] Front Desk [PERSON_NAME] [PERSON_NAME] [PERS…" at bounding box center [256, 328] width 80 height 20
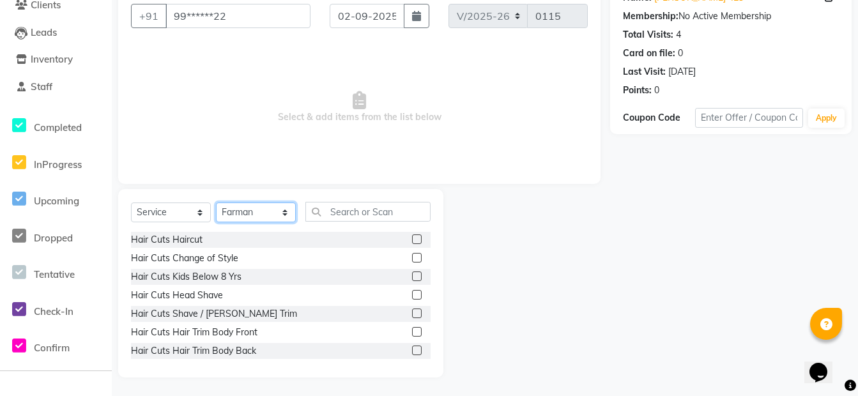
scroll to position [116, 0]
click at [345, 211] on input "text" at bounding box center [367, 211] width 125 height 20
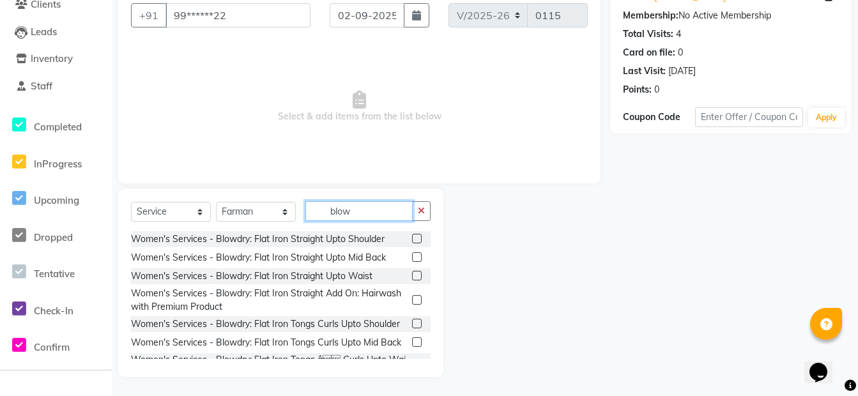
type input "blow"
click at [412, 257] on label at bounding box center [417, 257] width 10 height 10
click at [412, 257] on input "checkbox" at bounding box center [416, 258] width 8 height 8
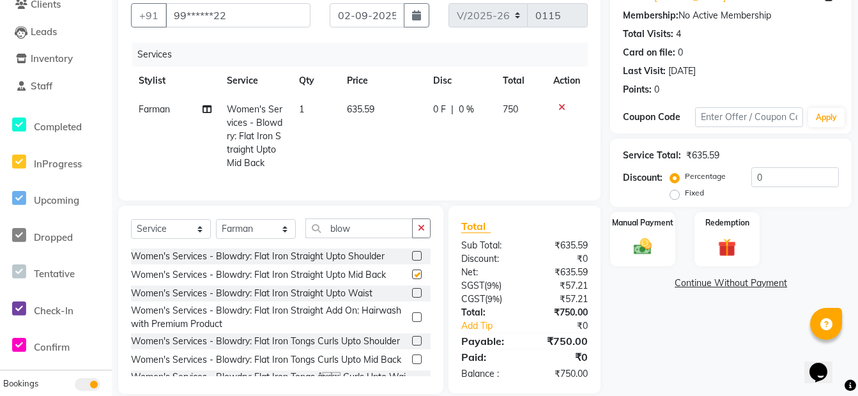
checkbox input "false"
drag, startPoint x: 424, startPoint y: 234, endPoint x: 375, endPoint y: 236, distance: 49.2
click at [411, 236] on div "blow" at bounding box center [368, 228] width 125 height 20
click at [420, 233] on icon "button" at bounding box center [421, 228] width 7 height 9
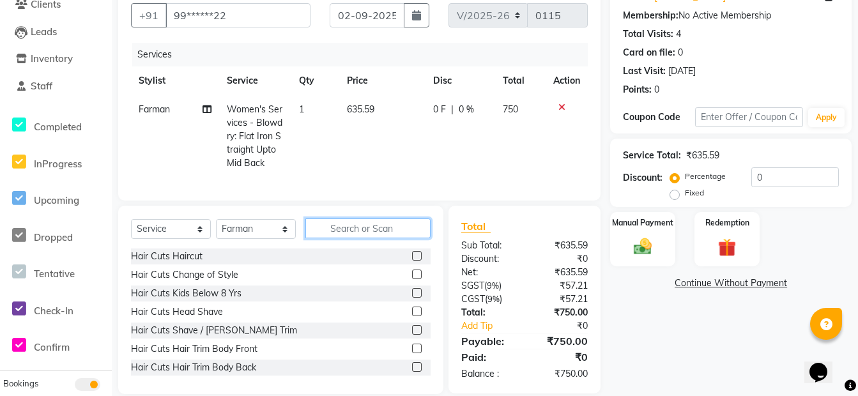
click at [374, 238] on input "text" at bounding box center [367, 228] width 125 height 20
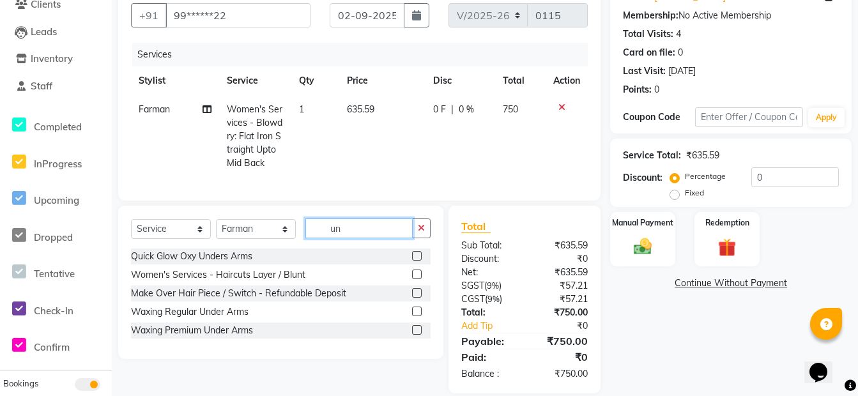
type input "un"
click at [418, 335] on label at bounding box center [417, 330] width 10 height 10
click at [418, 335] on input "checkbox" at bounding box center [416, 330] width 8 height 8
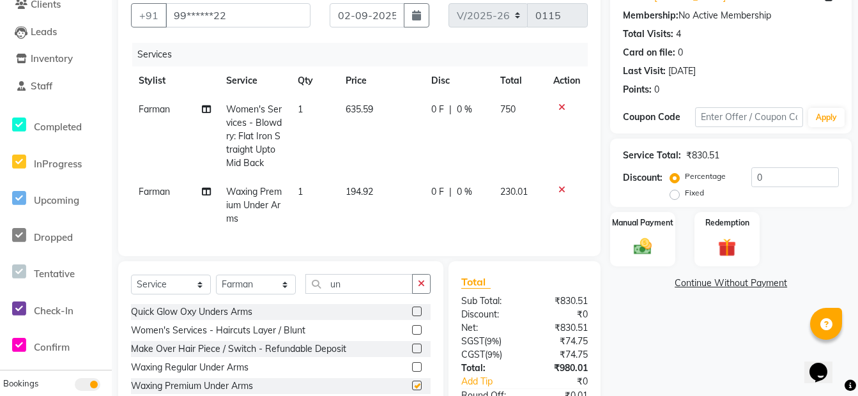
checkbox input "false"
click at [166, 190] on span "Farman" at bounding box center [154, 191] width 31 height 11
select select "88996"
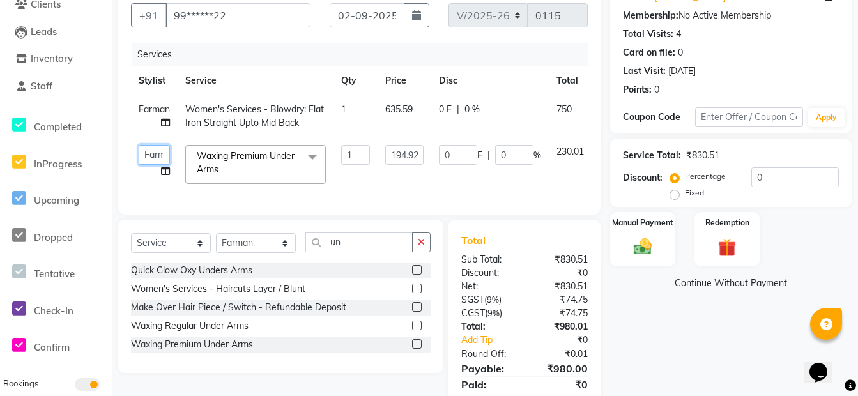
click at [157, 156] on select "Admin [PERSON_NAME] Front Desk [PERSON_NAME] [PERSON_NAME] [PERSON_NAME]" at bounding box center [154, 155] width 31 height 20
select select "88999"
click at [421, 247] on icon "button" at bounding box center [421, 242] width 7 height 9
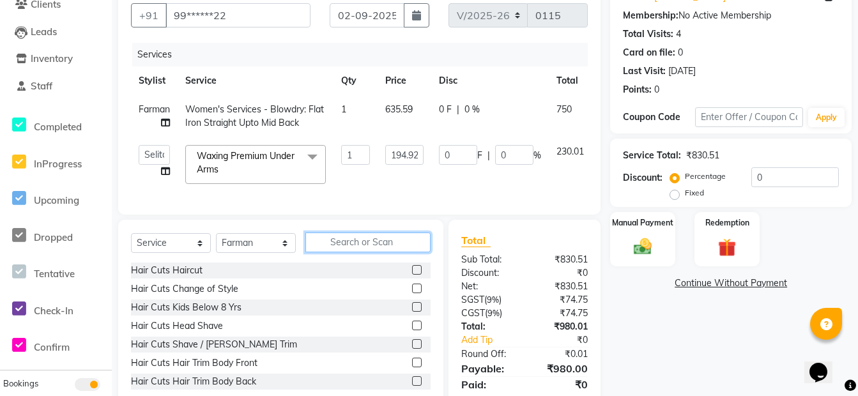
click at [383, 248] on input "text" at bounding box center [367, 243] width 125 height 20
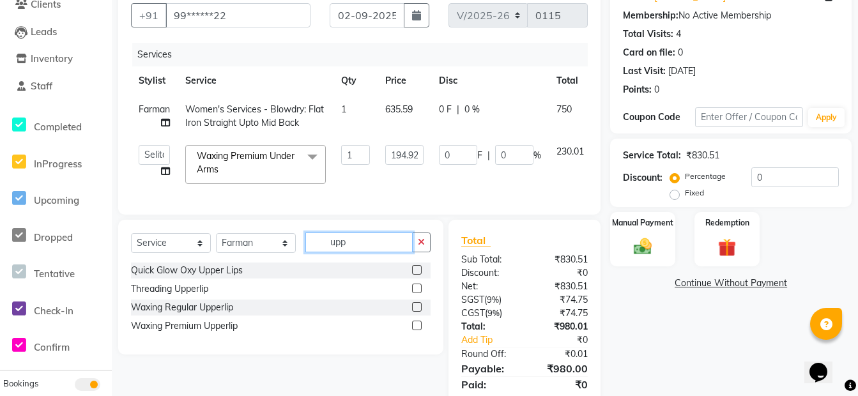
type input "upp"
click at [417, 293] on label at bounding box center [417, 289] width 10 height 10
click at [417, 293] on input "checkbox" at bounding box center [416, 289] width 8 height 8
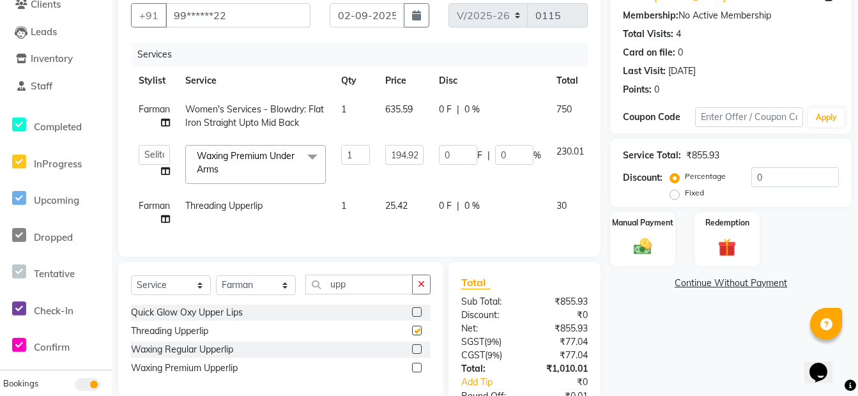
checkbox input "false"
click at [163, 200] on span "Farman" at bounding box center [154, 205] width 31 height 11
select select "88996"
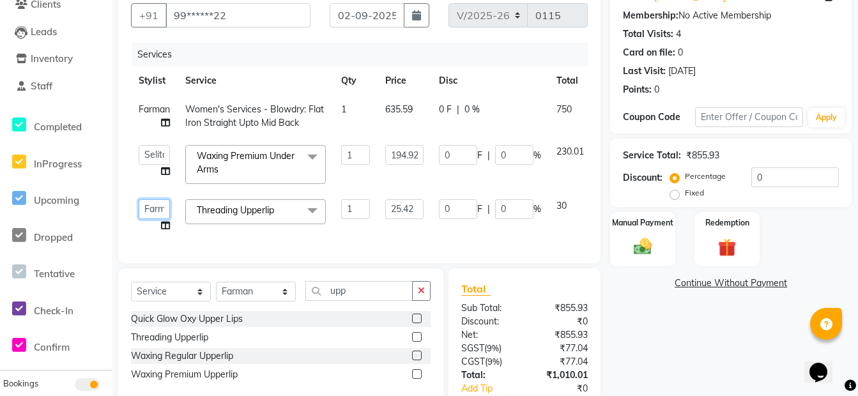
click at [157, 215] on select "Admin [PERSON_NAME] Front Desk [PERSON_NAME] [PERSON_NAME] [PERSON_NAME]" at bounding box center [154, 209] width 31 height 20
select select "88999"
click at [632, 243] on img at bounding box center [642, 247] width 31 height 22
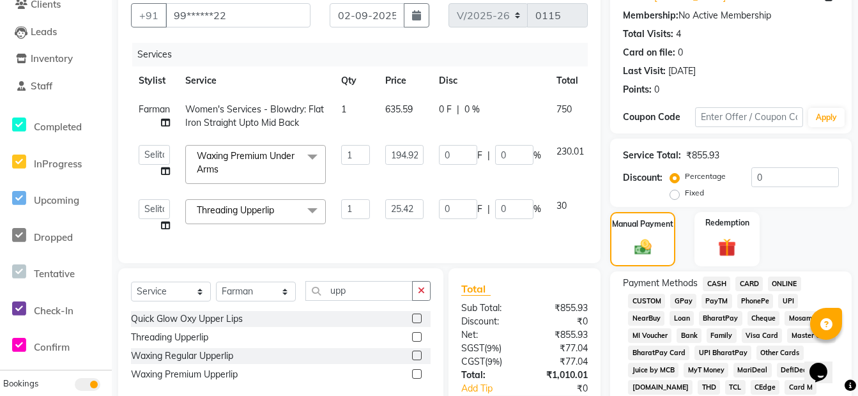
click at [789, 285] on span "ONLINE" at bounding box center [784, 284] width 33 height 15
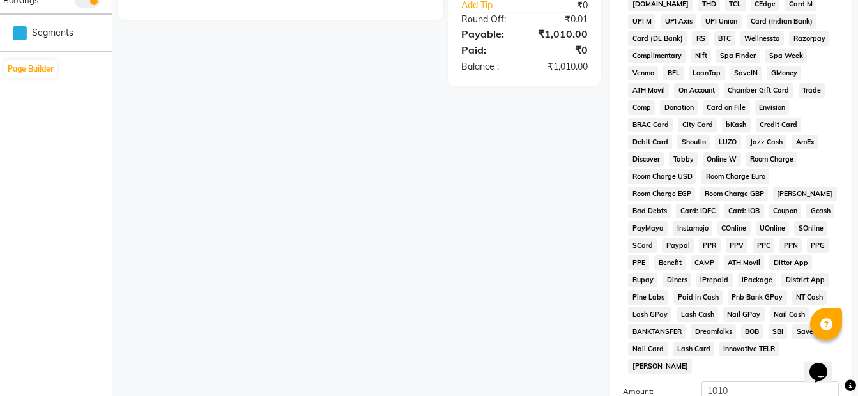
scroll to position [629, 0]
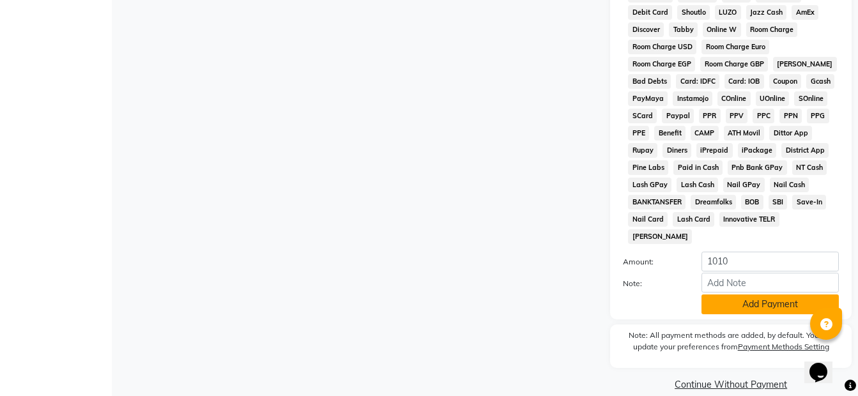
click at [737, 295] on button "Add Payment" at bounding box center [769, 305] width 137 height 20
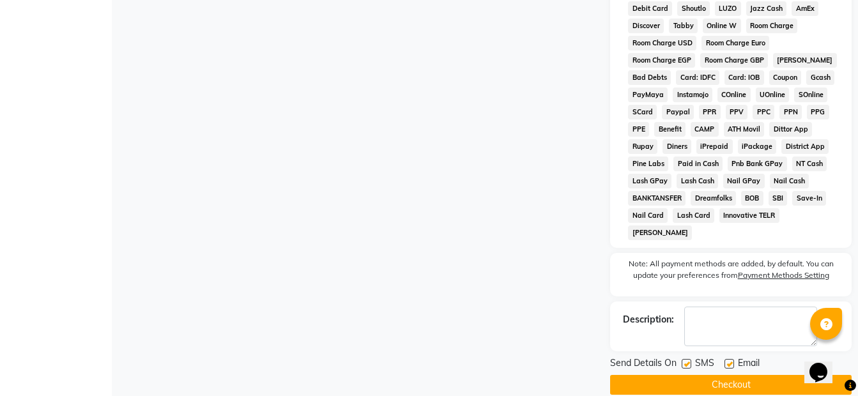
scroll to position [633, 0]
click at [720, 374] on button "Checkout" at bounding box center [730, 384] width 241 height 20
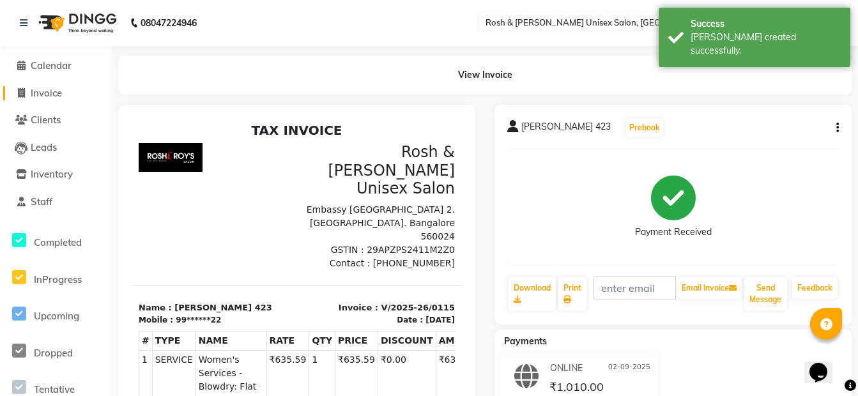
click at [38, 89] on span "Invoice" at bounding box center [46, 93] width 31 height 12
select select "service"
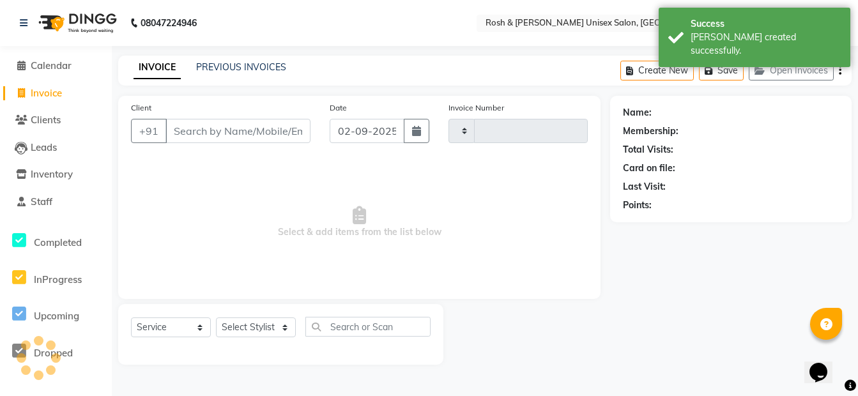
type input "0116"
select select "8757"
click at [217, 126] on input "Client" at bounding box center [239, 131] width 148 height 24
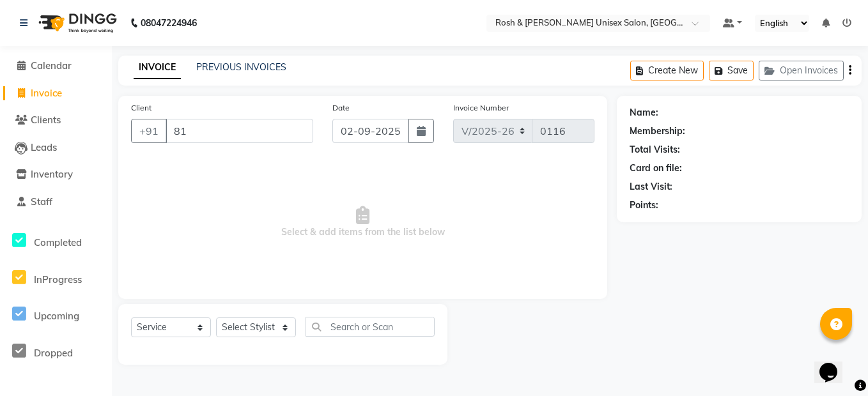
type input "8"
click at [206, 137] on input "Client" at bounding box center [239, 131] width 148 height 24
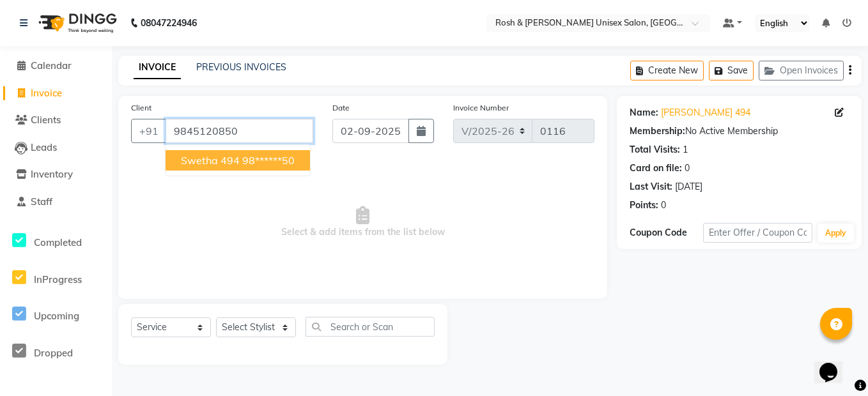
drag, startPoint x: 236, startPoint y: 124, endPoint x: 235, endPoint y: 137, distance: 13.4
click at [235, 135] on input "9845120850" at bounding box center [239, 131] width 148 height 24
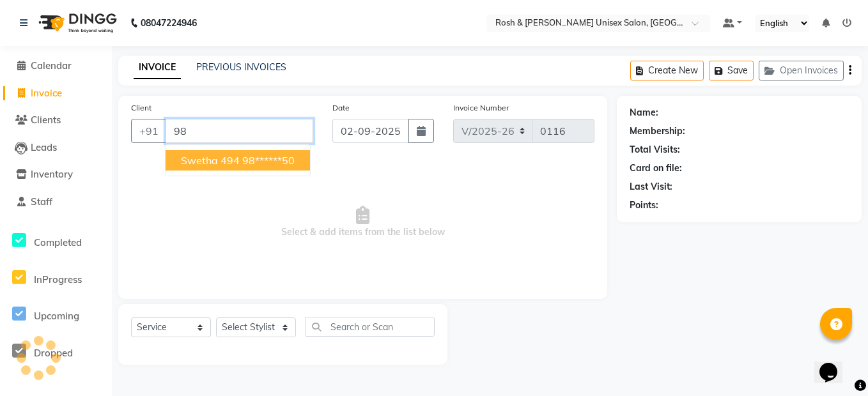
type input "9"
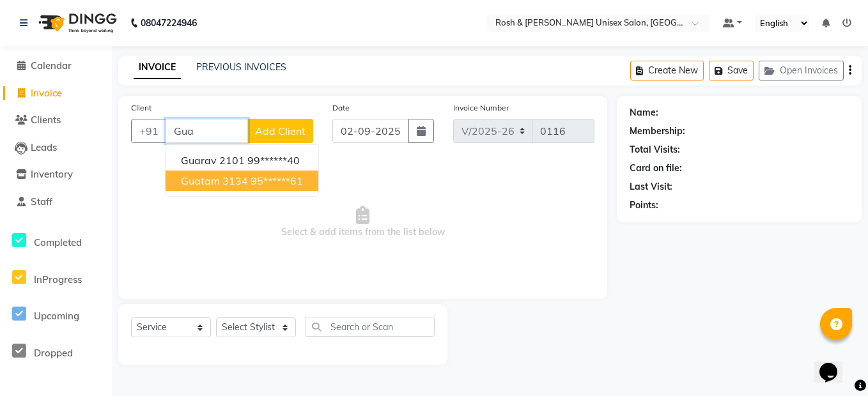
click at [241, 181] on span "Guatam 3134" at bounding box center [214, 180] width 67 height 13
type input "95******61"
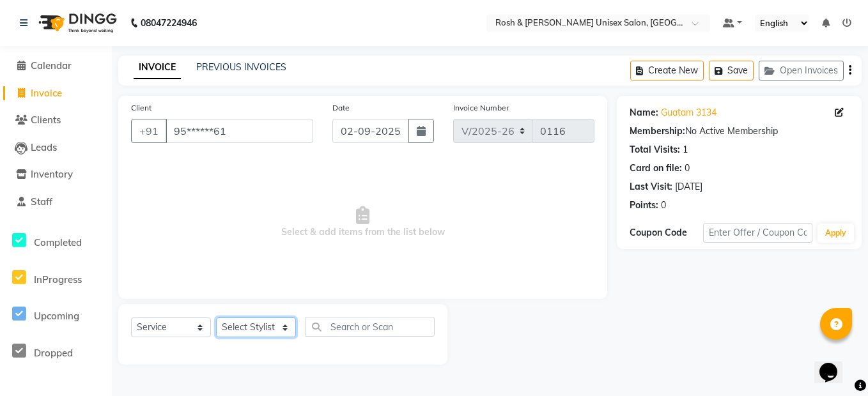
click at [249, 325] on select "Select Stylist Admin [PERSON_NAME] Front Desk [PERSON_NAME] [PERSON_NAME] [PERS…" at bounding box center [256, 328] width 80 height 20
select select "88999"
click at [216, 318] on select "Select Stylist Admin [PERSON_NAME] Front Desk [PERSON_NAME] [PERSON_NAME] [PERS…" at bounding box center [256, 328] width 80 height 20
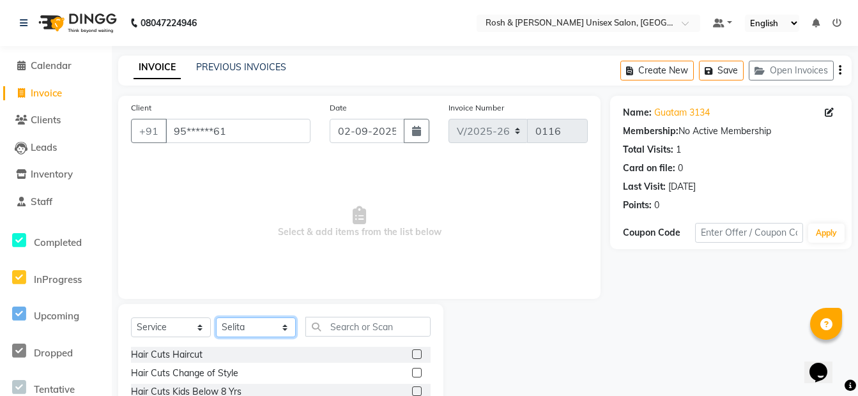
scroll to position [116, 0]
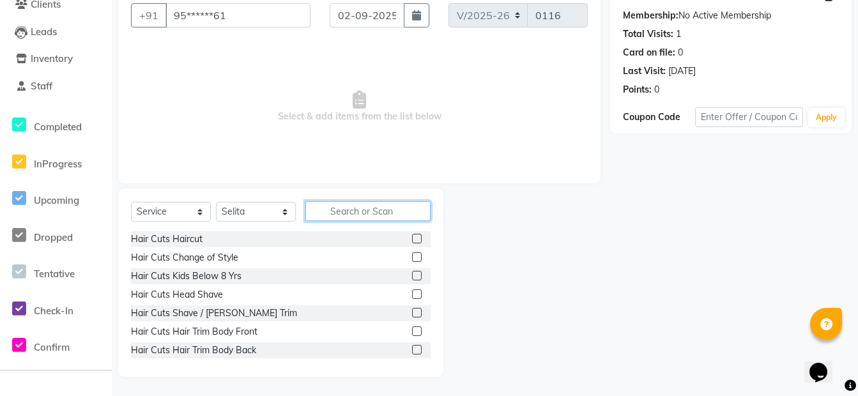
drag, startPoint x: 367, startPoint y: 215, endPoint x: 360, endPoint y: 208, distance: 9.9
click at [364, 215] on input "text" at bounding box center [367, 211] width 125 height 20
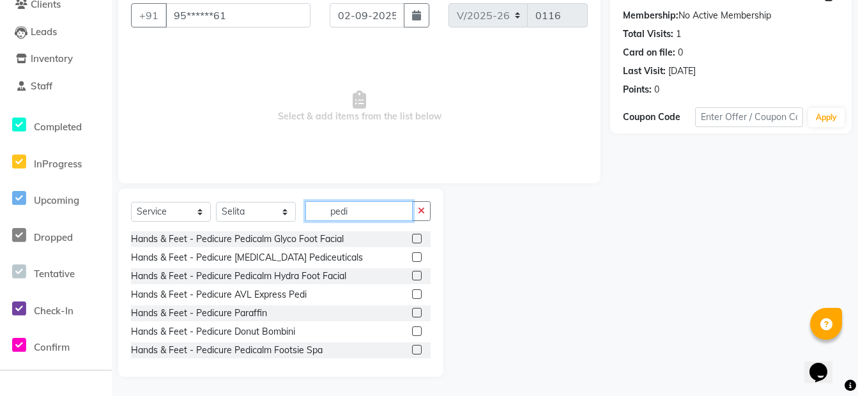
type input "pedi"
click at [412, 297] on label at bounding box center [417, 294] width 10 height 10
click at [412, 297] on input "checkbox" at bounding box center [416, 295] width 8 height 8
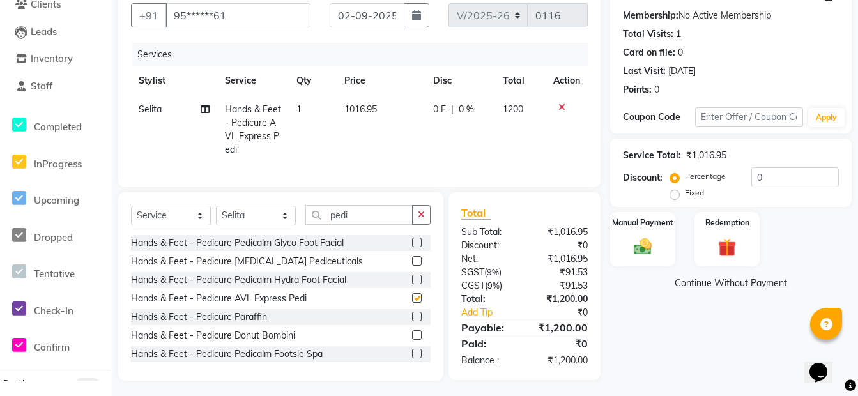
checkbox input "false"
click at [560, 108] on icon at bounding box center [561, 107] width 7 height 9
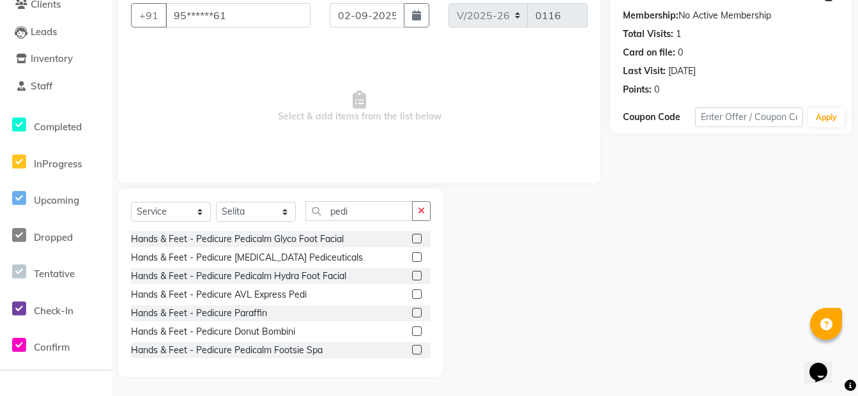
click at [412, 277] on label at bounding box center [417, 276] width 10 height 10
click at [412, 277] on input "checkbox" at bounding box center [416, 276] width 8 height 8
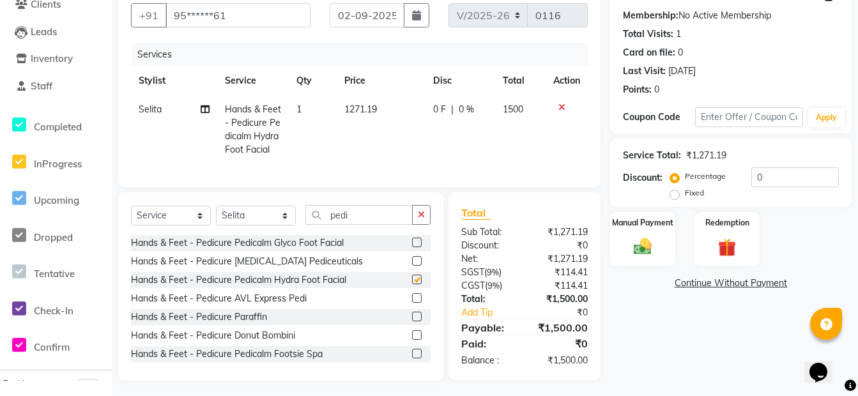
checkbox input "false"
click at [422, 219] on icon "button" at bounding box center [421, 214] width 7 height 9
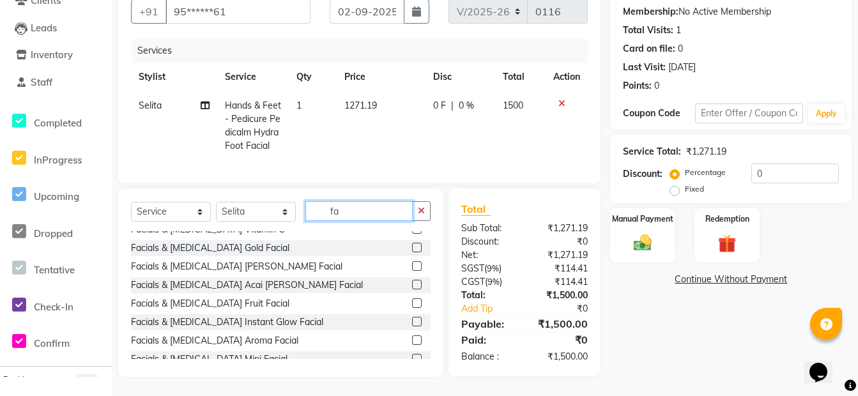
scroll to position [0, 0]
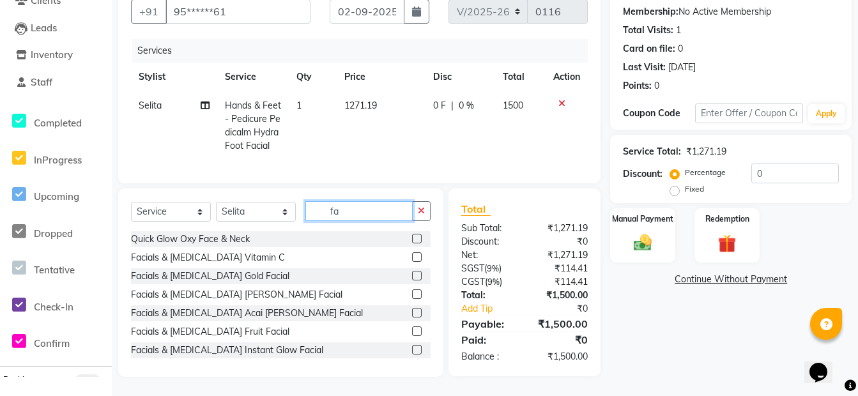
type input "f"
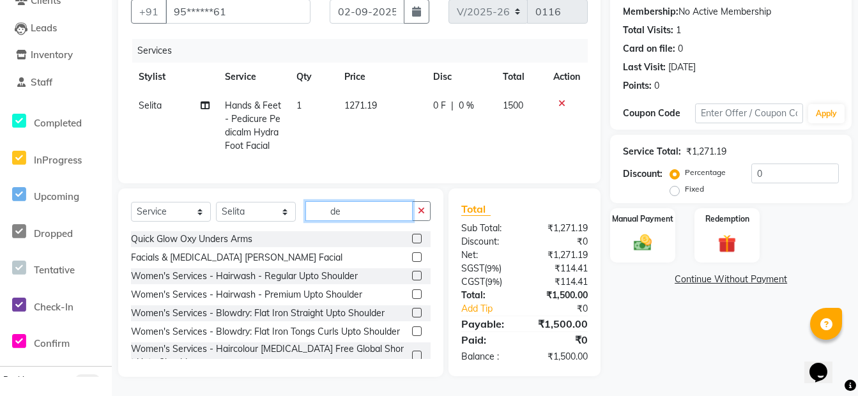
type input "d"
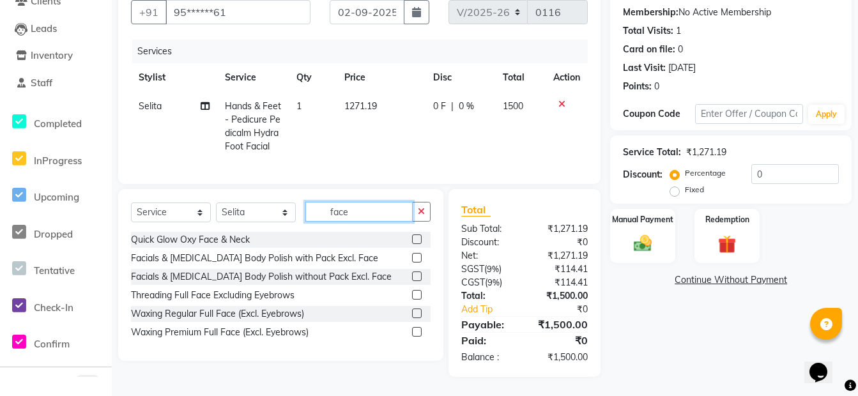
type input "face"
click at [416, 238] on label at bounding box center [417, 239] width 10 height 10
click at [416, 238] on input "checkbox" at bounding box center [416, 240] width 8 height 8
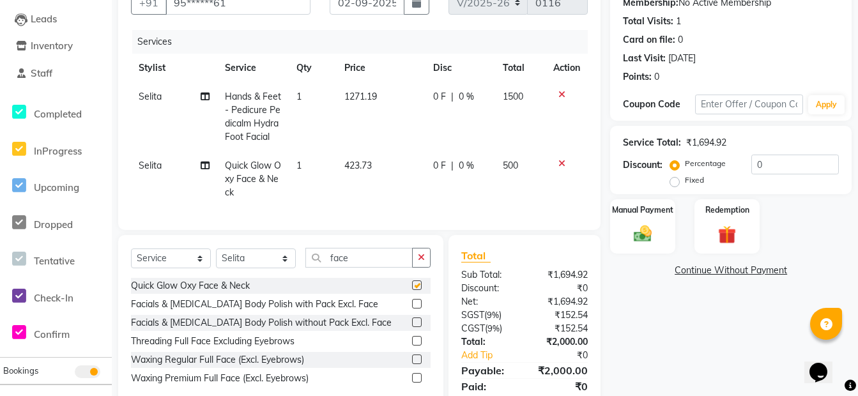
checkbox input "false"
click at [521, 160] on td "500" at bounding box center [520, 179] width 51 height 56
select select "88999"
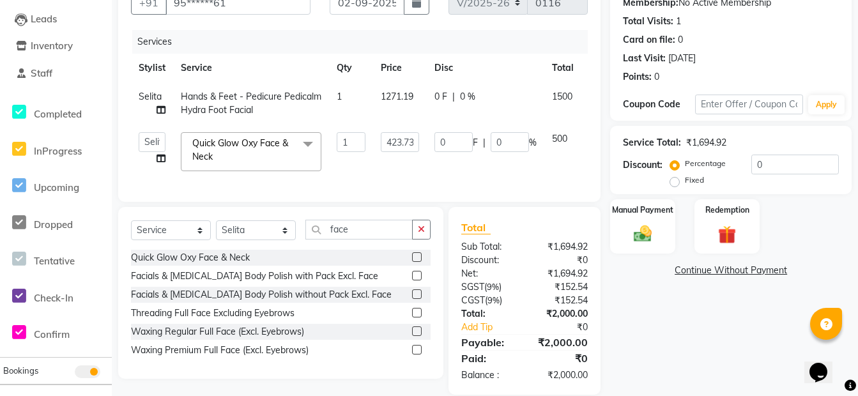
click at [548, 131] on td "500" at bounding box center [562, 152] width 37 height 54
click at [556, 132] on td "500" at bounding box center [562, 152] width 37 height 54
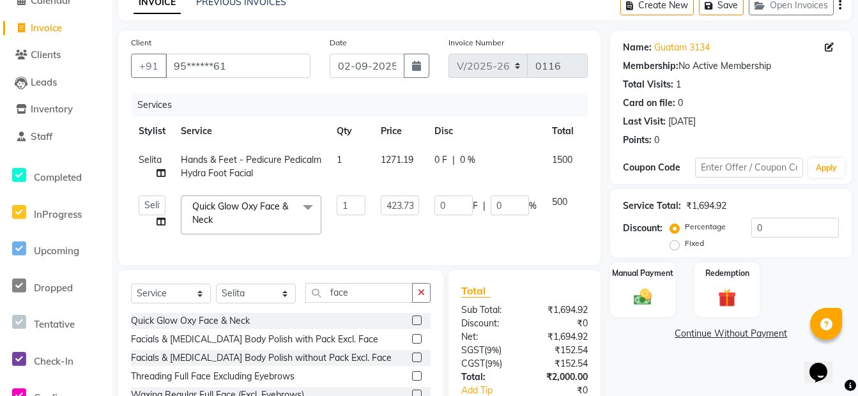
scroll to position [65, 0]
click at [555, 201] on span "500" at bounding box center [559, 202] width 15 height 11
click at [556, 201] on span "500" at bounding box center [559, 202] width 15 height 11
drag, startPoint x: 556, startPoint y: 201, endPoint x: 555, endPoint y: 236, distance: 35.2
click at [555, 236] on td "500" at bounding box center [562, 215] width 37 height 54
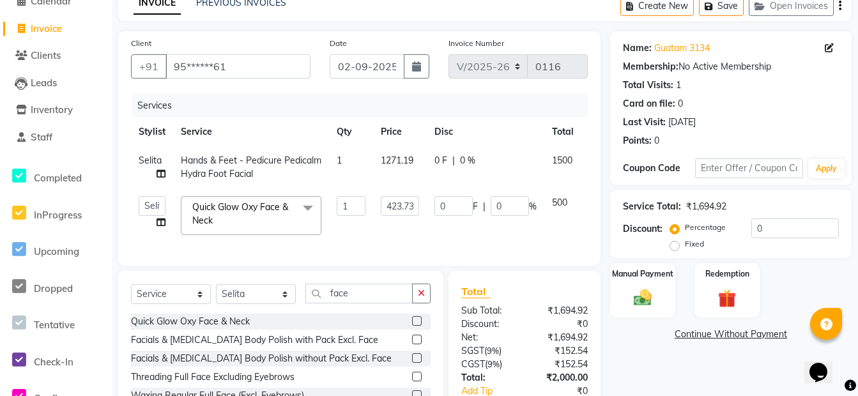
click at [573, 228] on td "500" at bounding box center [562, 215] width 37 height 54
drag, startPoint x: 371, startPoint y: 234, endPoint x: 354, endPoint y: 235, distance: 16.6
click at [369, 235] on tr "Admin [PERSON_NAME] Front Desk [PERSON_NAME] [PERSON_NAME] [PERSON_NAME] Quick …" at bounding box center [377, 215] width 493 height 54
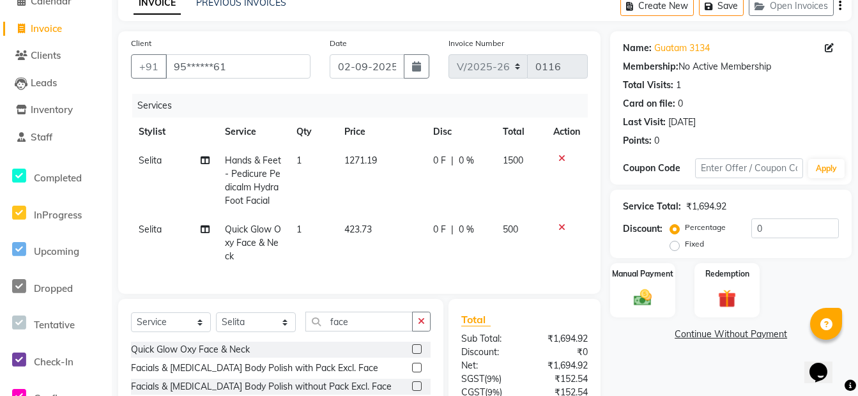
click at [157, 230] on span "Selita" at bounding box center [150, 229] width 23 height 11
select select "88999"
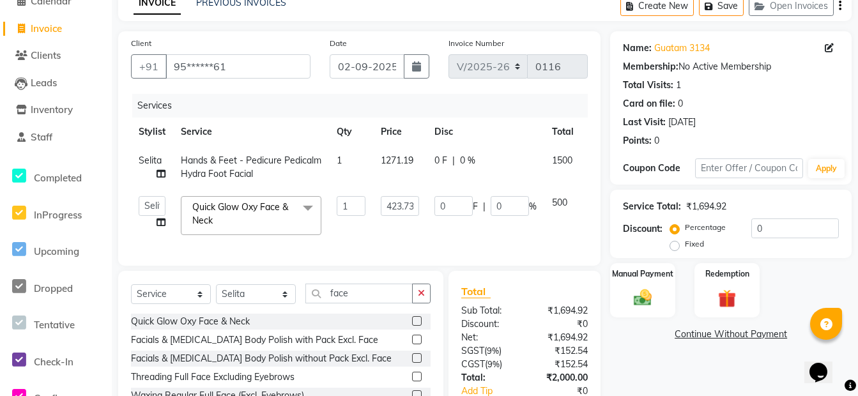
click at [157, 230] on td "Admin [PERSON_NAME] Front Desk [PERSON_NAME] [PERSON_NAME] [PERSON_NAME]" at bounding box center [152, 215] width 42 height 54
click at [153, 209] on select "Admin [PERSON_NAME] Front Desk [PERSON_NAME] [PERSON_NAME] [PERSON_NAME]" at bounding box center [152, 206] width 27 height 20
click at [194, 186] on tr "Selita Hands & Feet - Pedicure Pedicalm Hydra Foot Facial 1 1271.19 0 F | 0 % 1…" at bounding box center [377, 167] width 493 height 42
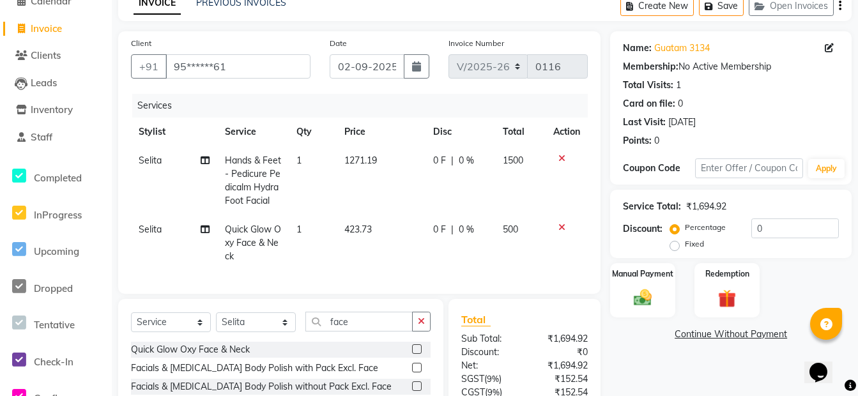
click at [509, 226] on span "500" at bounding box center [510, 229] width 15 height 11
select select "88999"
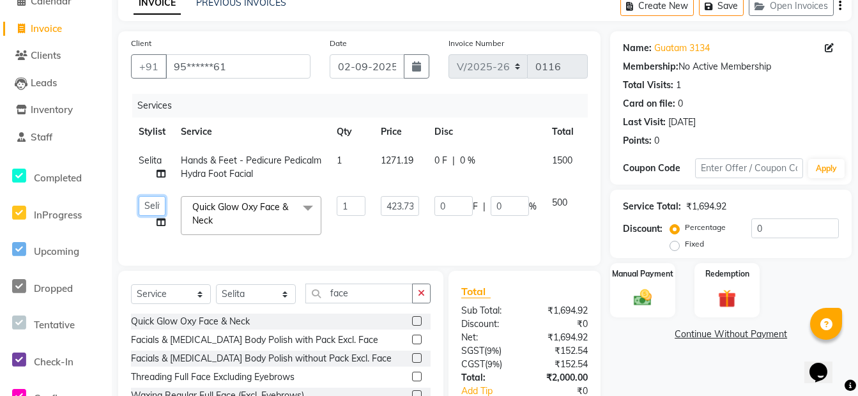
click at [160, 201] on select "Admin [PERSON_NAME] Front Desk [PERSON_NAME] [PERSON_NAME] [PERSON_NAME]" at bounding box center [152, 206] width 27 height 20
select select "89000"
click at [206, 171] on span "Hands & Feet - Pedicure Pedicalm Hydra Foot Facial" at bounding box center [251, 167] width 141 height 25
select select "88999"
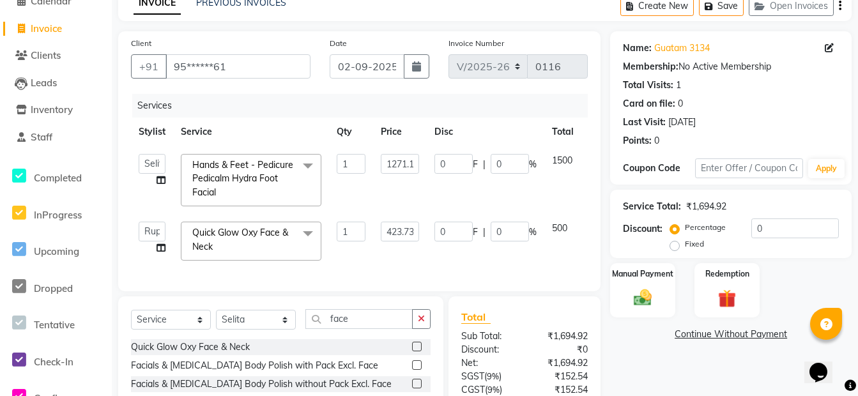
click at [259, 183] on span "Hands & Feet - Pedicure Pedicalm Hydra Foot Facial" at bounding box center [242, 178] width 101 height 39
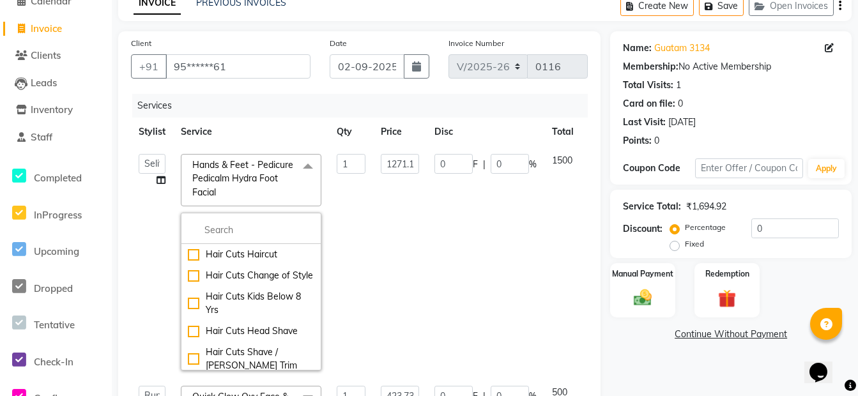
click at [259, 183] on span "Hands & Feet - Pedicure Pedicalm Hydra Foot Facial" at bounding box center [242, 178] width 101 height 39
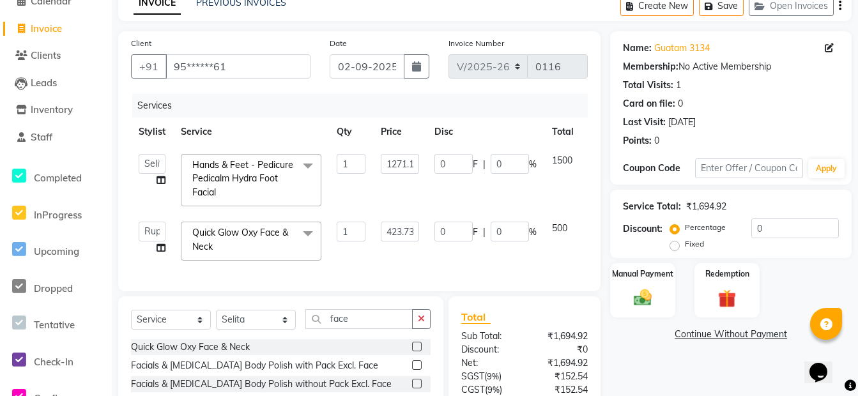
click at [355, 190] on td "1" at bounding box center [351, 180] width 44 height 68
click at [367, 194] on td "1" at bounding box center [351, 180] width 44 height 68
drag, startPoint x: 406, startPoint y: 195, endPoint x: 399, endPoint y: 195, distance: 7.7
click at [404, 195] on tbody "Admin [PERSON_NAME] Front Desk [PERSON_NAME] [PERSON_NAME] [PERSON_NAME] Hands …" at bounding box center [377, 207] width 493 height 122
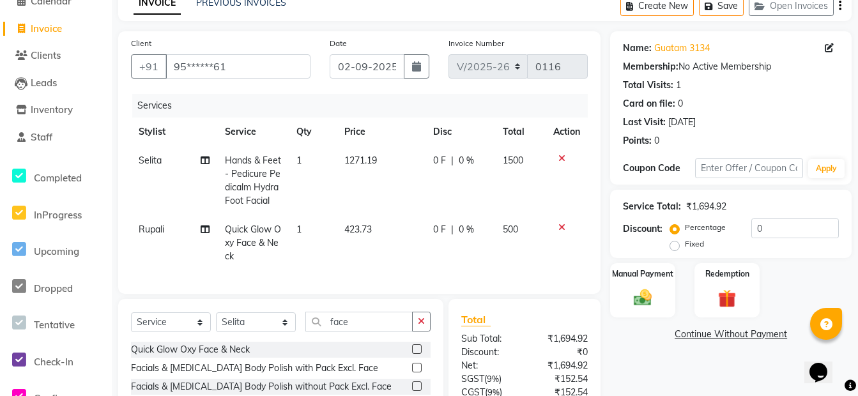
click at [399, 226] on td "423.73" at bounding box center [381, 243] width 89 height 56
select select "89000"
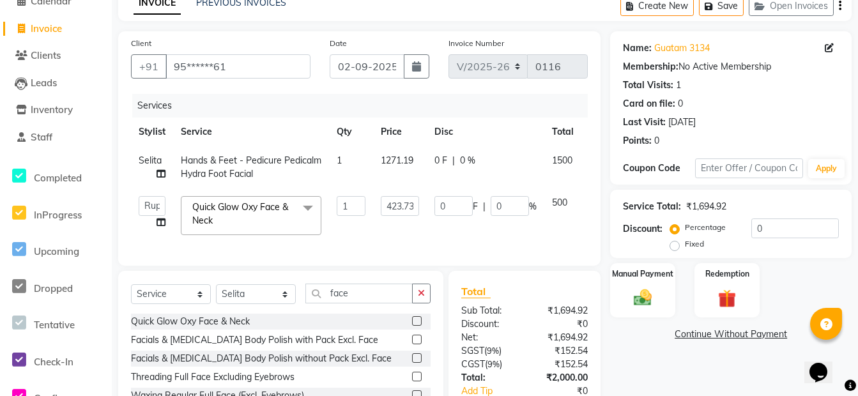
click at [572, 220] on td "500" at bounding box center [562, 215] width 37 height 54
click at [553, 227] on td "500" at bounding box center [562, 215] width 37 height 54
click at [459, 233] on td "0 F | 0 %" at bounding box center [486, 215] width 118 height 54
click at [157, 199] on select "Admin [PERSON_NAME] Front Desk [PERSON_NAME] [PERSON_NAME] [PERSON_NAME]" at bounding box center [152, 206] width 27 height 20
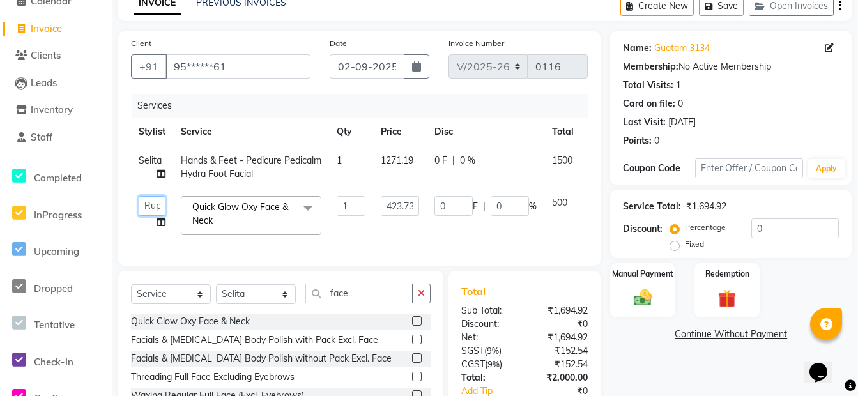
click at [157, 199] on select "Admin [PERSON_NAME] Front Desk [PERSON_NAME] [PERSON_NAME] [PERSON_NAME]" at bounding box center [152, 206] width 27 height 20
click at [155, 203] on select "Admin [PERSON_NAME] Front Desk [PERSON_NAME] [PERSON_NAME] [PERSON_NAME]" at bounding box center [152, 206] width 27 height 20
click at [162, 219] on td "Admin [PERSON_NAME] Front Desk [PERSON_NAME] [PERSON_NAME] [PERSON_NAME] Split …" at bounding box center [152, 215] width 42 height 54
select select "89000"
click at [162, 219] on icon at bounding box center [161, 222] width 9 height 9
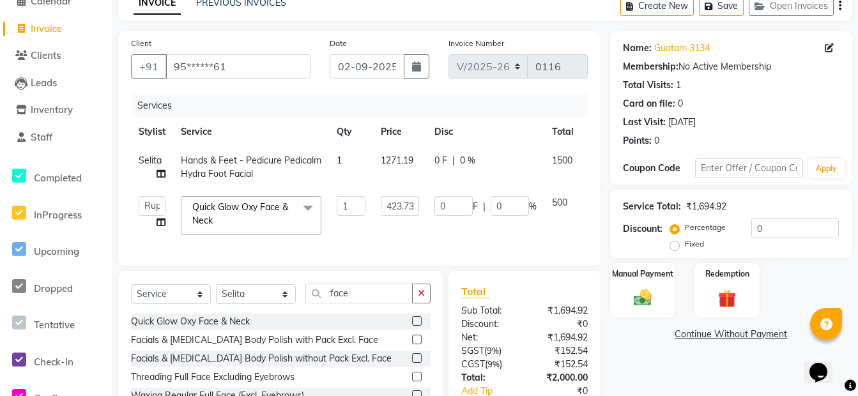
select select "89000"
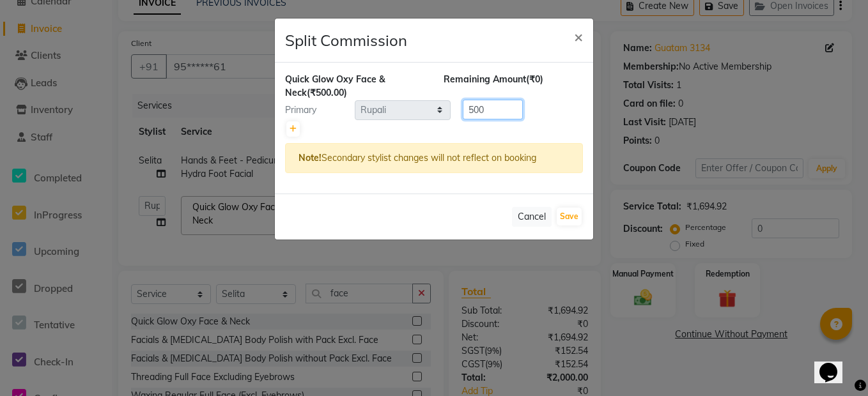
click at [473, 110] on input "500" at bounding box center [493, 110] width 60 height 20
type input "600"
click at [559, 215] on button "Save" at bounding box center [568, 217] width 25 height 18
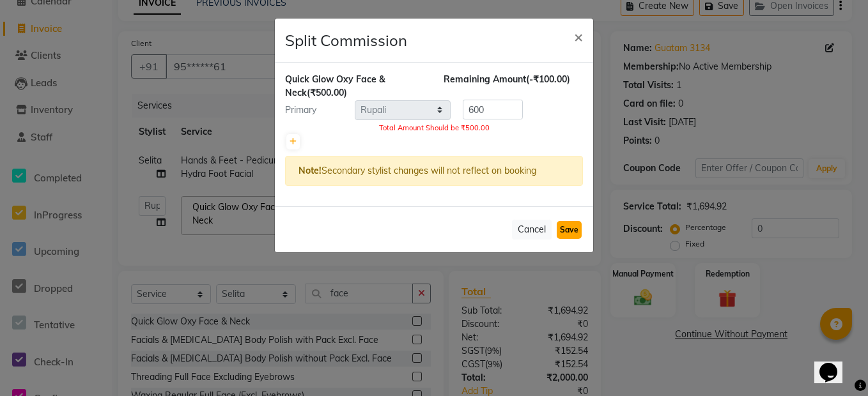
click at [558, 229] on button "Save" at bounding box center [568, 230] width 25 height 18
click at [540, 229] on button "Cancel" at bounding box center [532, 230] width 40 height 20
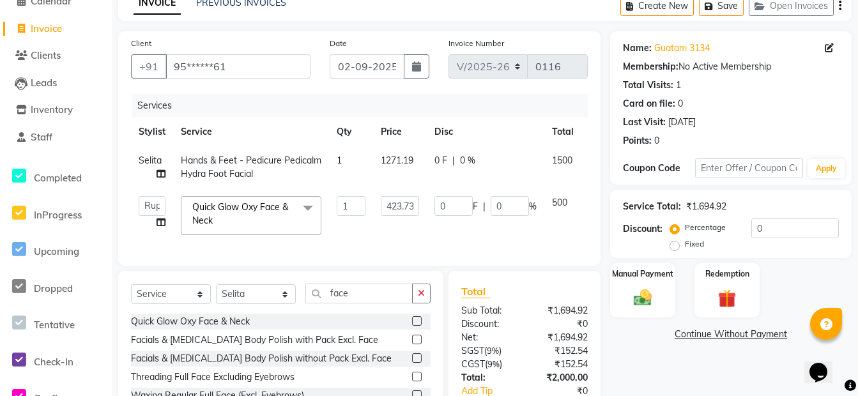
click at [376, 233] on td "423.73" at bounding box center [400, 215] width 54 height 54
click at [148, 194] on td "Admin [PERSON_NAME] Front Desk [PERSON_NAME] [PERSON_NAME] [PERSON_NAME]" at bounding box center [150, 215] width 42 height 54
click at [137, 183] on td "Selita" at bounding box center [150, 167] width 42 height 42
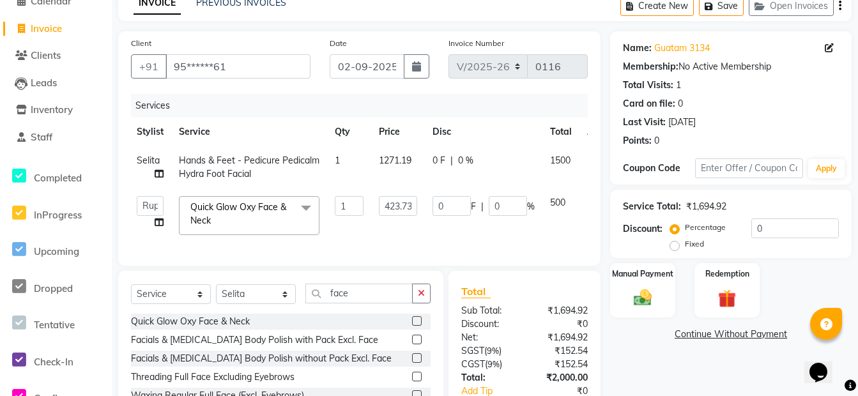
select select "88999"
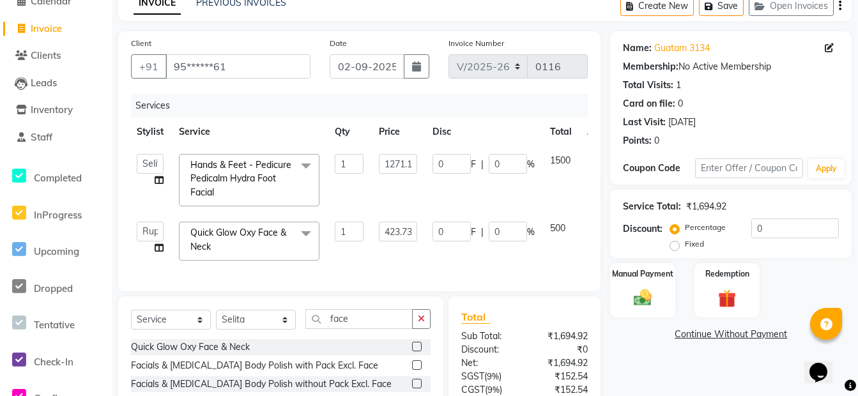
click at [137, 183] on td "Admin [PERSON_NAME] Front Desk [PERSON_NAME] [PERSON_NAME] [PERSON_NAME]" at bounding box center [150, 180] width 42 height 68
click at [135, 195] on td "Admin [PERSON_NAME] Front Desk [PERSON_NAME] [PERSON_NAME] [PERSON_NAME]" at bounding box center [150, 180] width 42 height 68
click at [150, 236] on select "Admin [PERSON_NAME] Front Desk [PERSON_NAME] [PERSON_NAME] [PERSON_NAME]" at bounding box center [150, 232] width 27 height 20
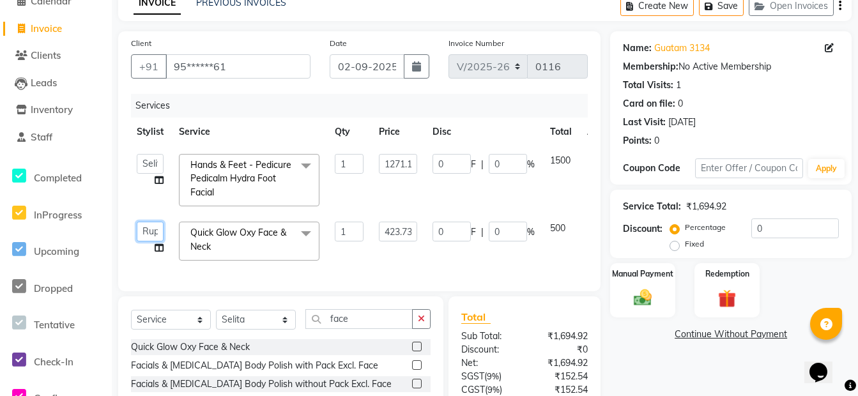
click at [150, 237] on select "Admin [PERSON_NAME] Front Desk [PERSON_NAME] [PERSON_NAME] [PERSON_NAME]" at bounding box center [150, 232] width 27 height 20
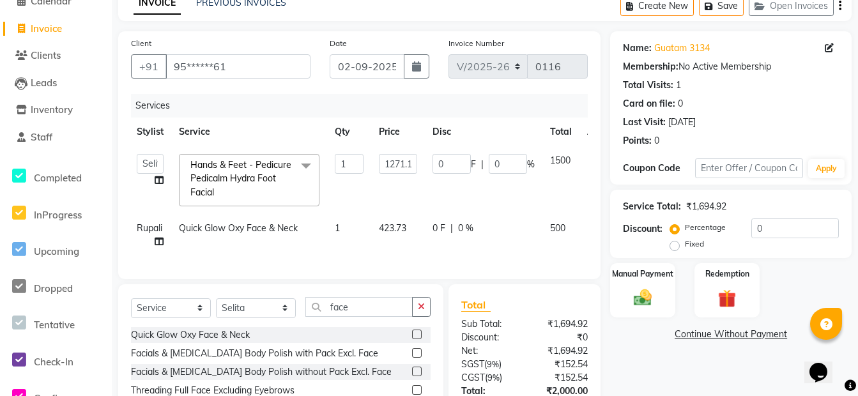
click at [148, 253] on td "Rupali" at bounding box center [150, 235] width 42 height 42
select select "89000"
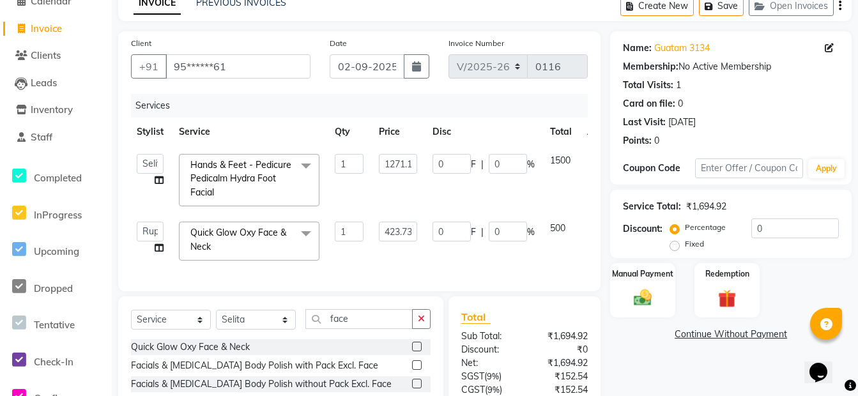
click at [400, 262] on td "423.73" at bounding box center [398, 241] width 54 height 54
click at [592, 252] on div "Client +91 95******61 Date [DATE] Invoice Number V/2025 V/[PHONE_NUMBER] Servic…" at bounding box center [359, 161] width 482 height 260
click at [576, 207] on td "1500" at bounding box center [560, 180] width 37 height 68
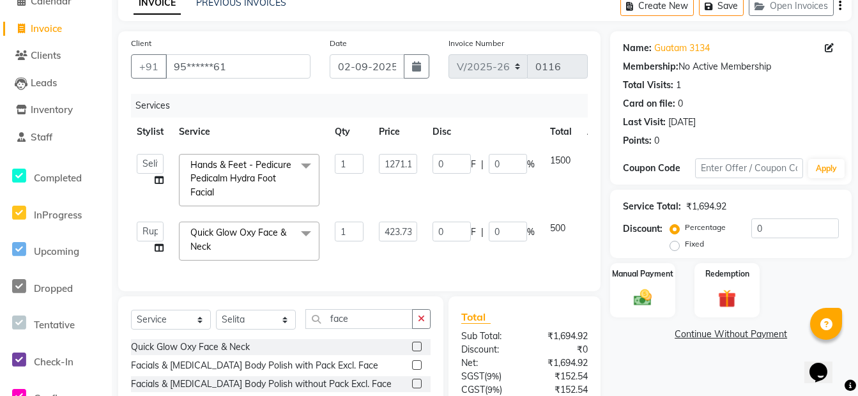
click at [575, 206] on td "1500" at bounding box center [560, 180] width 37 height 68
click at [560, 227] on span "500" at bounding box center [557, 227] width 15 height 11
click at [570, 248] on td "500" at bounding box center [560, 241] width 37 height 54
click at [567, 264] on td "500" at bounding box center [560, 241] width 37 height 54
drag, startPoint x: 420, startPoint y: 270, endPoint x: 425, endPoint y: 300, distance: 31.1
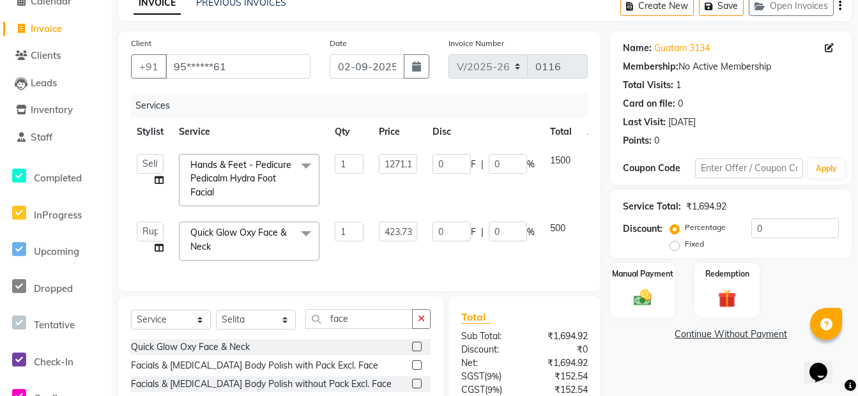
click at [421, 275] on div "Services Stylist Service Qty Price Disc Total Action Admin [PERSON_NAME] Front …" at bounding box center [359, 186] width 457 height 185
click at [422, 323] on button "button" at bounding box center [421, 319] width 19 height 20
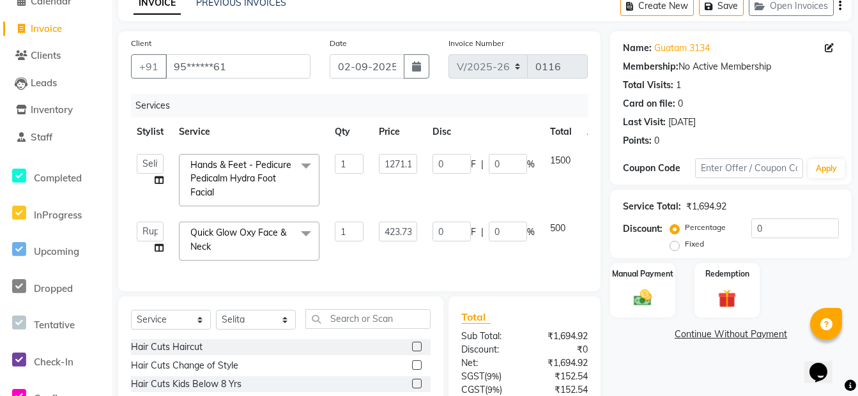
click at [390, 265] on td "423.73" at bounding box center [398, 241] width 54 height 54
drag, startPoint x: 370, startPoint y: 241, endPoint x: 362, endPoint y: 258, distance: 18.9
click at [363, 258] on td "1" at bounding box center [349, 241] width 44 height 54
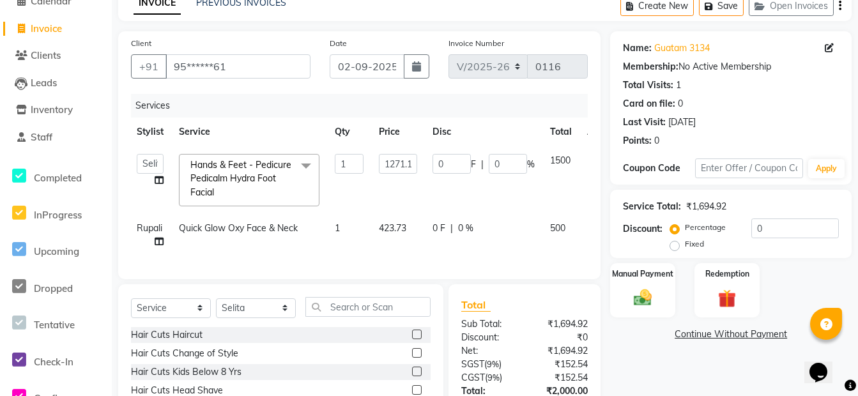
click at [303, 161] on span at bounding box center [306, 166] width 26 height 24
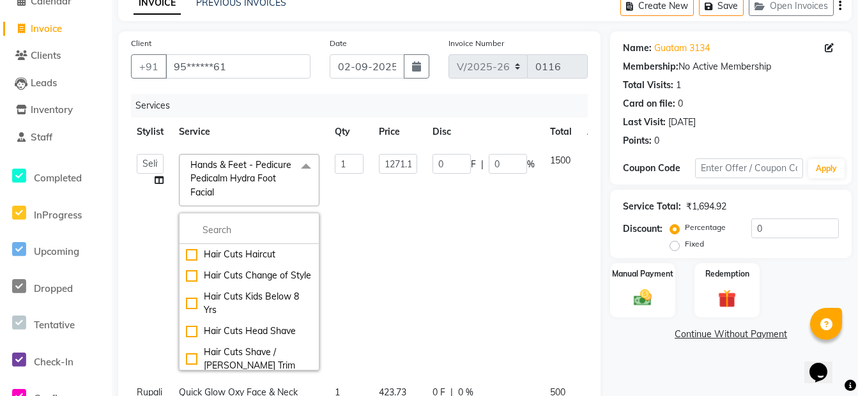
click at [413, 217] on td "1271.19" at bounding box center [398, 262] width 54 height 232
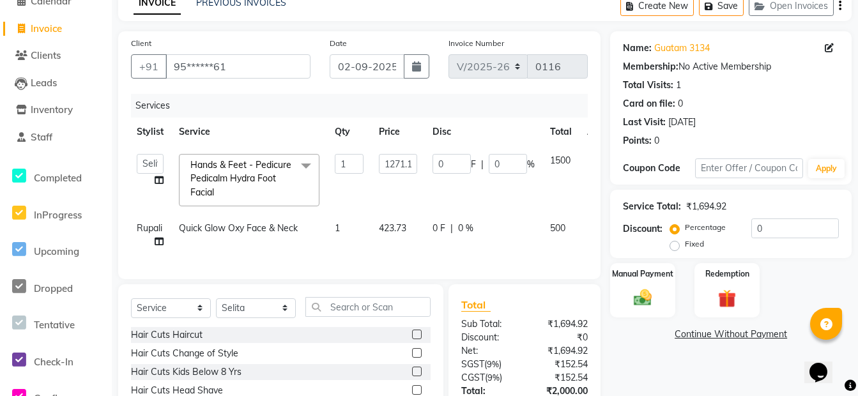
click at [563, 231] on span "500" at bounding box center [557, 227] width 15 height 11
select select "89000"
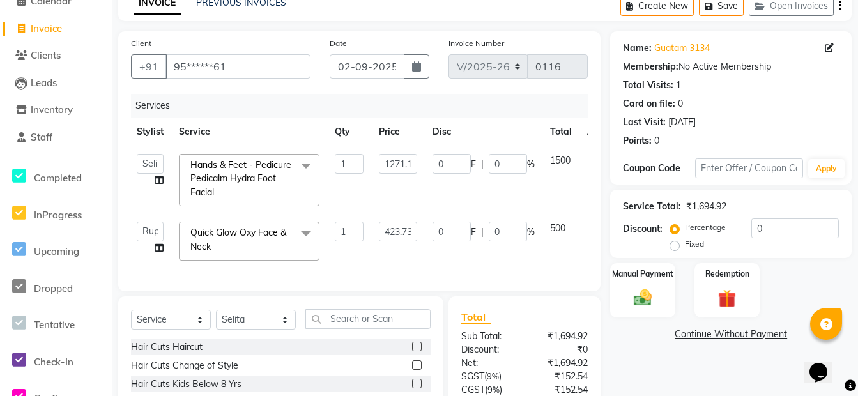
click at [553, 256] on td "500" at bounding box center [560, 241] width 37 height 54
click at [80, 33] on link "Invoice" at bounding box center [55, 29] width 105 height 15
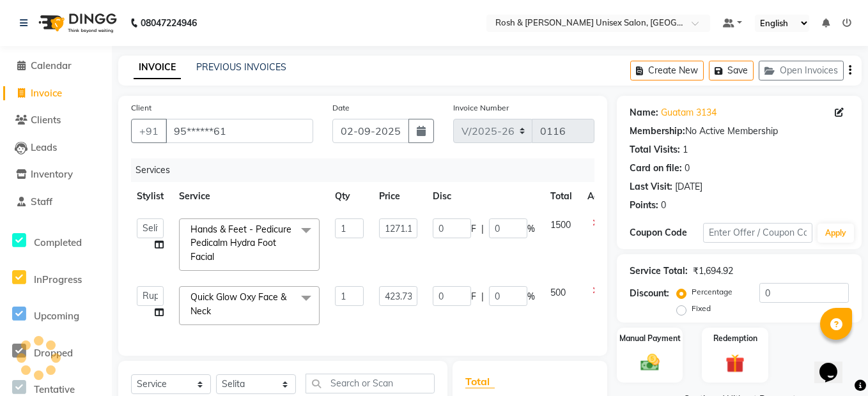
select select "service"
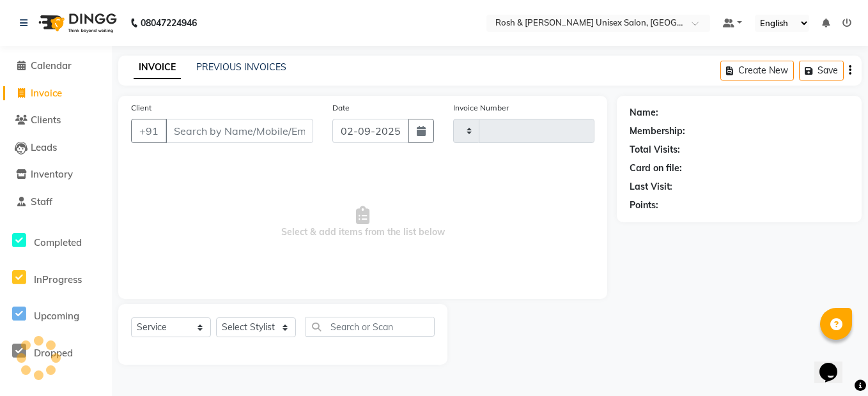
type input "0116"
select select "8757"
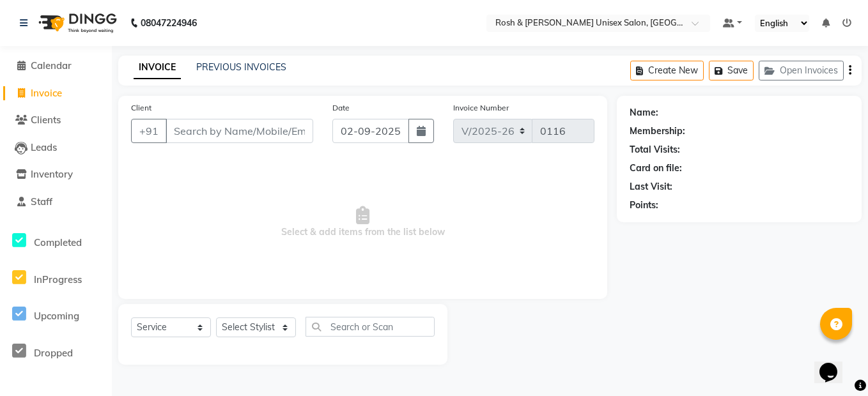
click at [82, 93] on link "Invoice" at bounding box center [55, 93] width 105 height 15
select select "8757"
select select "service"
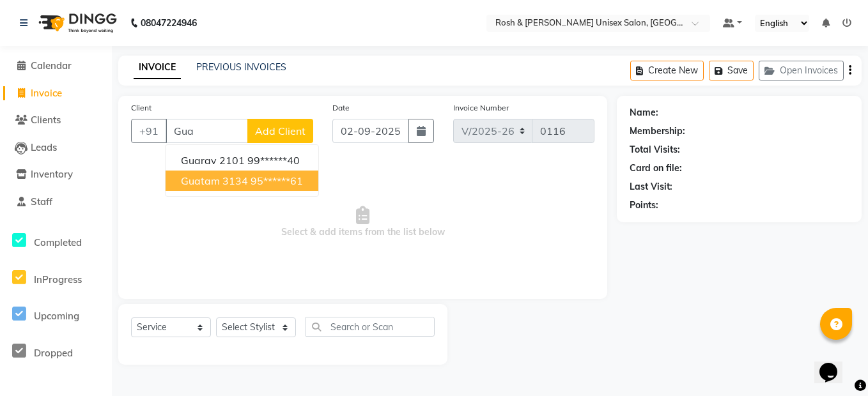
click at [233, 189] on button "[PERSON_NAME] 3134 95******61" at bounding box center [241, 181] width 153 height 20
type input "95******61"
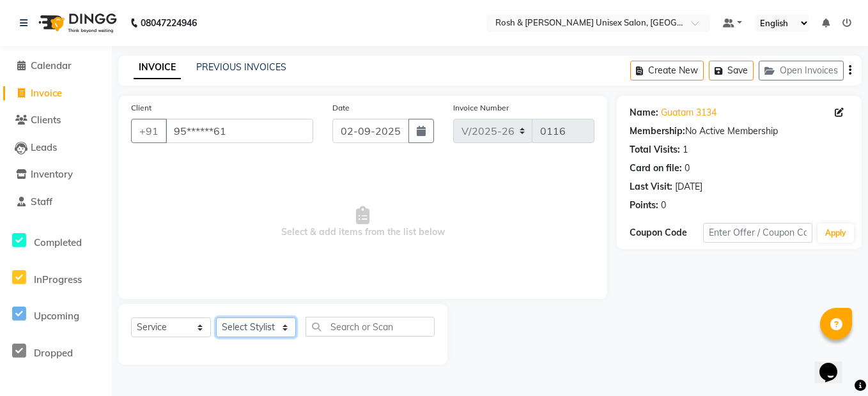
click at [270, 326] on select "Select Stylist Admin [PERSON_NAME] Front Desk [PERSON_NAME] [PERSON_NAME] [PERS…" at bounding box center [256, 328] width 80 height 20
select select "88999"
click at [216, 318] on select "Select Stylist Admin [PERSON_NAME] Front Desk [PERSON_NAME] [PERSON_NAME] [PERS…" at bounding box center [256, 328] width 80 height 20
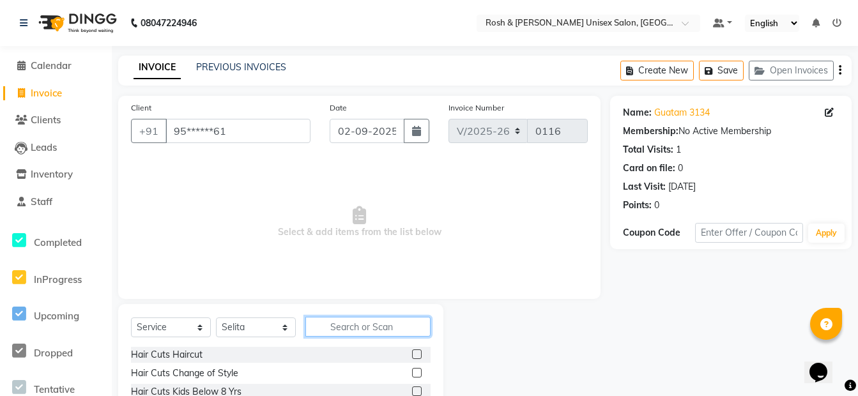
click at [320, 329] on input "text" at bounding box center [367, 327] width 125 height 20
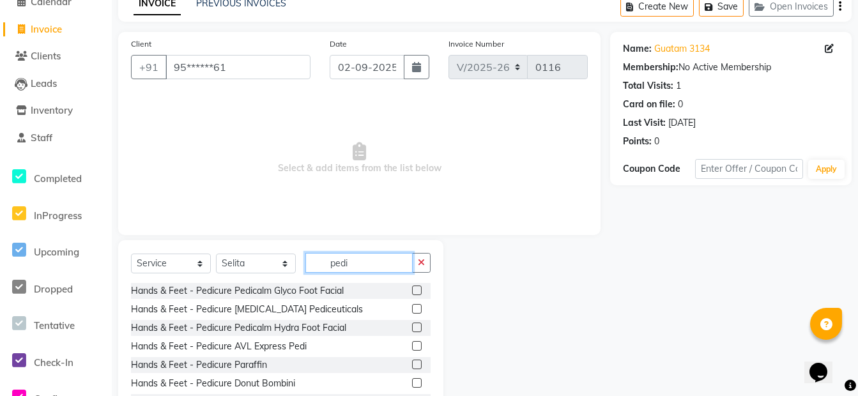
scroll to position [116, 0]
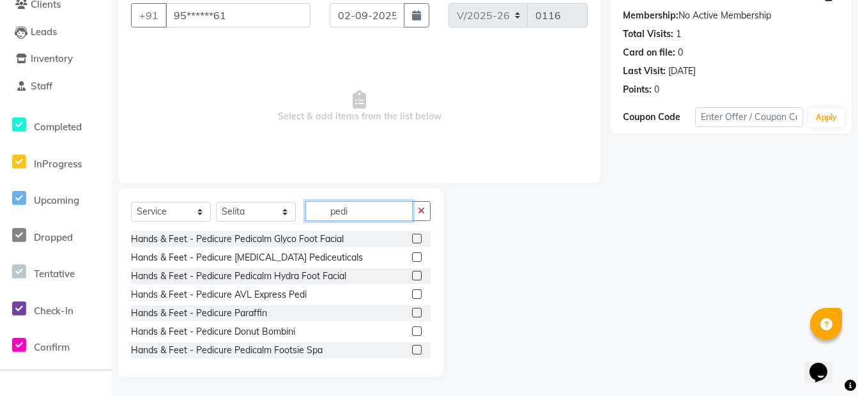
type input "pedi"
click at [412, 280] on label at bounding box center [417, 276] width 10 height 10
click at [412, 280] on input "checkbox" at bounding box center [416, 276] width 8 height 8
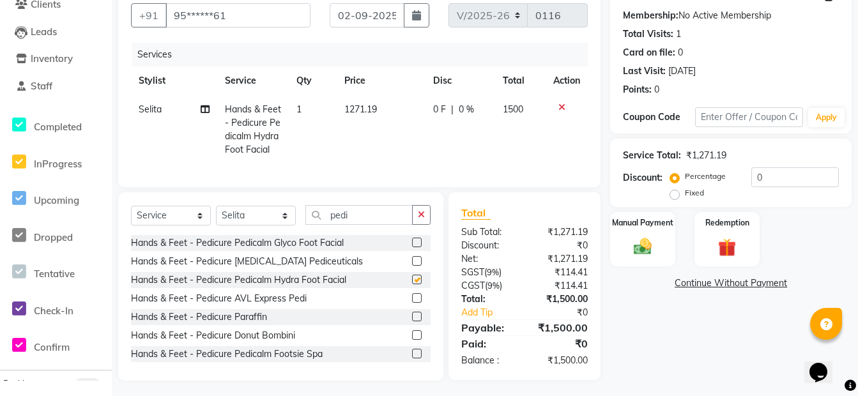
checkbox input "false"
click at [427, 225] on button "button" at bounding box center [421, 215] width 19 height 20
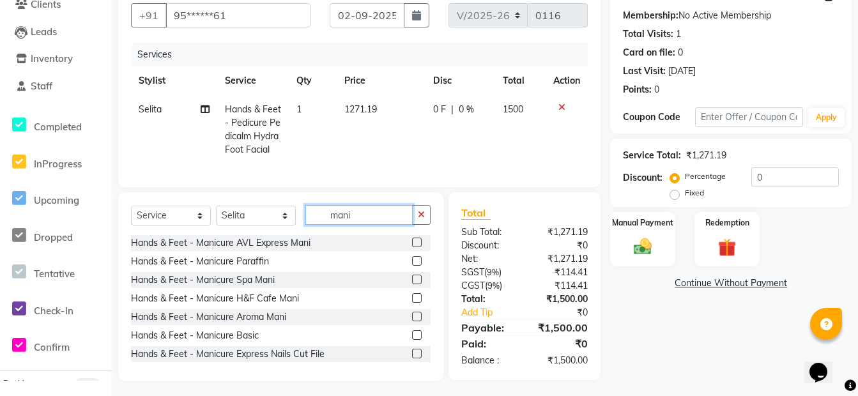
type input "mani"
click at [412, 303] on label at bounding box center [417, 298] width 10 height 10
click at [412, 303] on input "checkbox" at bounding box center [416, 299] width 8 height 8
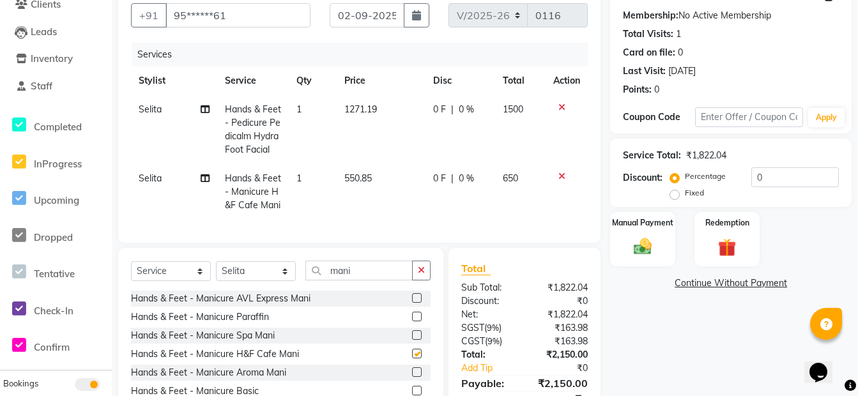
checkbox input "false"
click at [423, 275] on icon "button" at bounding box center [421, 270] width 7 height 9
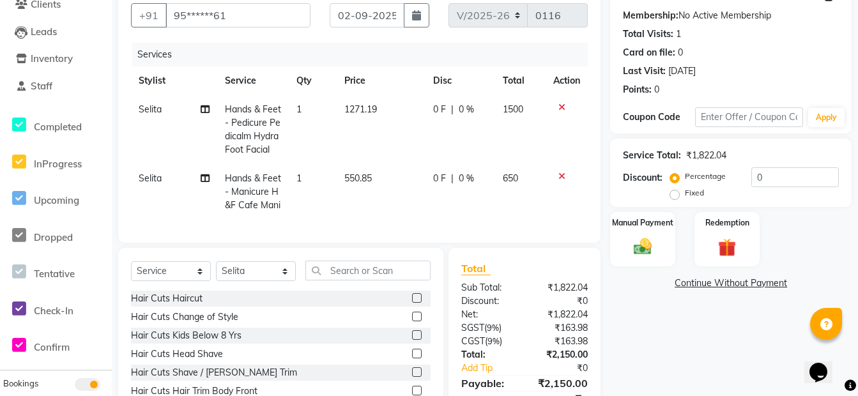
click at [562, 174] on icon at bounding box center [561, 176] width 7 height 9
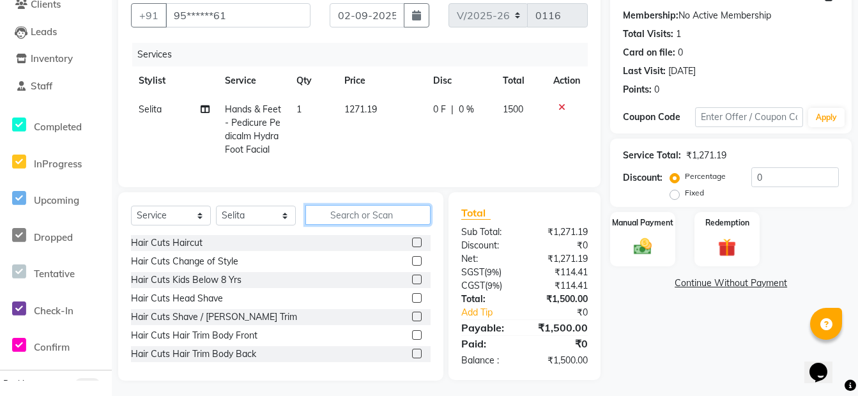
click at [397, 218] on input "text" at bounding box center [367, 215] width 125 height 20
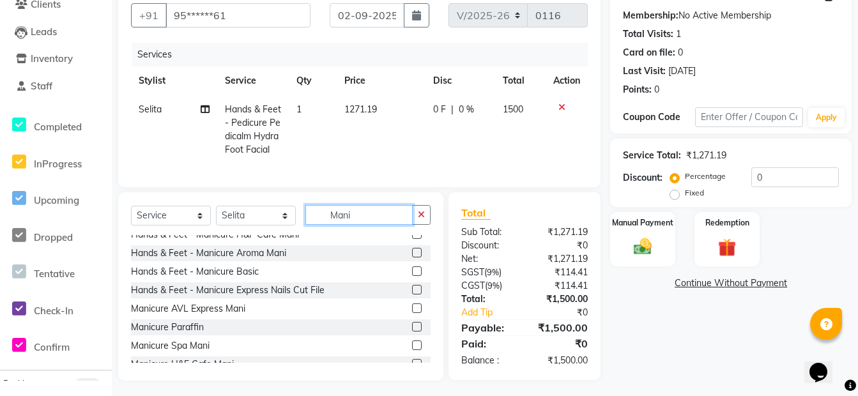
scroll to position [0, 0]
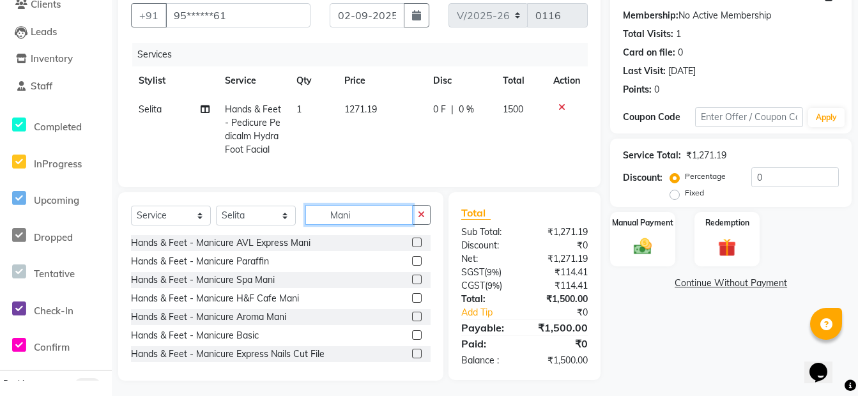
type input "Mani"
click at [412, 303] on label at bounding box center [417, 298] width 10 height 10
click at [412, 303] on input "checkbox" at bounding box center [416, 299] width 8 height 8
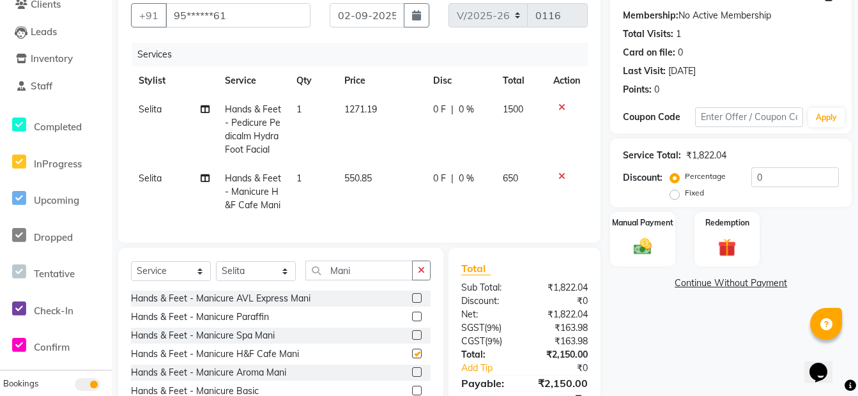
checkbox input "false"
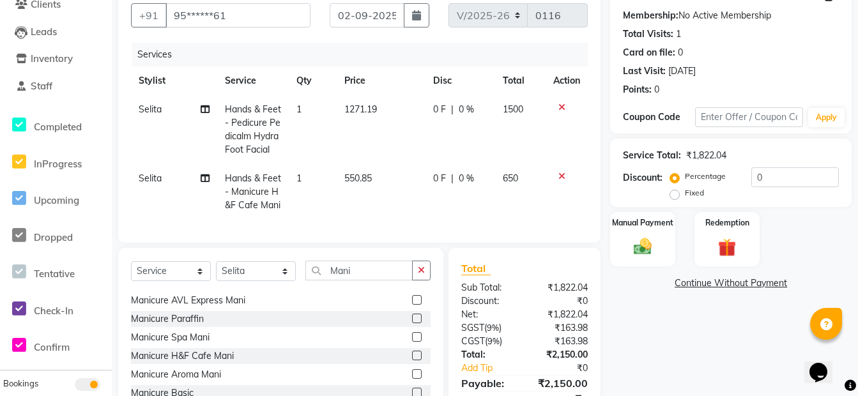
scroll to position [169, 0]
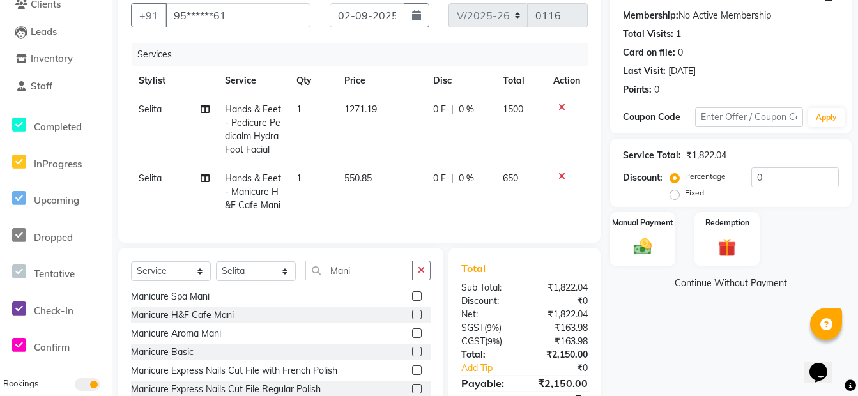
click at [561, 171] on td at bounding box center [567, 192] width 42 height 56
click at [563, 178] on icon at bounding box center [561, 176] width 7 height 9
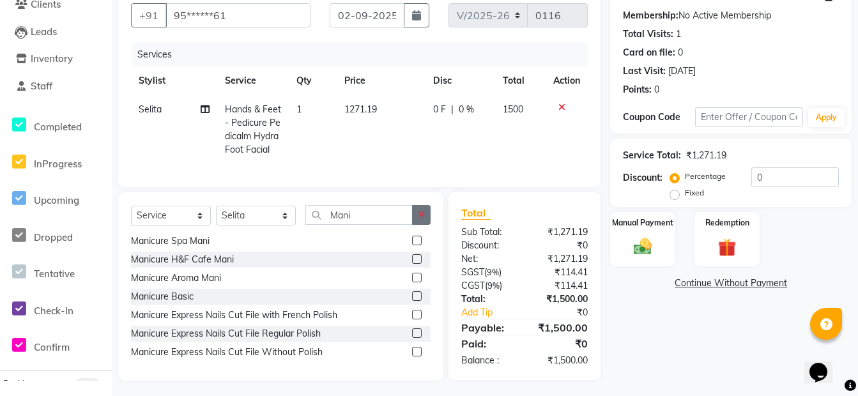
click at [421, 219] on icon "button" at bounding box center [421, 214] width 7 height 9
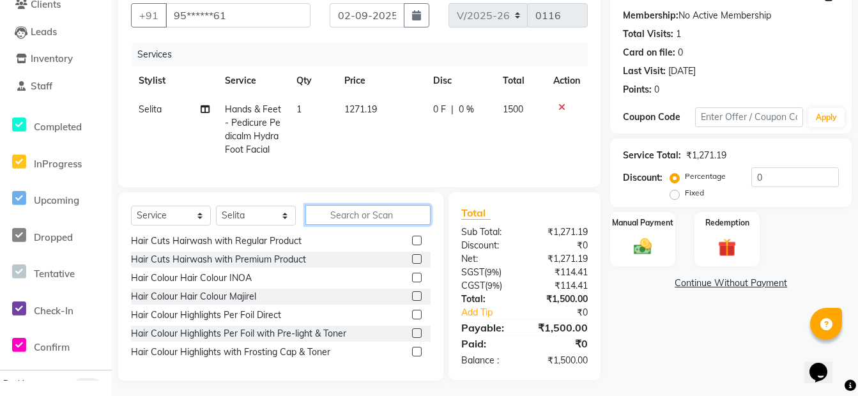
click at [372, 220] on input "text" at bounding box center [367, 215] width 125 height 20
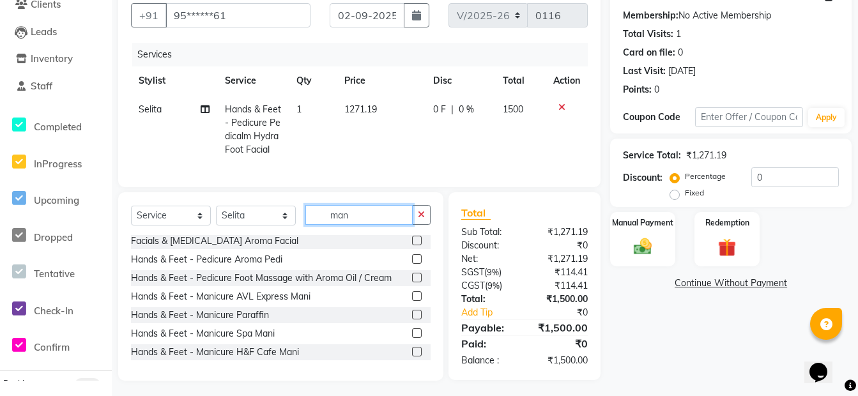
scroll to position [0, 0]
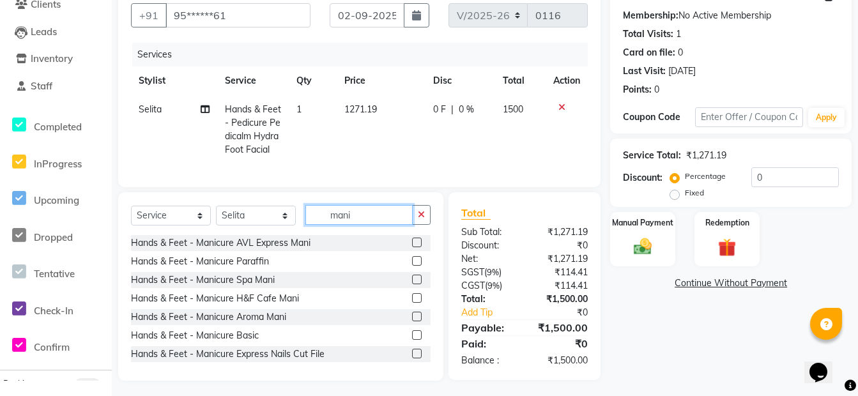
type input "mani"
click at [412, 321] on label at bounding box center [417, 317] width 10 height 10
click at [412, 321] on input "checkbox" at bounding box center [416, 317] width 8 height 8
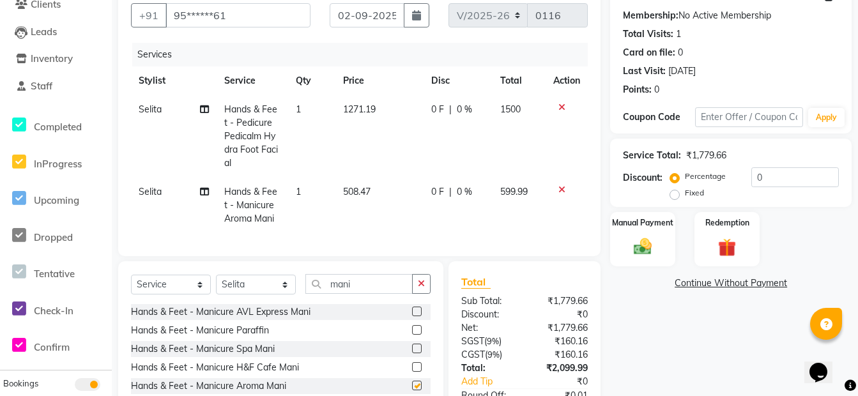
checkbox input "false"
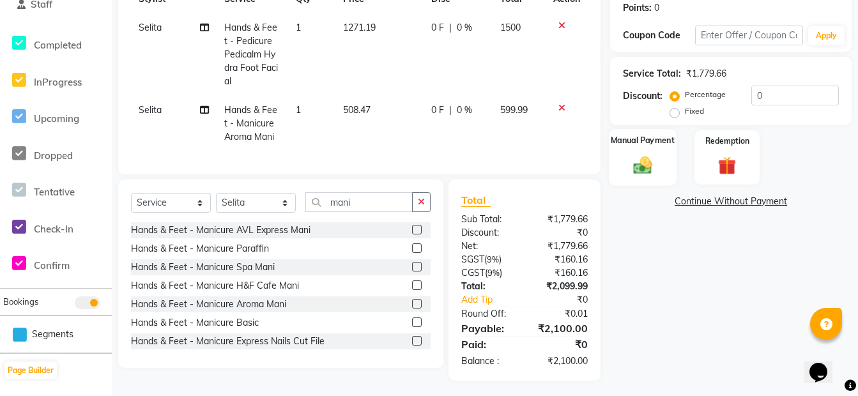
click at [655, 169] on img at bounding box center [642, 165] width 31 height 22
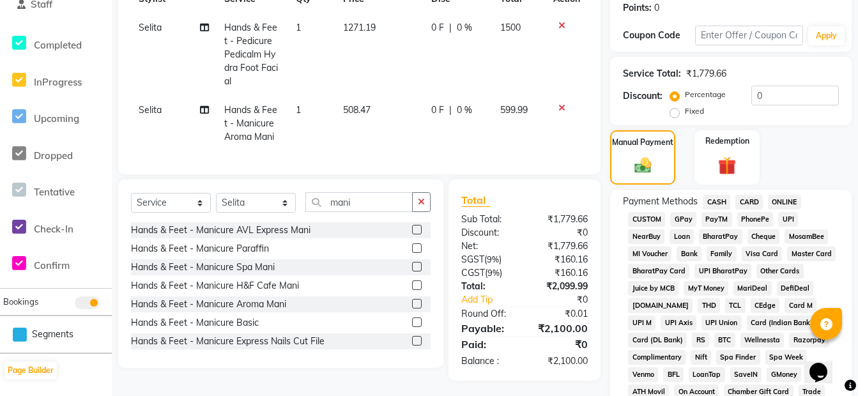
click at [786, 201] on span "ONLINE" at bounding box center [784, 202] width 33 height 15
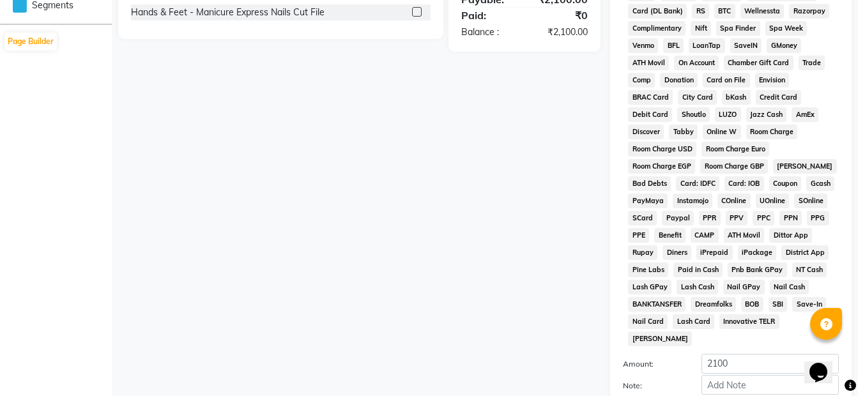
scroll to position [581, 0]
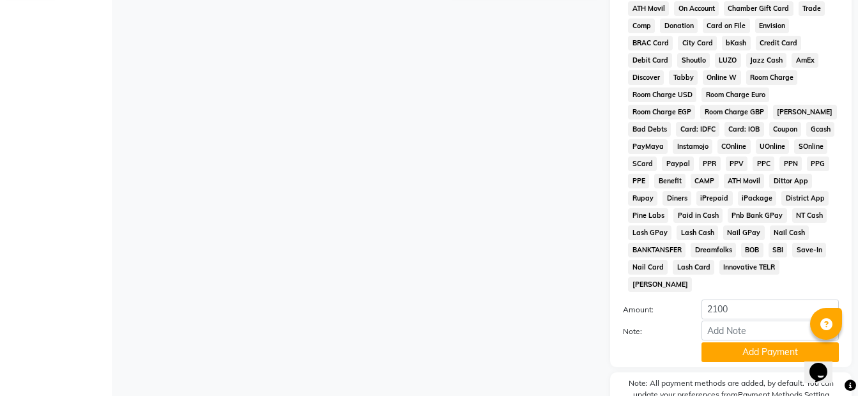
drag, startPoint x: 743, startPoint y: 333, endPoint x: 735, endPoint y: 328, distance: 9.2
click at [742, 342] on button "Add Payment" at bounding box center [769, 352] width 137 height 20
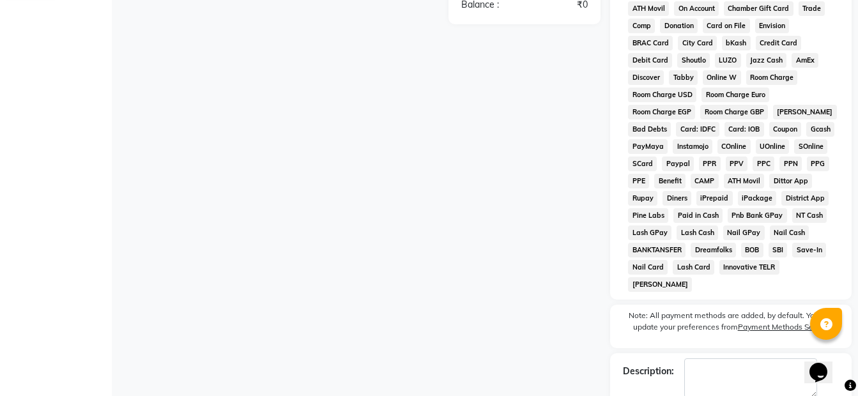
scroll to position [633, 0]
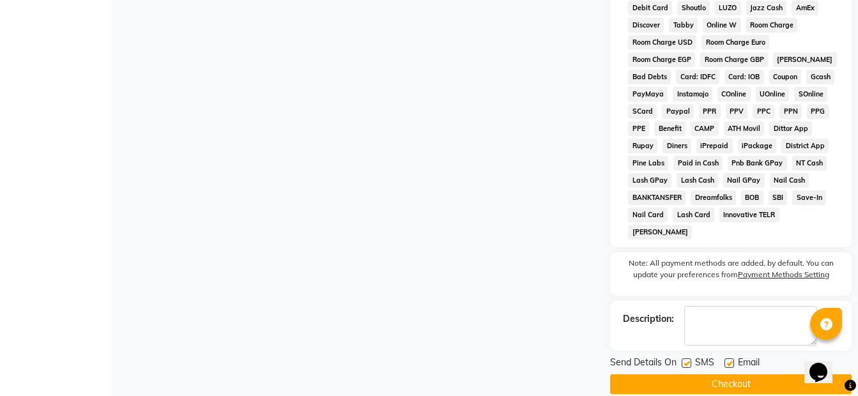
click at [720, 374] on button "Checkout" at bounding box center [730, 384] width 241 height 20
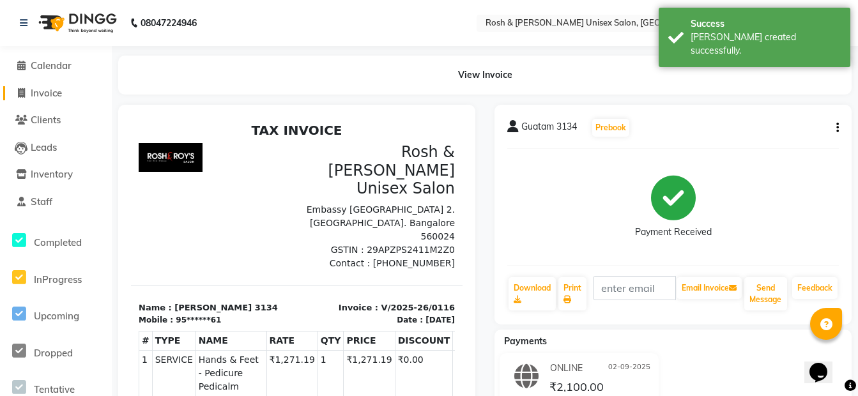
click at [69, 89] on link "Invoice" at bounding box center [55, 93] width 105 height 15
select select "service"
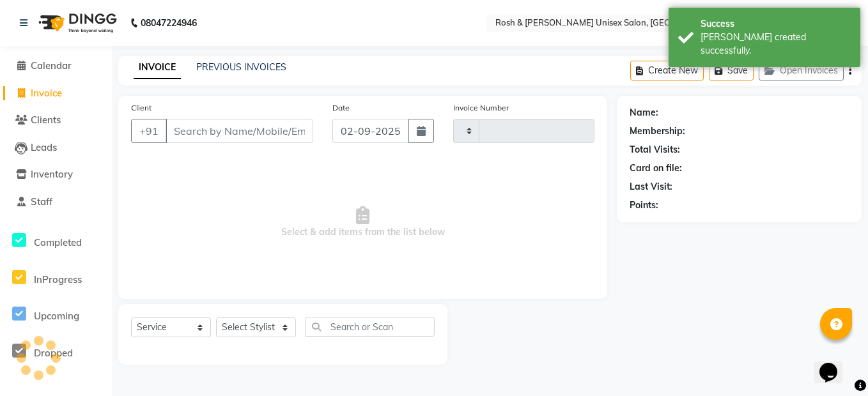
type input "0117"
click at [199, 128] on input "Client" at bounding box center [239, 131] width 148 height 24
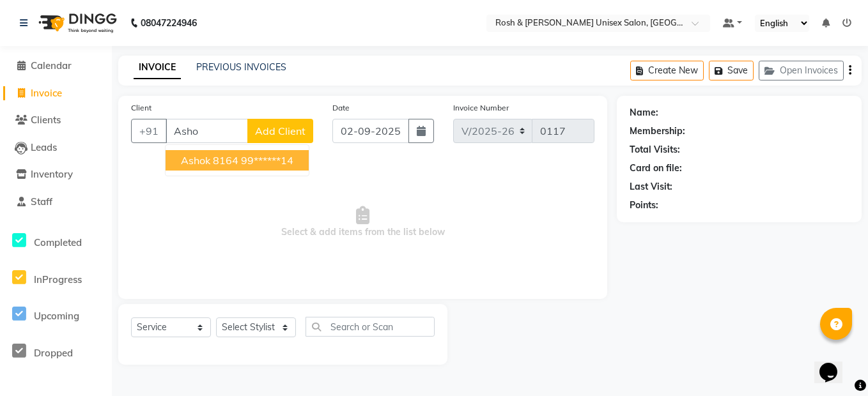
click at [252, 165] on ngb-highlight "99******14" at bounding box center [267, 160] width 52 height 13
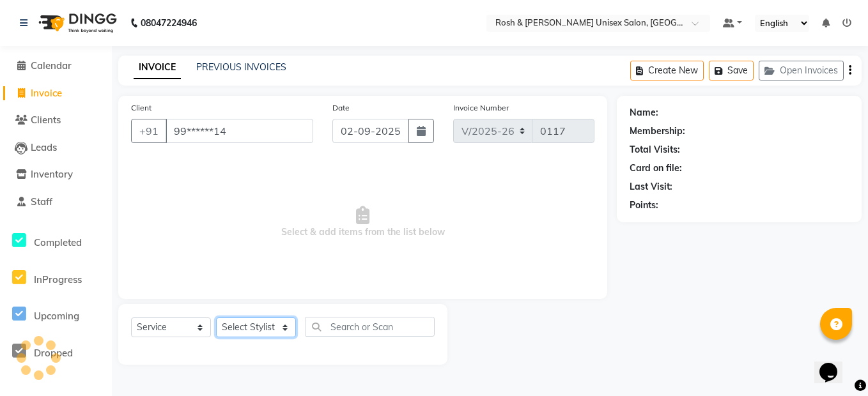
click at [264, 323] on select "Select Stylist Admin [PERSON_NAME] Front Desk [PERSON_NAME] [PERSON_NAME] [PERS…" at bounding box center [256, 328] width 80 height 20
click at [216, 318] on select "Select Stylist Admin [PERSON_NAME] Front Desk [PERSON_NAME] [PERSON_NAME] [PERS…" at bounding box center [256, 328] width 80 height 20
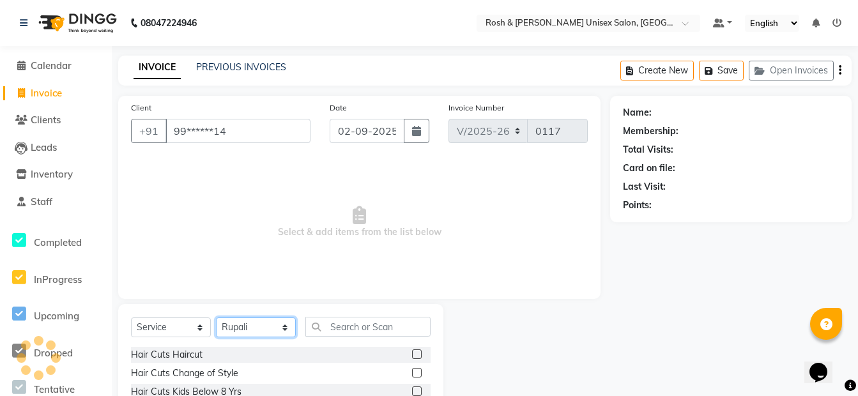
scroll to position [116, 0]
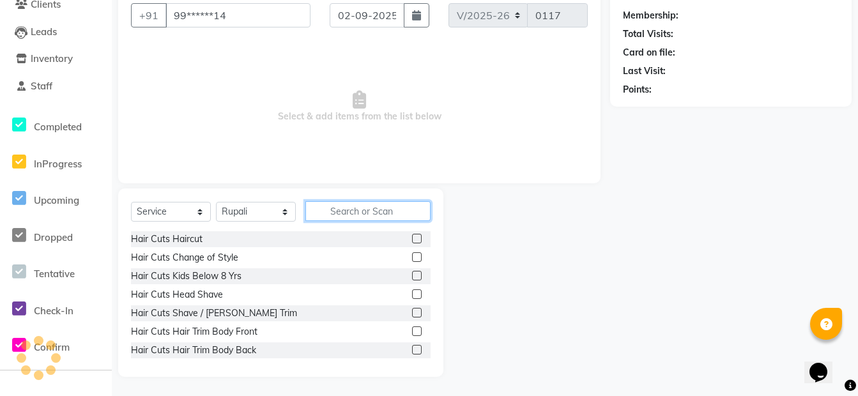
click at [321, 209] on input "text" at bounding box center [367, 211] width 125 height 20
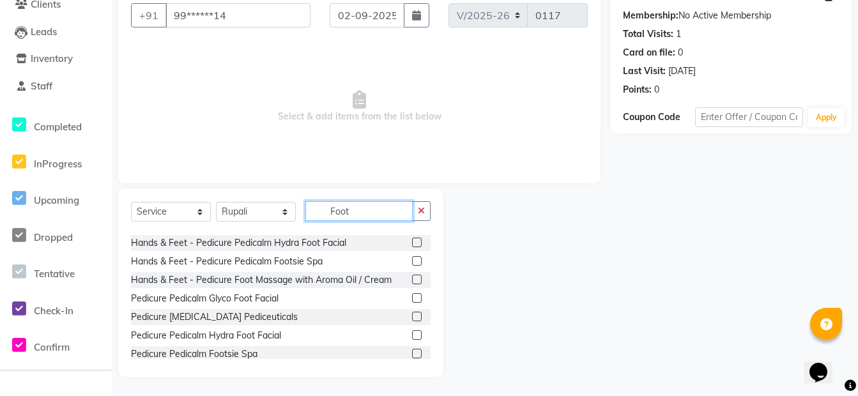
scroll to position [76, 0]
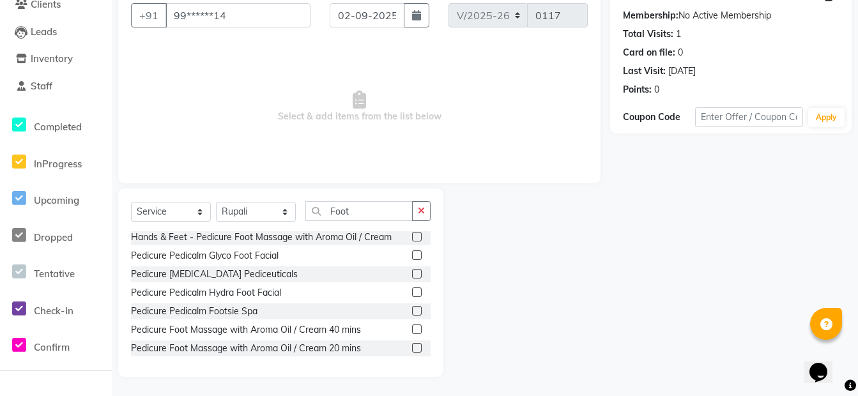
click at [412, 330] on label at bounding box center [417, 330] width 10 height 10
click at [412, 330] on input "checkbox" at bounding box center [416, 330] width 8 height 8
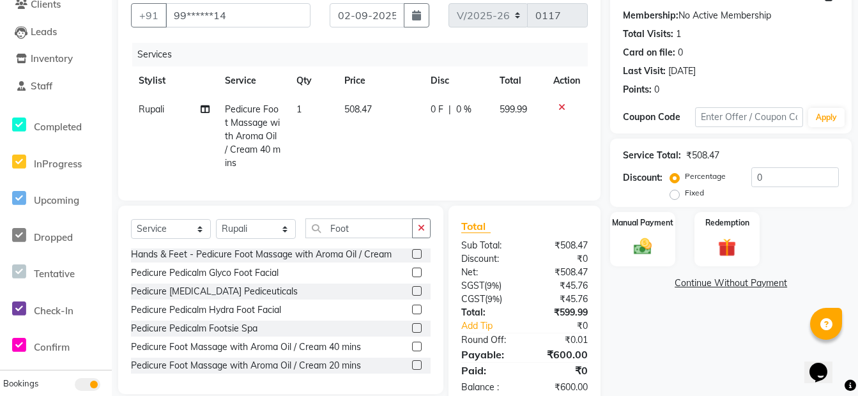
scroll to position [155, 0]
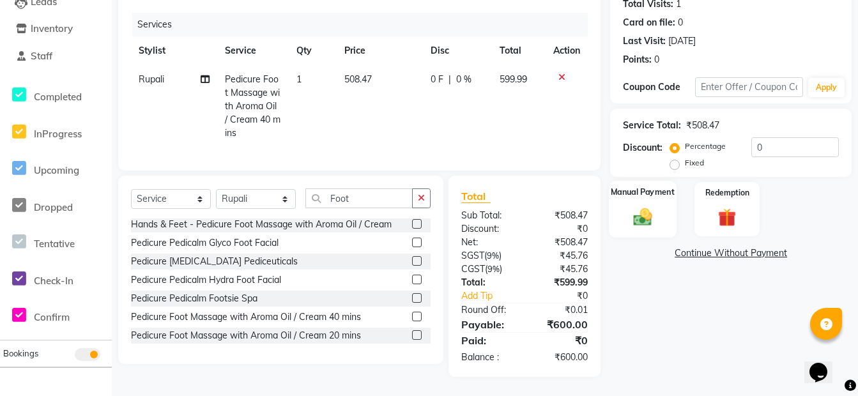
click at [644, 206] on img at bounding box center [642, 217] width 31 height 22
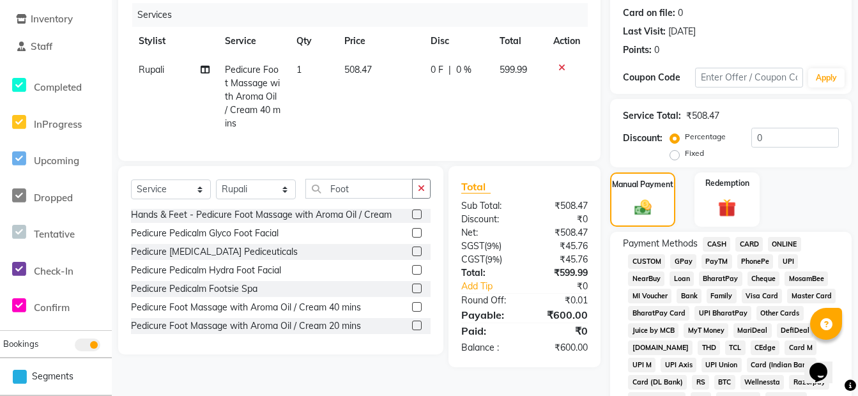
click at [719, 241] on span "CASH" at bounding box center [716, 244] width 27 height 15
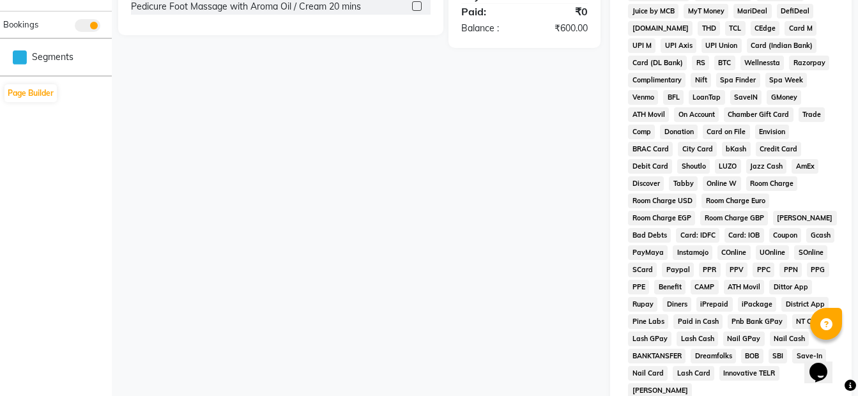
scroll to position [629, 0]
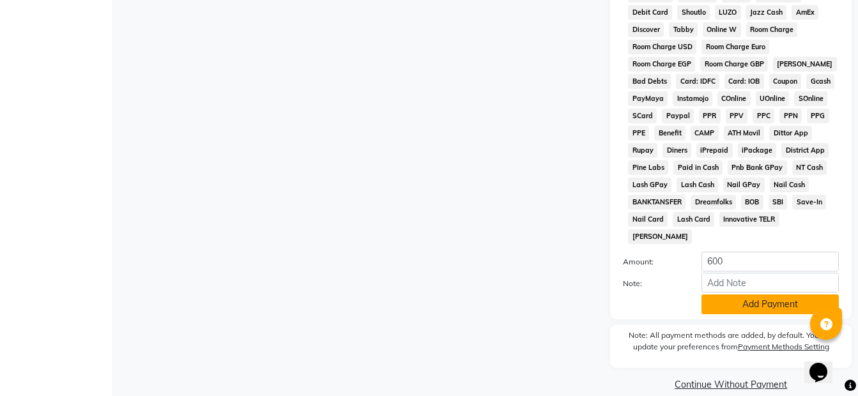
click at [790, 295] on button "Add Payment" at bounding box center [769, 305] width 137 height 20
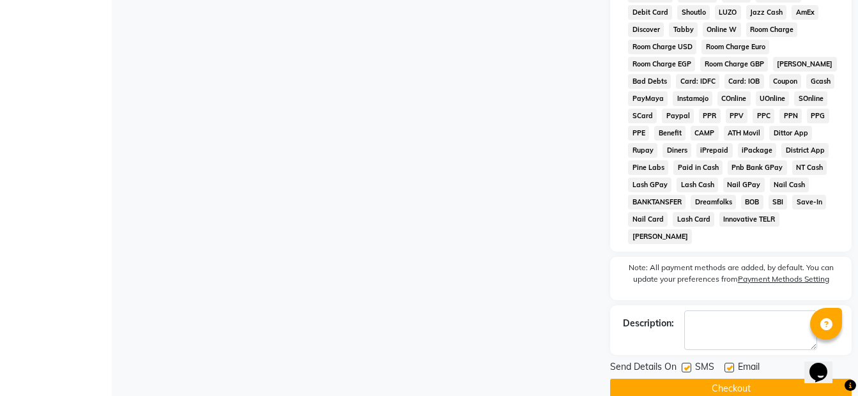
scroll to position [633, 0]
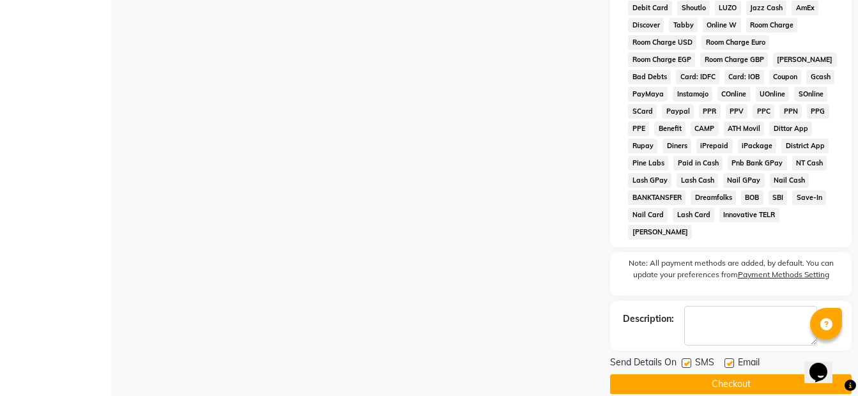
click at [760, 374] on button "Checkout" at bounding box center [730, 384] width 241 height 20
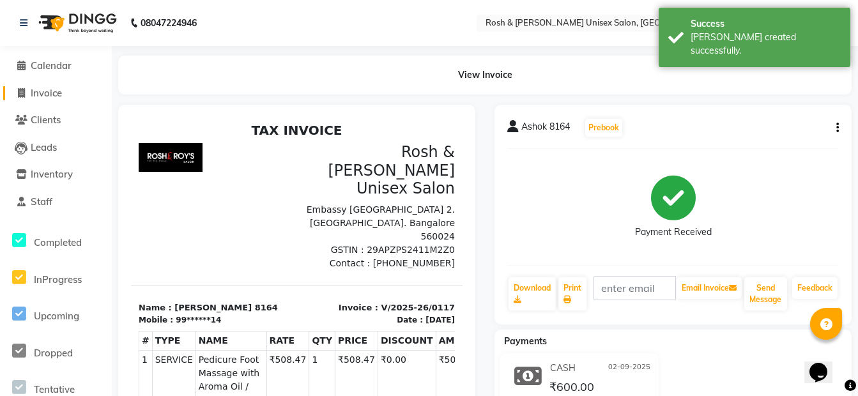
click at [65, 90] on link "Invoice" at bounding box center [55, 93] width 105 height 15
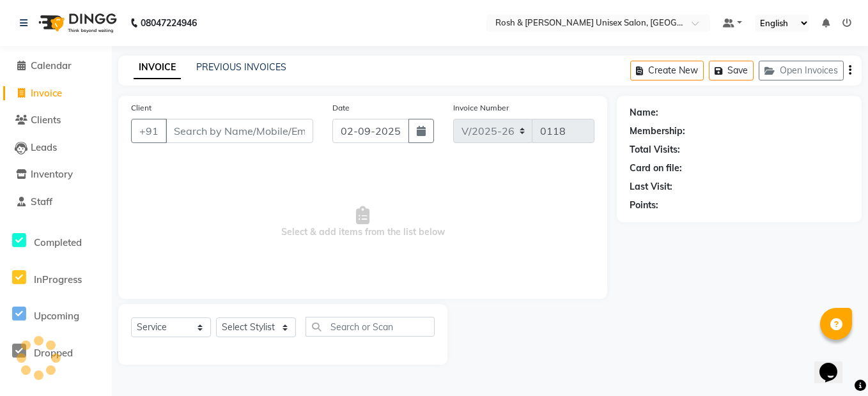
click at [211, 127] on input "Client" at bounding box center [239, 131] width 148 height 24
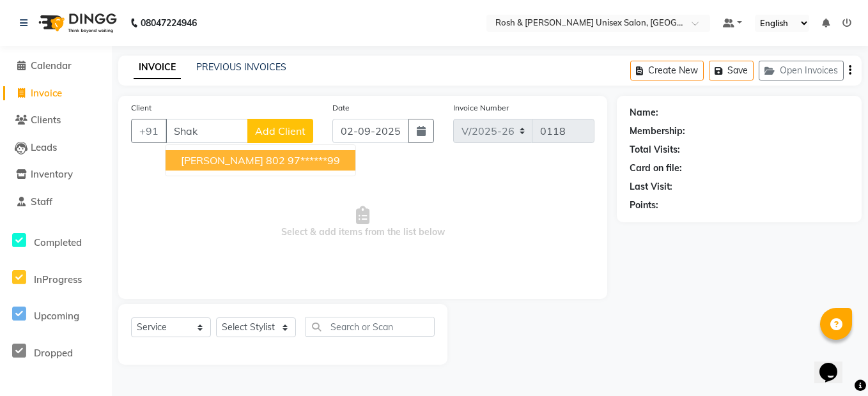
click at [287, 160] on ngb-highlight "97******99" at bounding box center [313, 160] width 52 height 13
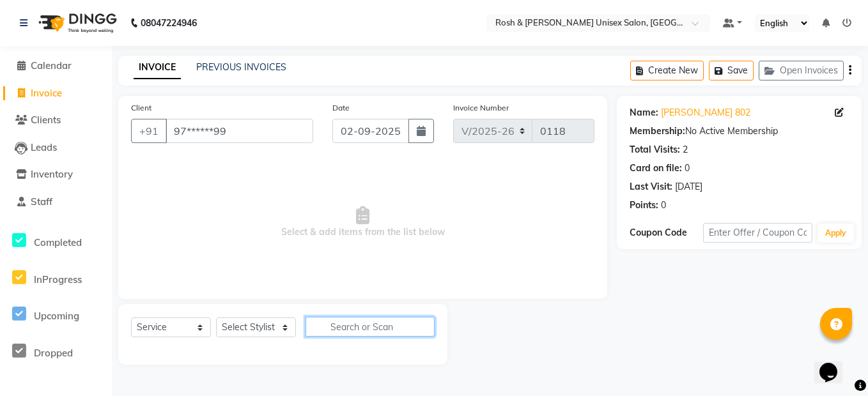
click at [355, 329] on input "text" at bounding box center [369, 327] width 129 height 20
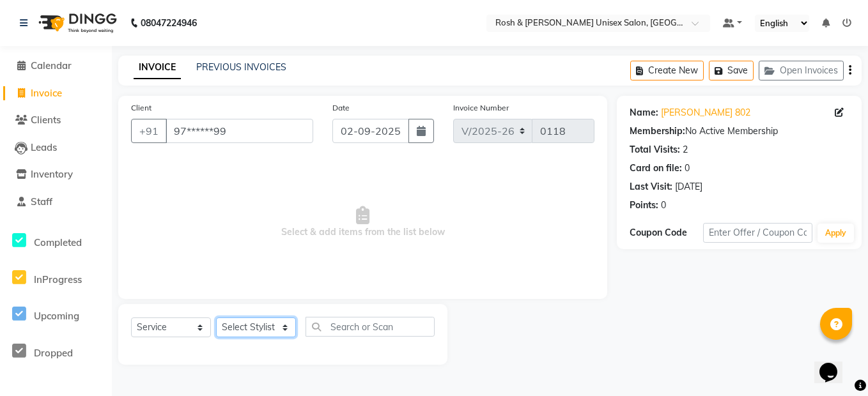
click at [275, 329] on select "Select Stylist Admin [PERSON_NAME] Front Desk [PERSON_NAME] [PERSON_NAME] [PERS…" at bounding box center [256, 328] width 80 height 20
click at [216, 318] on select "Select Stylist Admin [PERSON_NAME] Front Desk [PERSON_NAME] [PERSON_NAME] [PERS…" at bounding box center [256, 328] width 80 height 20
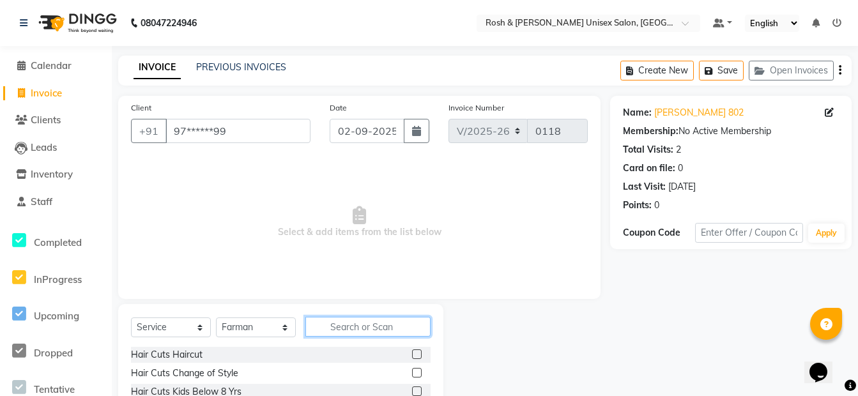
click at [337, 328] on input "text" at bounding box center [367, 327] width 125 height 20
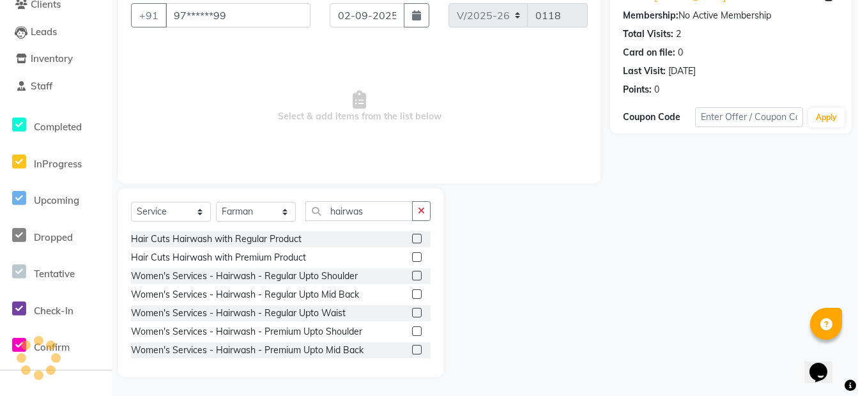
click at [412, 291] on label at bounding box center [417, 294] width 10 height 10
click at [412, 291] on input "checkbox" at bounding box center [416, 295] width 8 height 8
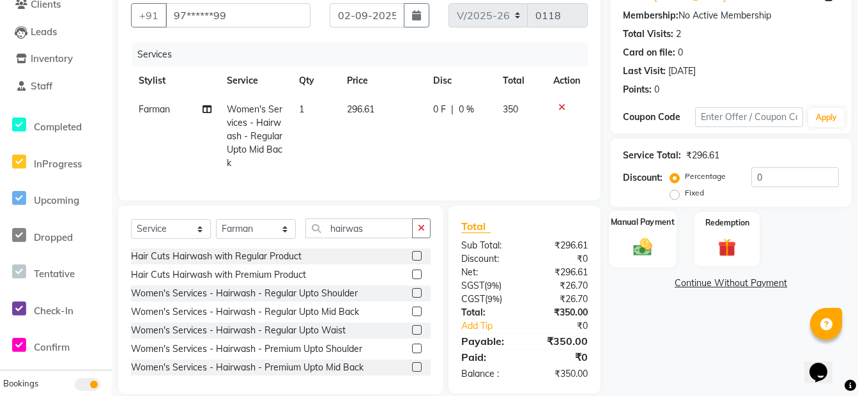
click at [665, 250] on div "Manual Payment" at bounding box center [643, 239] width 68 height 57
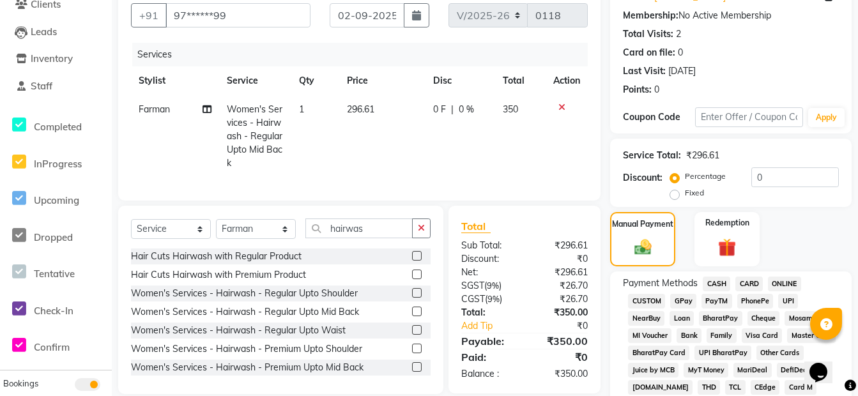
scroll to position [371, 0]
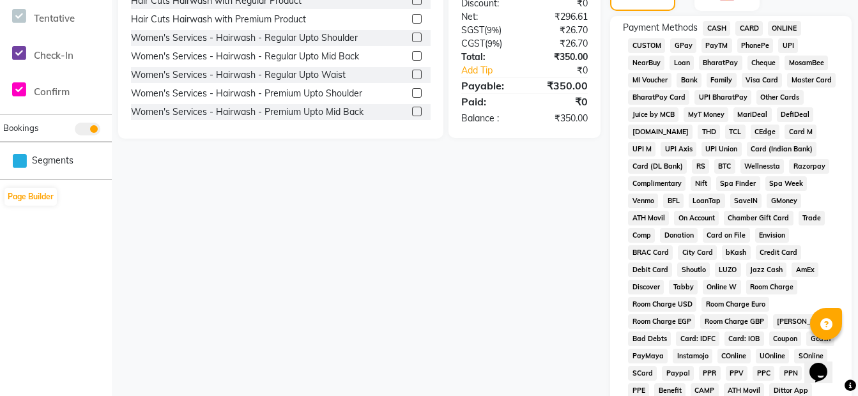
click at [799, 27] on span "ONLINE" at bounding box center [784, 28] width 33 height 15
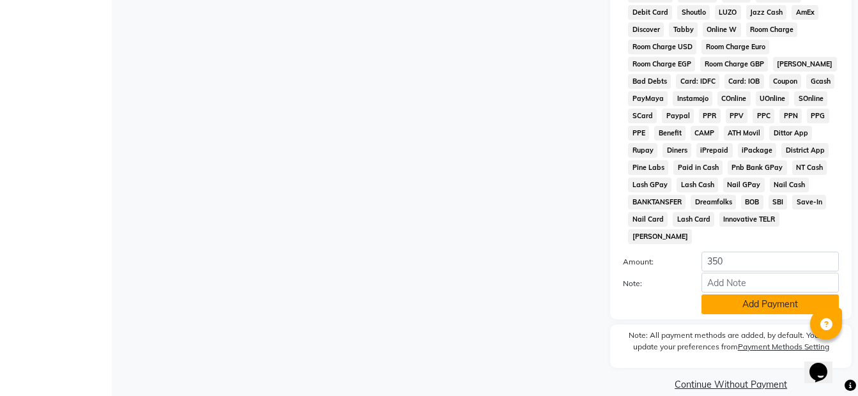
click at [781, 295] on button "Add Payment" at bounding box center [769, 305] width 137 height 20
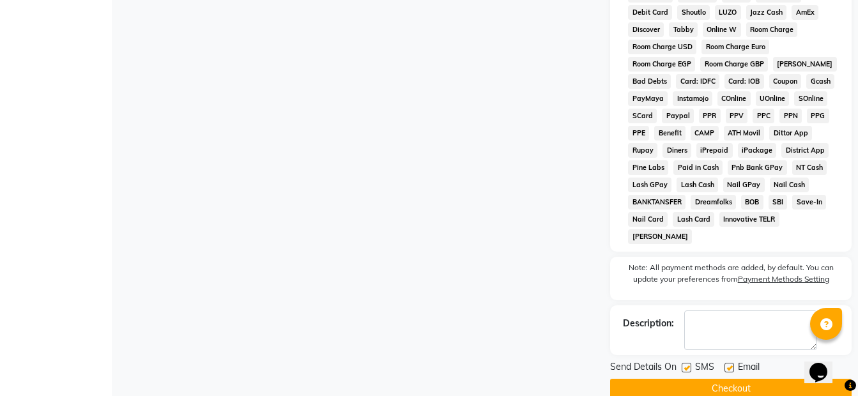
scroll to position [633, 0]
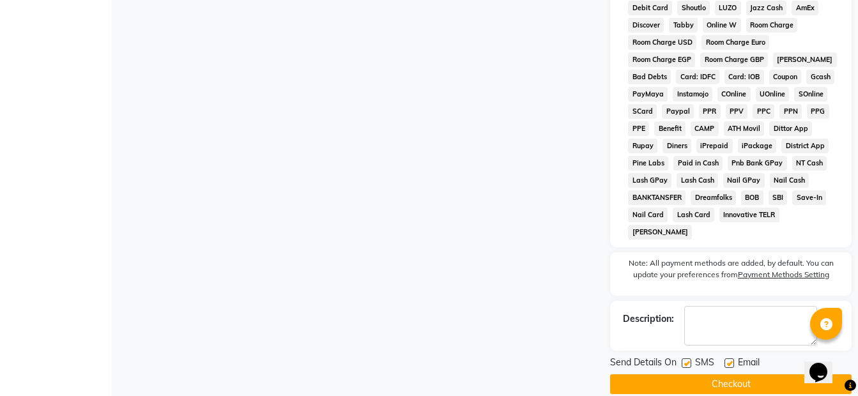
click at [749, 374] on button "Checkout" at bounding box center [730, 384] width 241 height 20
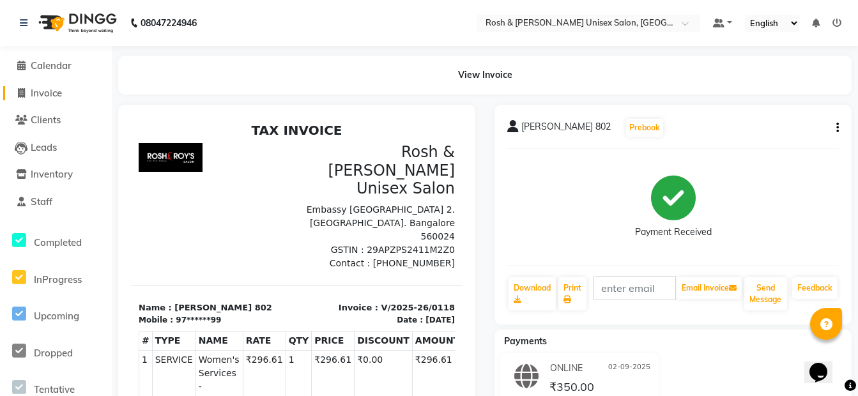
click at [56, 88] on span "Invoice" at bounding box center [46, 93] width 31 height 12
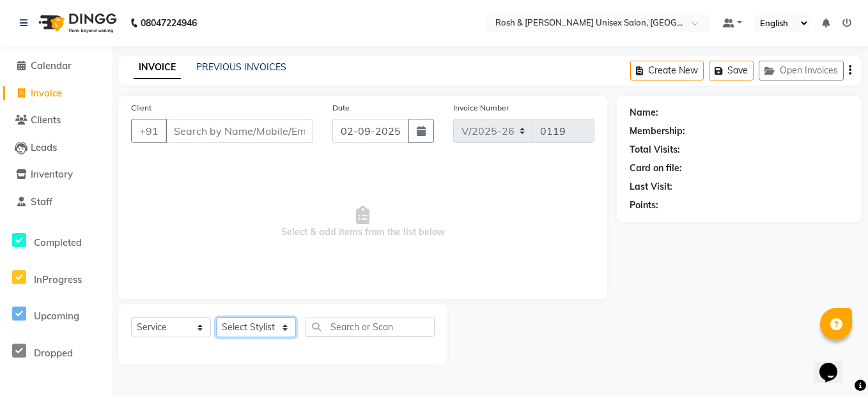
click at [266, 328] on select "Select Stylist Admin [PERSON_NAME] Front Desk [PERSON_NAME] [PERSON_NAME] [PERS…" at bounding box center [256, 328] width 80 height 20
click at [216, 318] on select "Select Stylist Admin [PERSON_NAME] Front Desk [PERSON_NAME] [PERSON_NAME] [PERS…" at bounding box center [256, 328] width 80 height 20
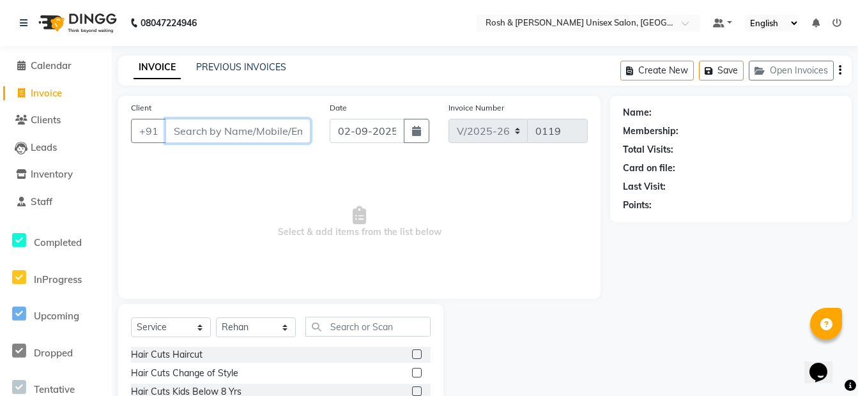
click at [238, 134] on input "Client" at bounding box center [237, 131] width 145 height 24
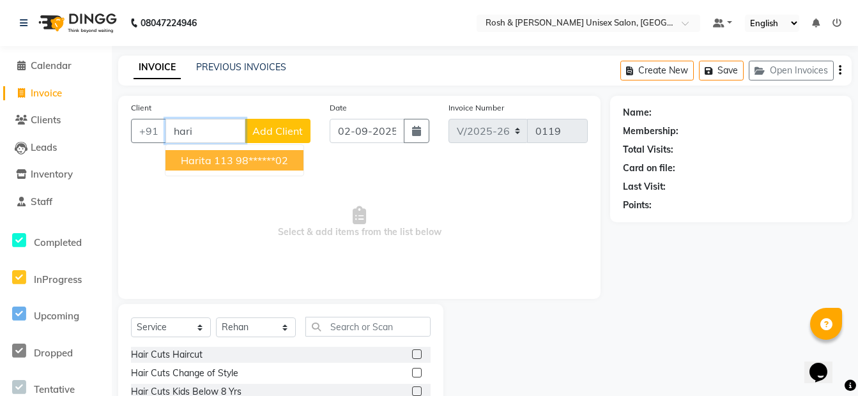
click at [264, 162] on ngb-highlight "98******02" at bounding box center [262, 160] width 52 height 13
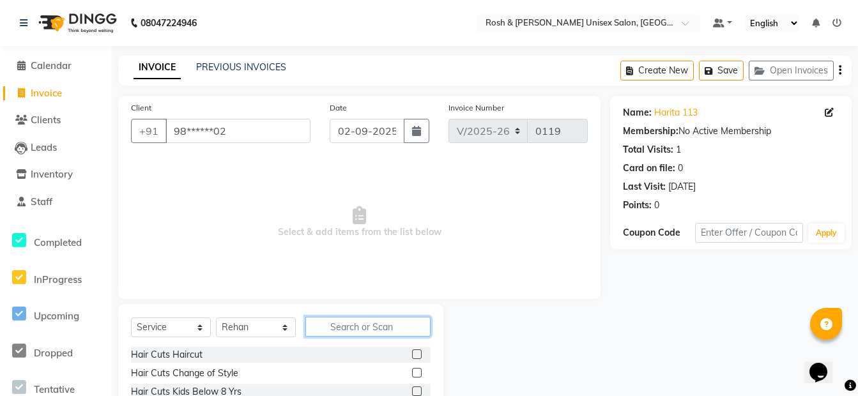
click at [342, 329] on input "text" at bounding box center [367, 327] width 125 height 20
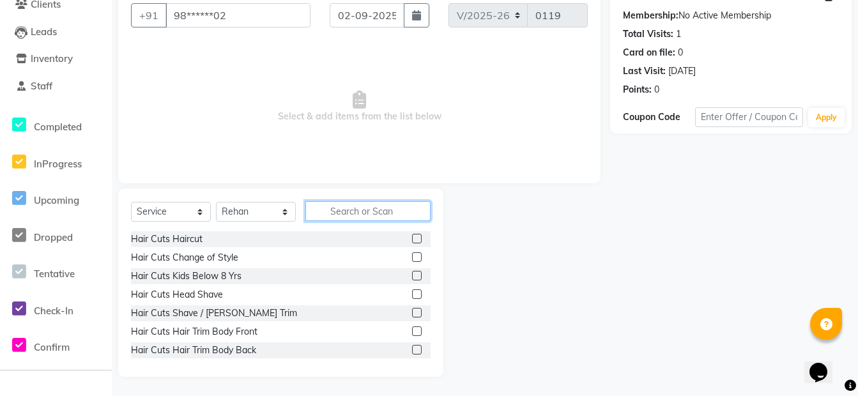
click at [365, 211] on input "text" at bounding box center [367, 211] width 125 height 20
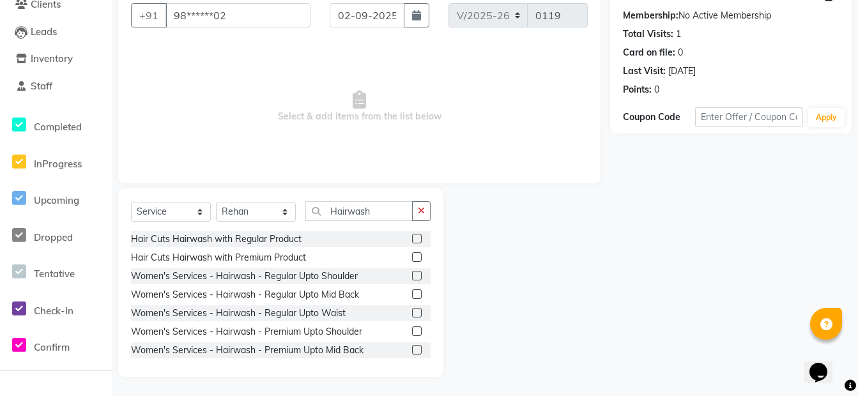
click at [412, 294] on label at bounding box center [417, 294] width 10 height 10
click at [412, 294] on input "checkbox" at bounding box center [416, 295] width 8 height 8
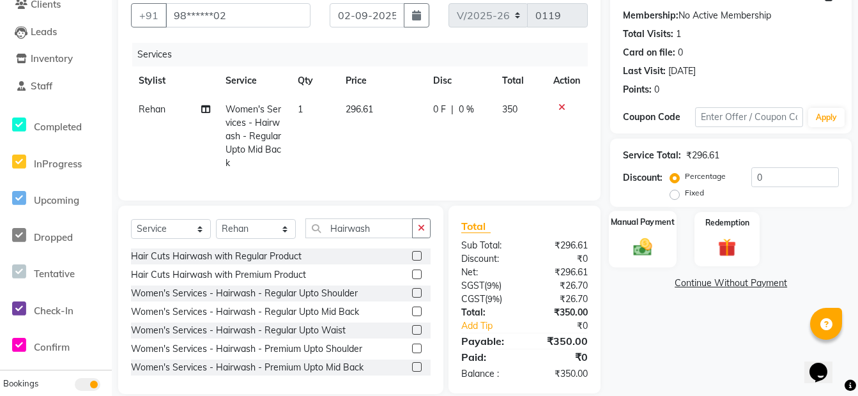
click at [637, 238] on img at bounding box center [642, 247] width 31 height 22
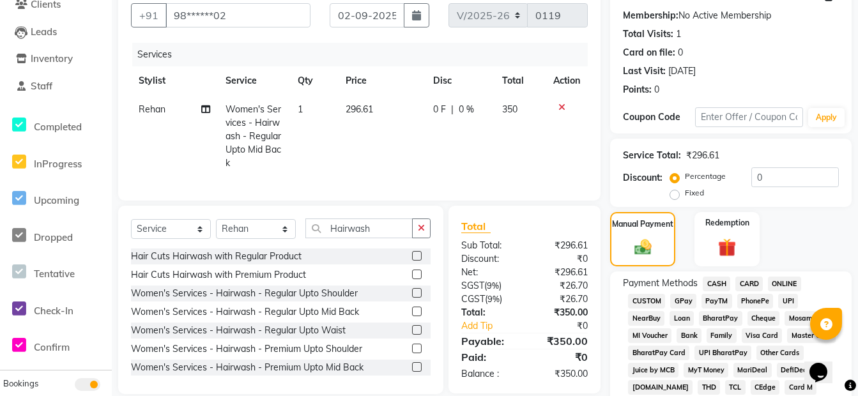
scroll to position [307, 0]
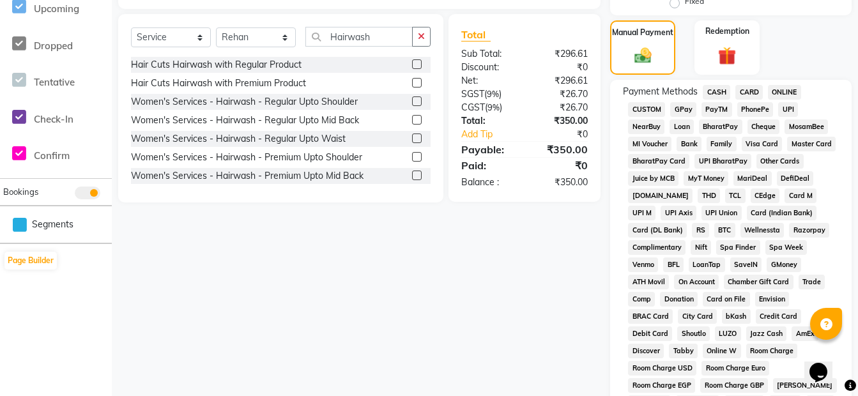
click at [723, 91] on span "CASH" at bounding box center [716, 92] width 27 height 15
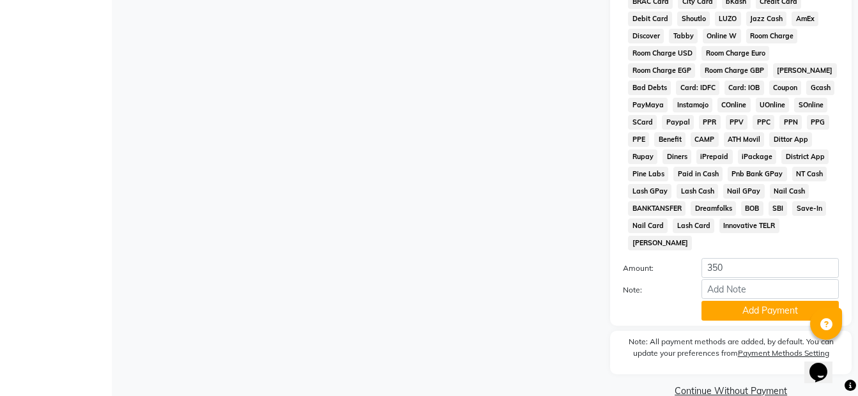
scroll to position [629, 0]
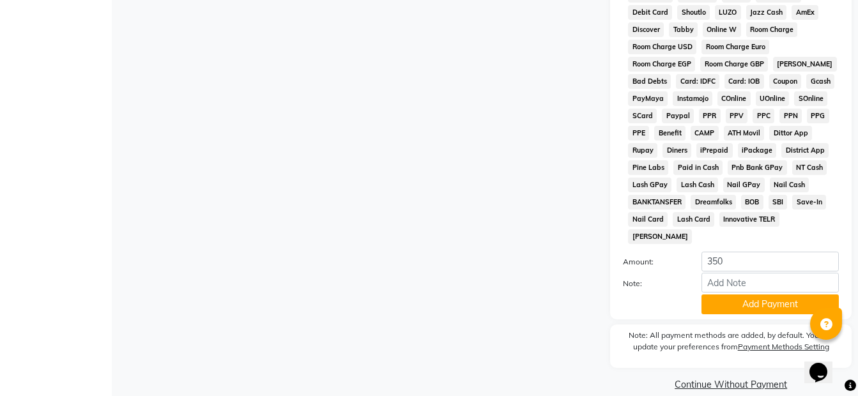
drag, startPoint x: 771, startPoint y: 287, endPoint x: 764, endPoint y: 280, distance: 9.9
click at [770, 295] on button "Add Payment" at bounding box center [769, 305] width 137 height 20
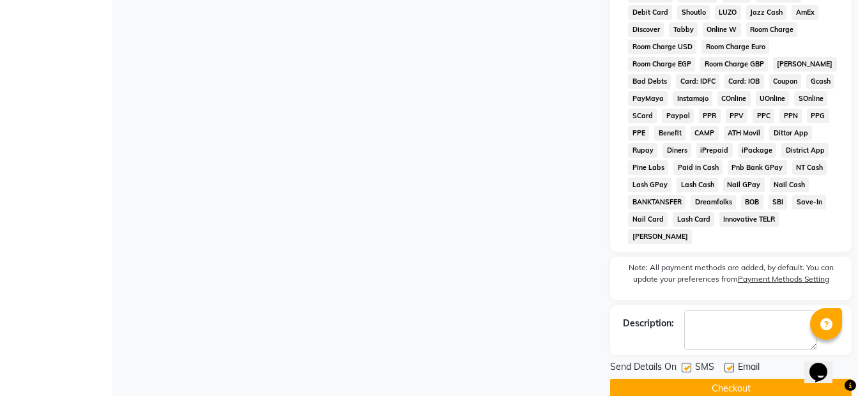
scroll to position [633, 0]
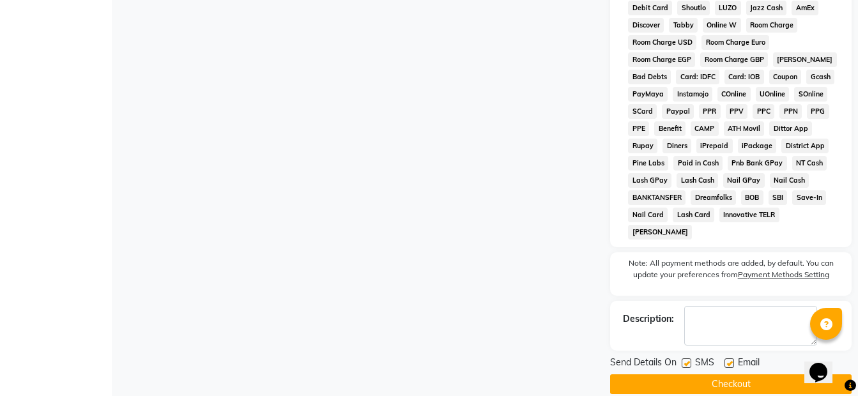
drag, startPoint x: 729, startPoint y: 369, endPoint x: 721, endPoint y: 362, distance: 10.8
click at [728, 374] on button "Checkout" at bounding box center [730, 384] width 241 height 20
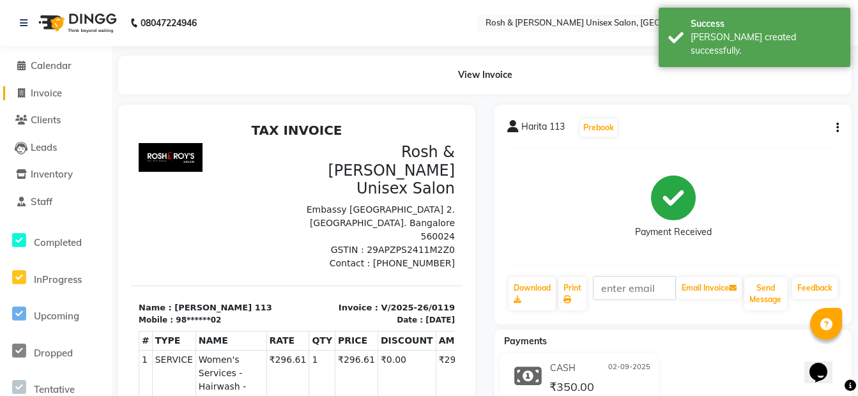
click at [43, 89] on span "Invoice" at bounding box center [46, 93] width 31 height 12
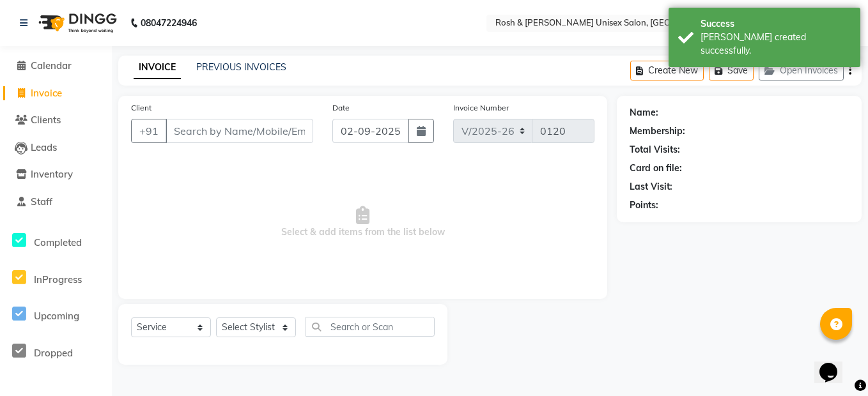
click at [217, 132] on input "Client" at bounding box center [239, 131] width 148 height 24
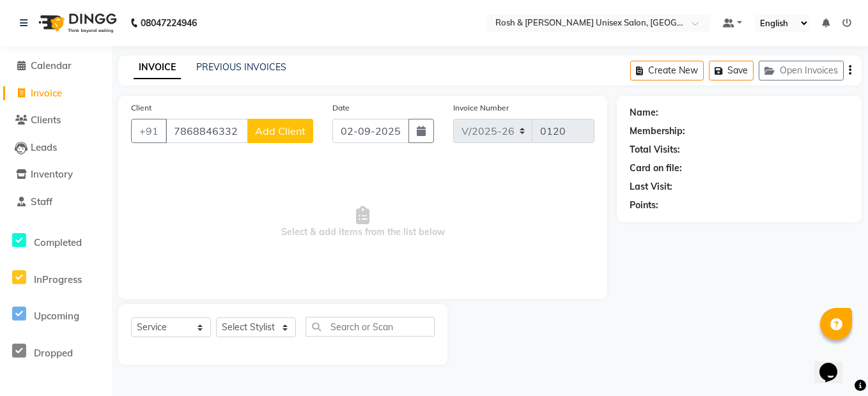
click at [282, 136] on span "Add Client" at bounding box center [280, 131] width 50 height 13
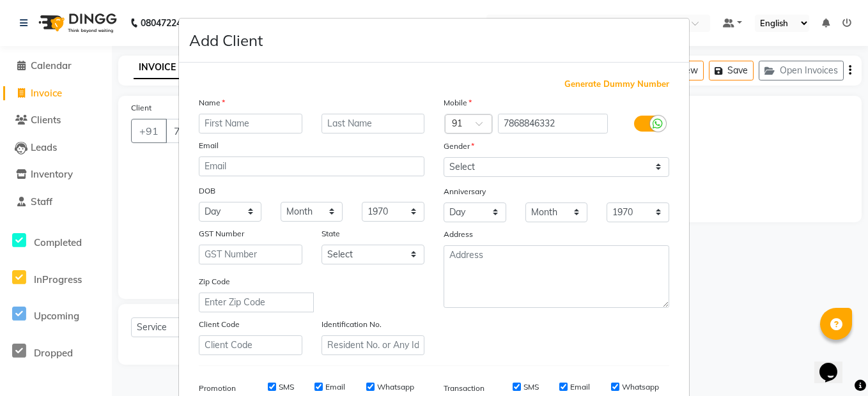
click at [245, 119] on input "text" at bounding box center [250, 124] width 103 height 20
click at [460, 161] on select "Select [DEMOGRAPHIC_DATA] [DEMOGRAPHIC_DATA] Other Prefer Not To Say" at bounding box center [556, 167] width 226 height 20
click at [443, 157] on select "Select [DEMOGRAPHIC_DATA] [DEMOGRAPHIC_DATA] Other Prefer Not To Say" at bounding box center [556, 167] width 226 height 20
click at [363, 259] on select "Select [GEOGRAPHIC_DATA] [GEOGRAPHIC_DATA] [GEOGRAPHIC_DATA] [GEOGRAPHIC_DATA] …" at bounding box center [372, 255] width 103 height 20
click at [321, 245] on select "Select [GEOGRAPHIC_DATA] [GEOGRAPHIC_DATA] [GEOGRAPHIC_DATA] [GEOGRAPHIC_DATA] …" at bounding box center [372, 255] width 103 height 20
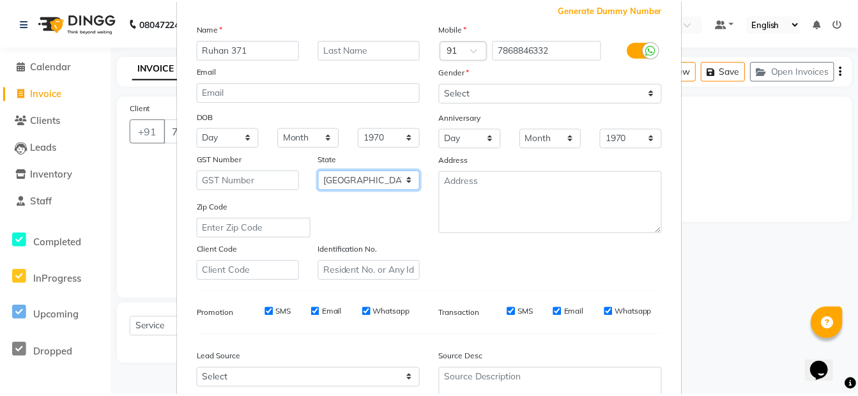
scroll to position [194, 0]
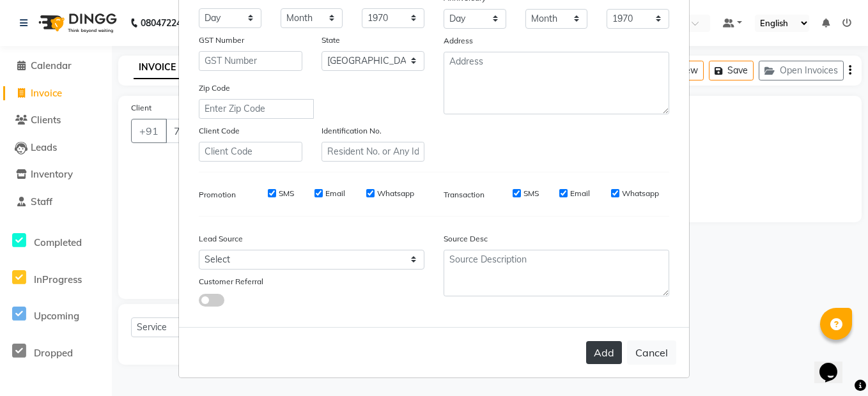
click at [597, 346] on button "Add" at bounding box center [604, 352] width 36 height 23
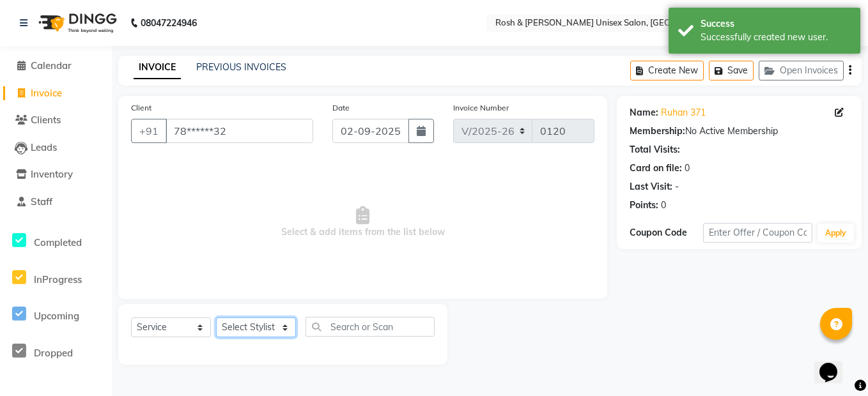
click at [277, 326] on select "Select Stylist Admin [PERSON_NAME] Front Desk [PERSON_NAME] [PERSON_NAME] [PERS…" at bounding box center [256, 328] width 80 height 20
click at [216, 318] on select "Select Stylist Admin [PERSON_NAME] Front Desk [PERSON_NAME] [PERSON_NAME] [PERS…" at bounding box center [256, 328] width 80 height 20
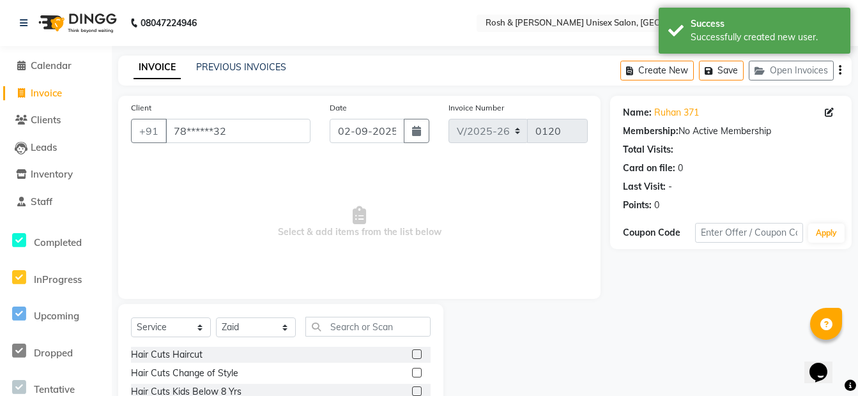
click at [412, 355] on label at bounding box center [417, 354] width 10 height 10
click at [412, 355] on input "checkbox" at bounding box center [416, 355] width 8 height 8
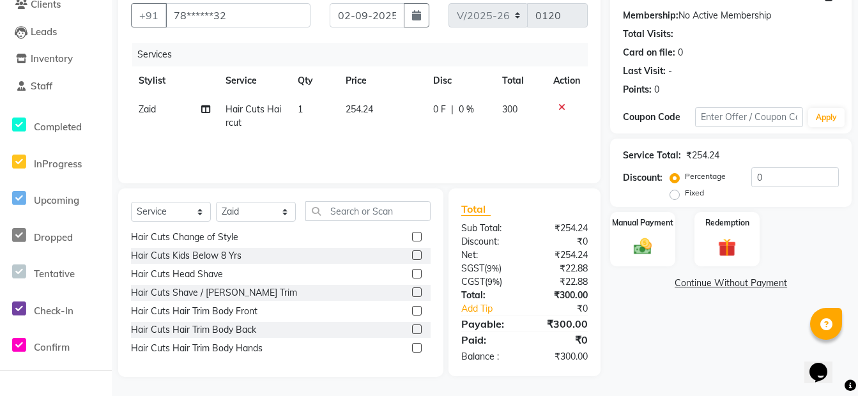
scroll to position [0, 0]
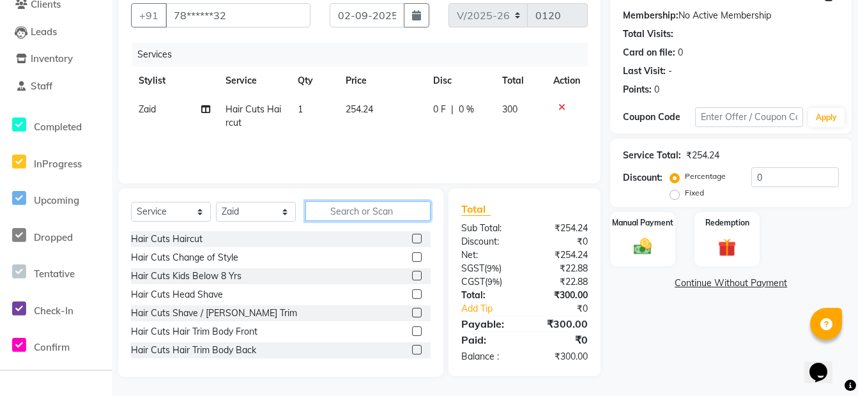
click at [346, 211] on input "text" at bounding box center [367, 211] width 125 height 20
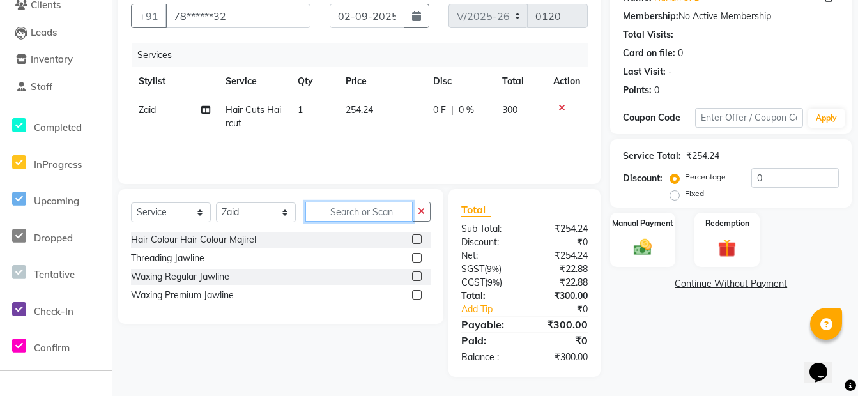
scroll to position [116, 0]
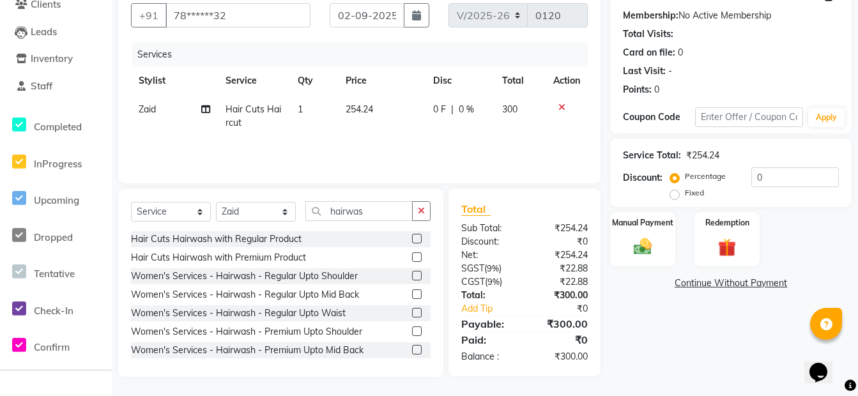
click at [412, 238] on label at bounding box center [417, 239] width 10 height 10
click at [412, 238] on input "checkbox" at bounding box center [416, 239] width 8 height 8
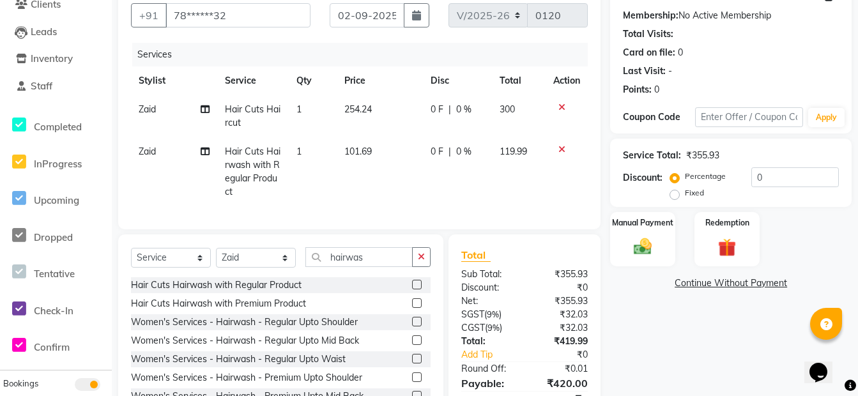
scroll to position [180, 0]
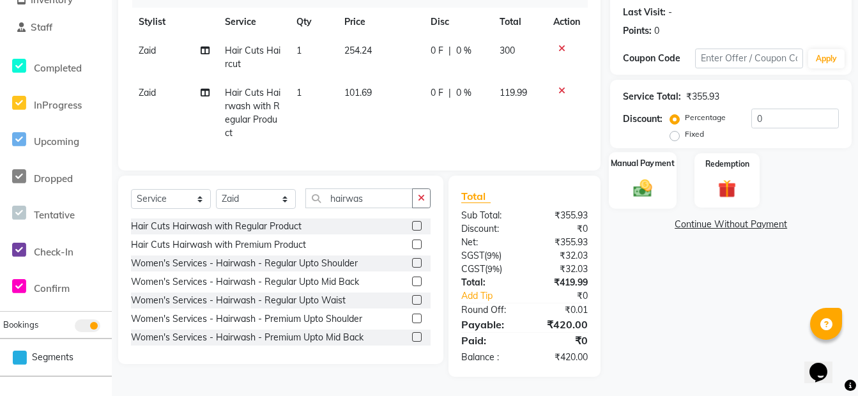
click at [646, 171] on div "Manual Payment" at bounding box center [643, 180] width 68 height 57
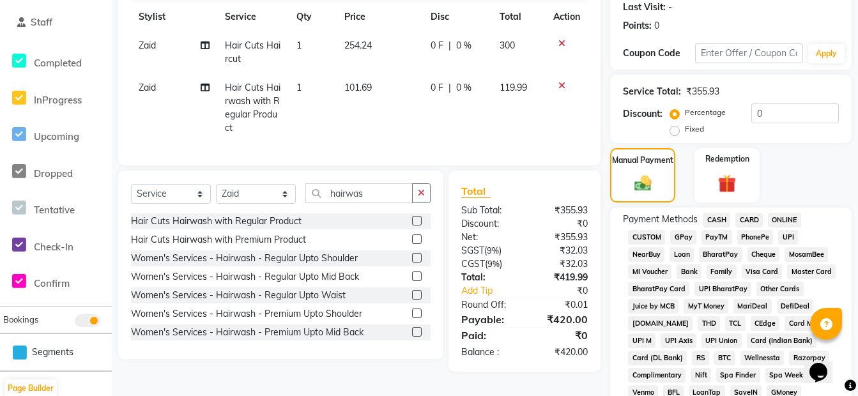
click at [784, 222] on span "ONLINE" at bounding box center [784, 220] width 33 height 15
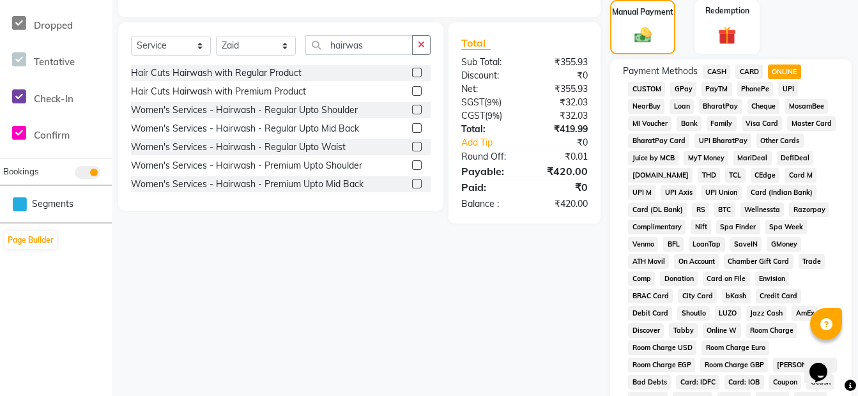
scroll to position [563, 0]
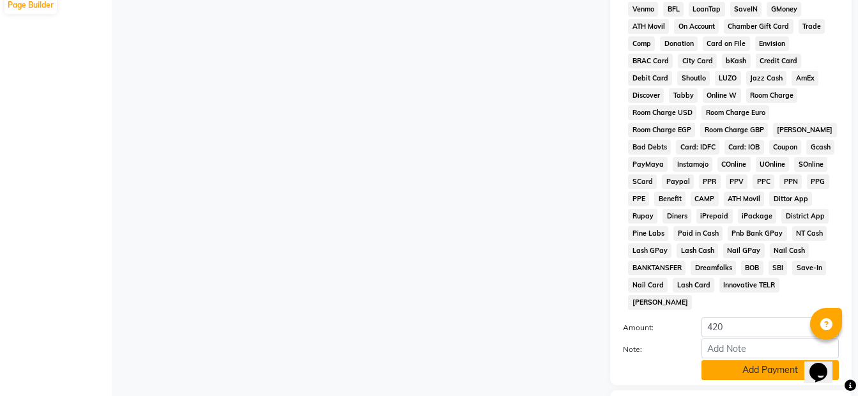
drag, startPoint x: 767, startPoint y: 350, endPoint x: 757, endPoint y: 340, distance: 14.5
click at [766, 360] on button "Add Payment" at bounding box center [769, 370] width 137 height 20
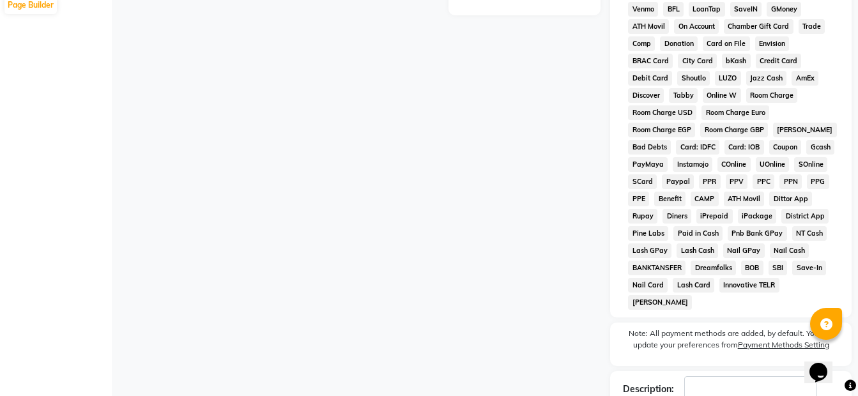
scroll to position [633, 0]
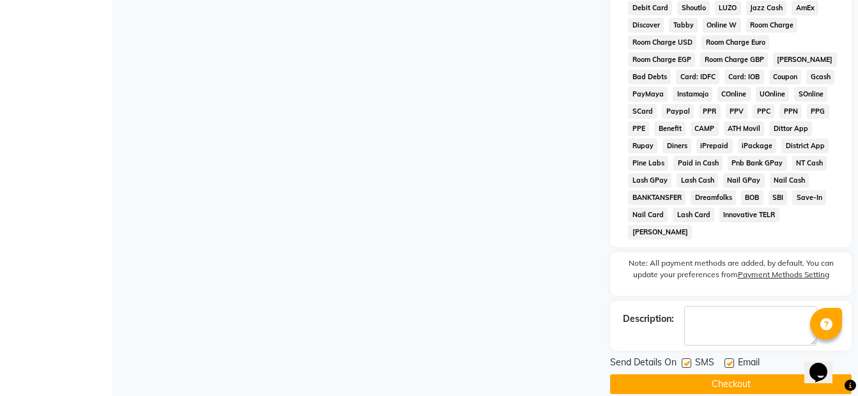
click at [746, 374] on button "Checkout" at bounding box center [730, 384] width 241 height 20
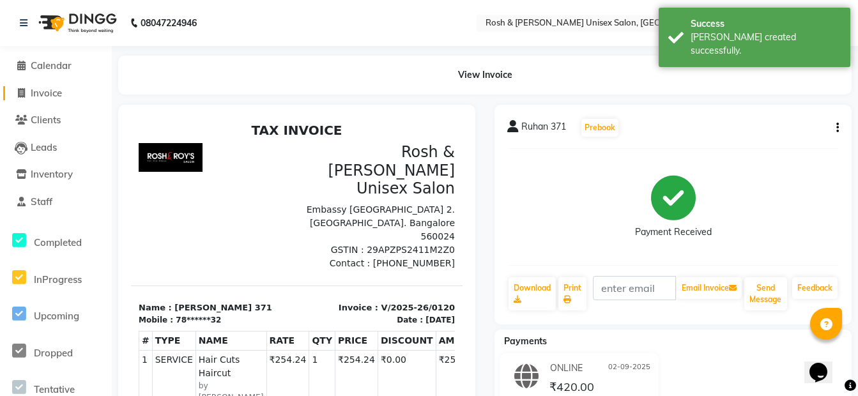
click at [55, 89] on span "Invoice" at bounding box center [46, 93] width 31 height 12
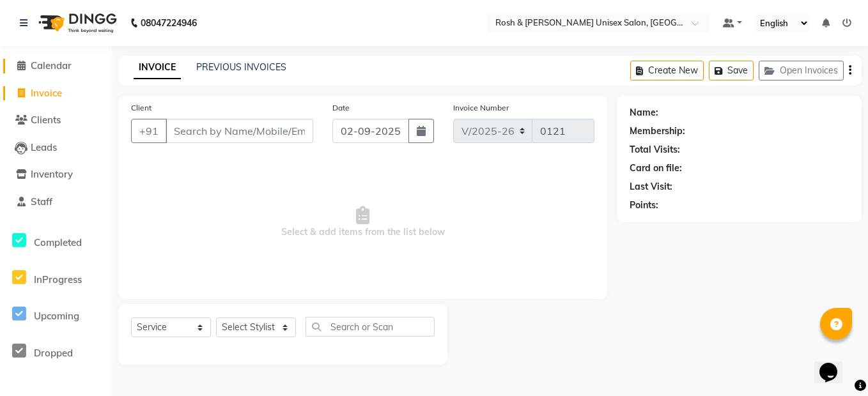
click at [47, 68] on span "Calendar" at bounding box center [51, 65] width 41 height 12
